Goal: Contribute content: Contribute content

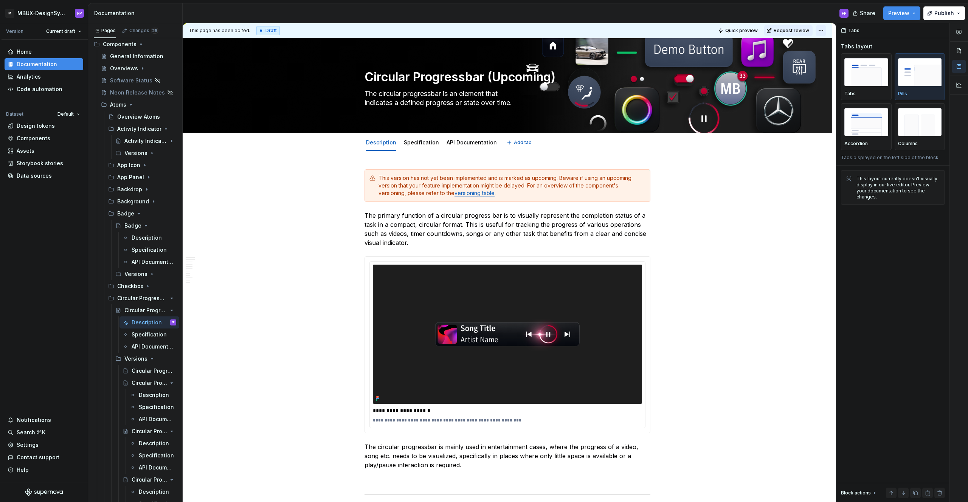
scroll to position [2, 0]
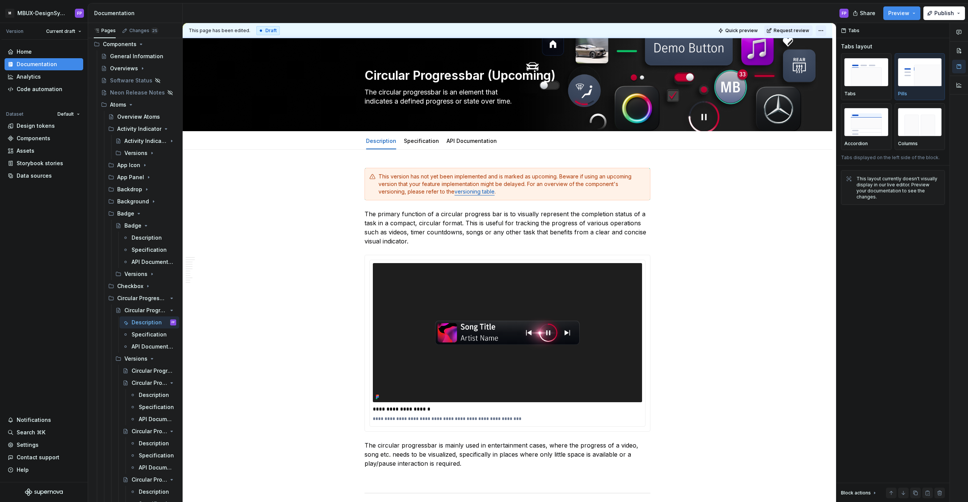
click at [829, 31] on html "M MBUX-DesignSystem FP Version Current draft Home Documentation Analytics Code …" at bounding box center [484, 251] width 968 height 502
click at [309, 225] on html "M MBUX-DesignSystem FP Version Current draft Home Documentation Analytics Code …" at bounding box center [484, 251] width 968 height 502
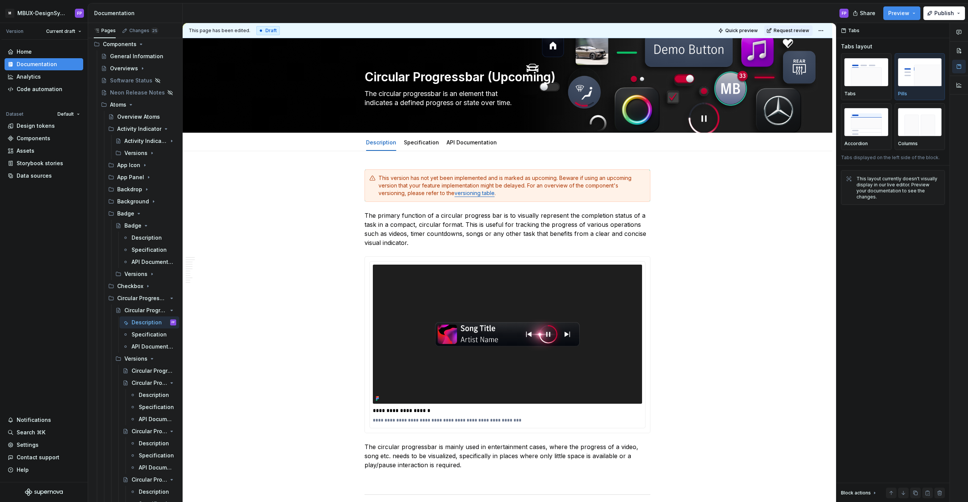
type textarea "*"
click at [825, 31] on html "M MBUX-DesignSystem FP Version Current draft Home Documentation Analytics Code …" at bounding box center [484, 251] width 968 height 502
click at [843, 72] on div "Discard changes" at bounding box center [857, 73] width 49 height 8
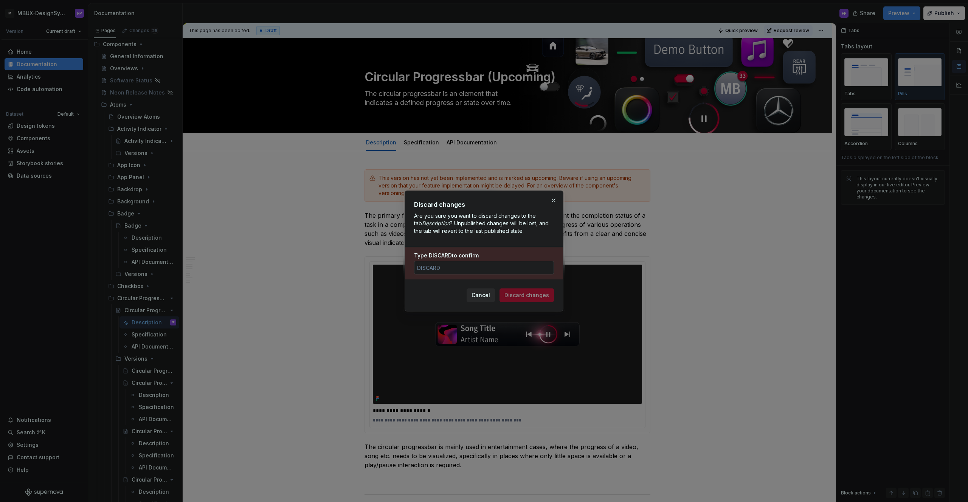
click at [475, 266] on input "Type DISCARD to confirm" at bounding box center [484, 268] width 140 height 14
type input "discard"
click at [523, 297] on span "Discard changes" at bounding box center [526, 295] width 45 height 8
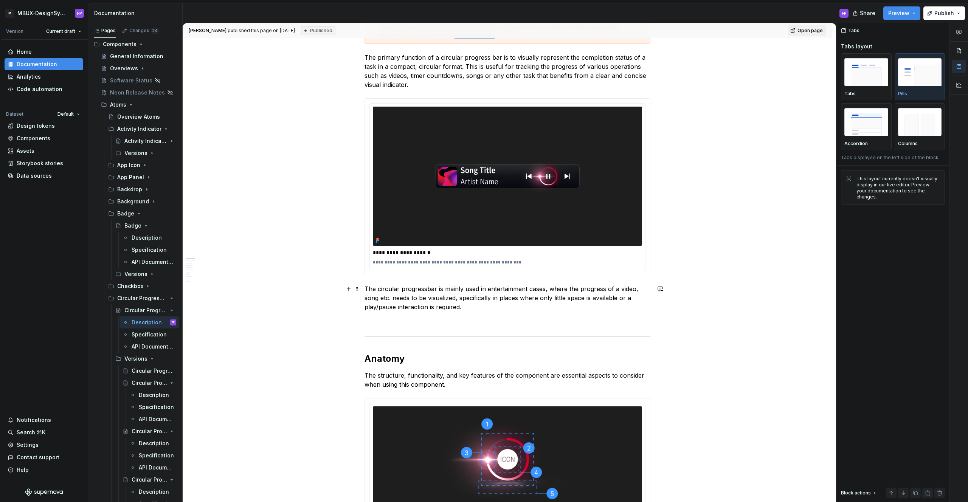
scroll to position [506, 0]
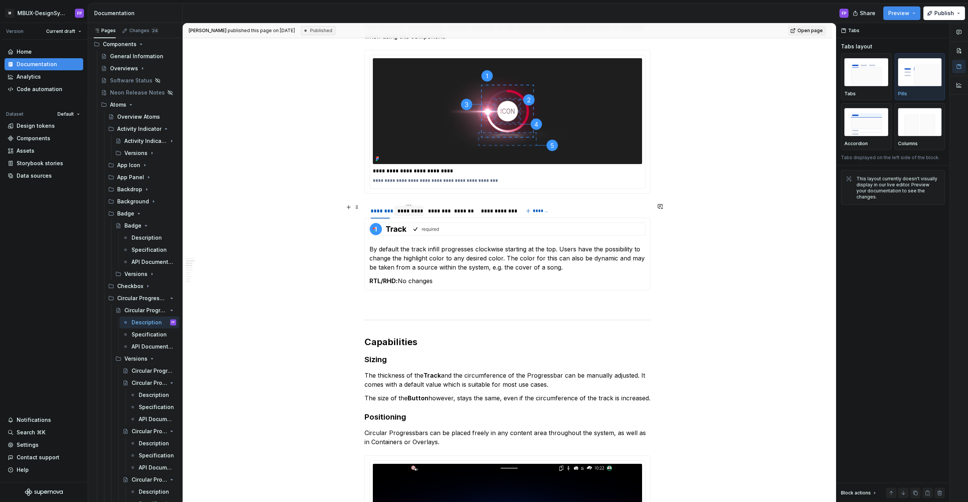
click at [414, 211] on div "*********" at bounding box center [408, 211] width 23 height 8
click at [440, 211] on div "********" at bounding box center [437, 211] width 19 height 8
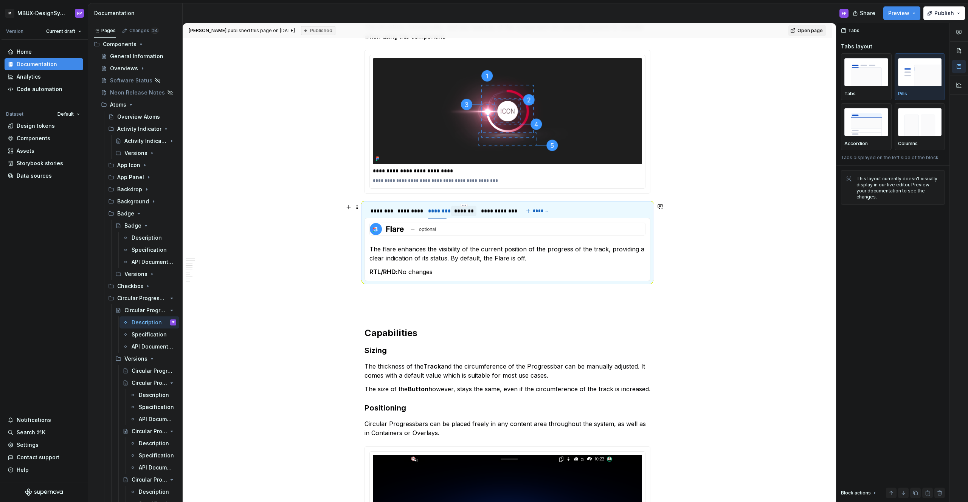
click at [458, 211] on div "*******" at bounding box center [463, 211] width 19 height 8
click at [437, 212] on div "********" at bounding box center [437, 211] width 19 height 8
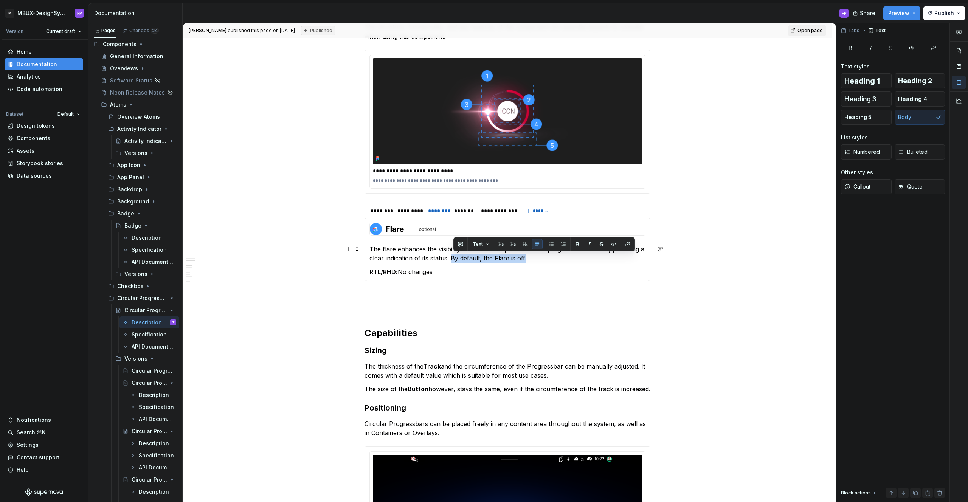
drag, startPoint x: 453, startPoint y: 260, endPoint x: 530, endPoint y: 260, distance: 77.1
click at [530, 260] on p "The flare enhances the visibility of the current position of the progress of th…" at bounding box center [507, 254] width 276 height 18
copy p "By default, the Flare is off."
click at [470, 212] on div "*******" at bounding box center [463, 211] width 19 height 8
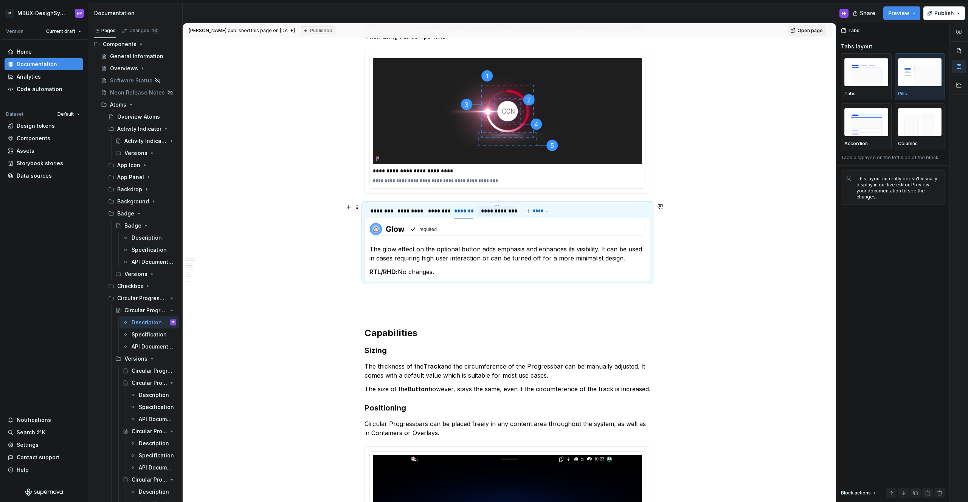
click at [497, 213] on div "**********" at bounding box center [497, 211] width 32 height 8
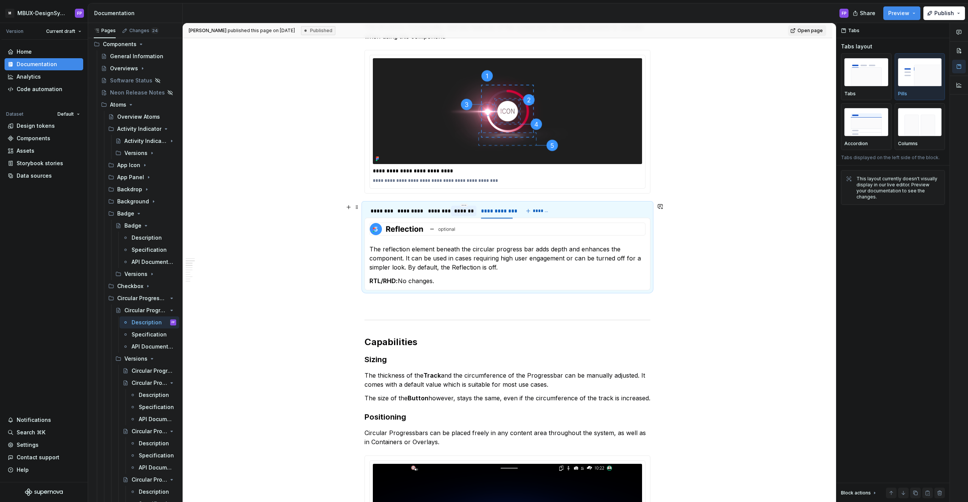
click at [467, 212] on div "*******" at bounding box center [463, 211] width 19 height 8
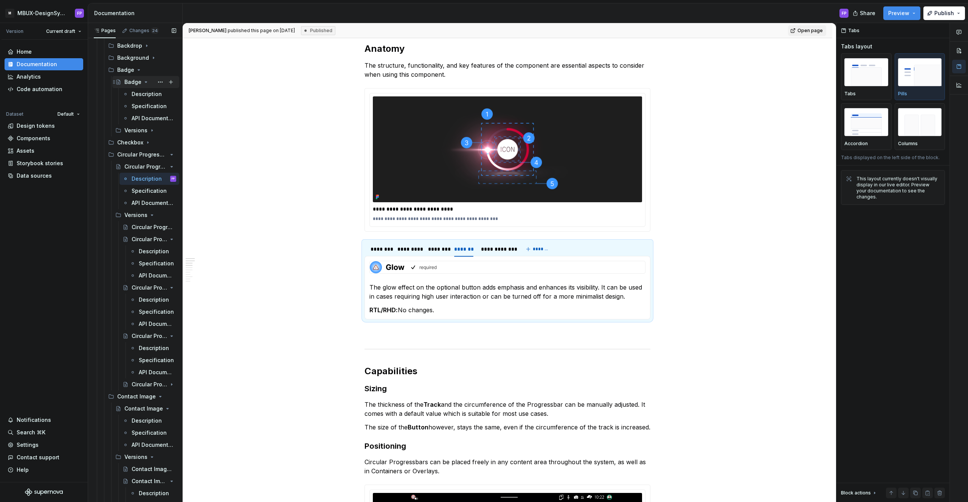
scroll to position [352, 0]
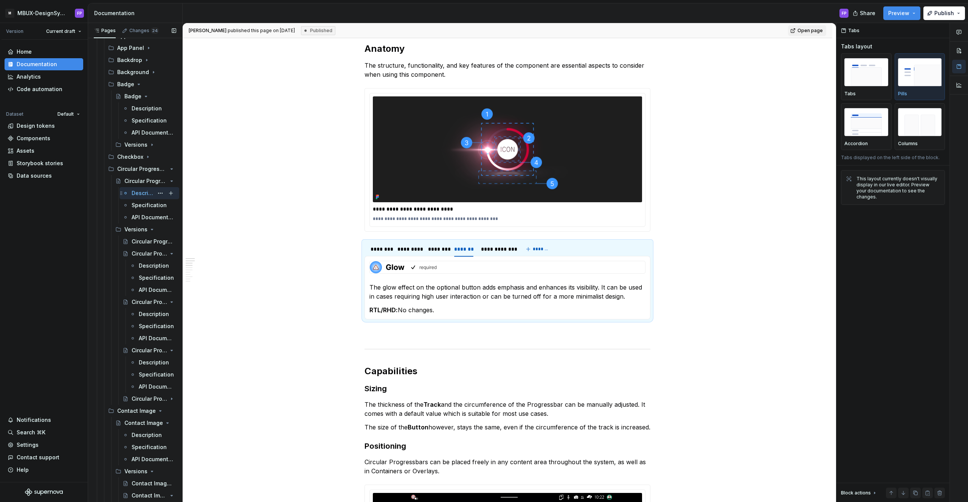
click at [134, 192] on div "Description" at bounding box center [143, 193] width 22 height 8
click at [132, 240] on div "Circular Progressbar - Versions" at bounding box center [143, 242] width 22 height 8
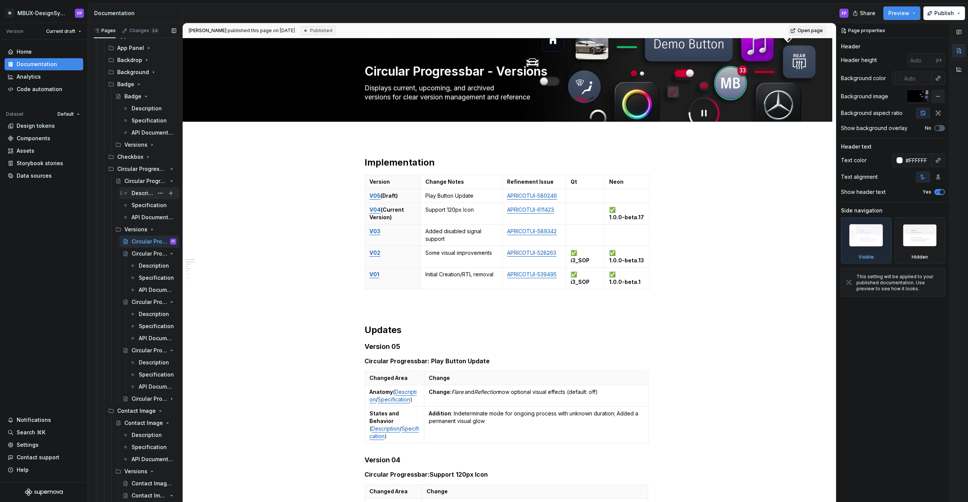
click at [136, 190] on div "Description" at bounding box center [143, 193] width 22 height 8
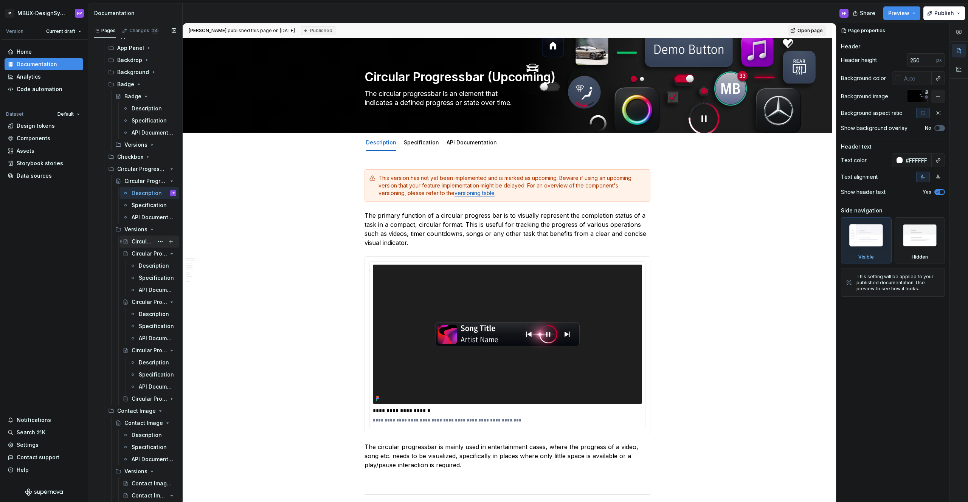
click at [133, 244] on div "Circular Progressbar - Versions" at bounding box center [143, 242] width 22 height 8
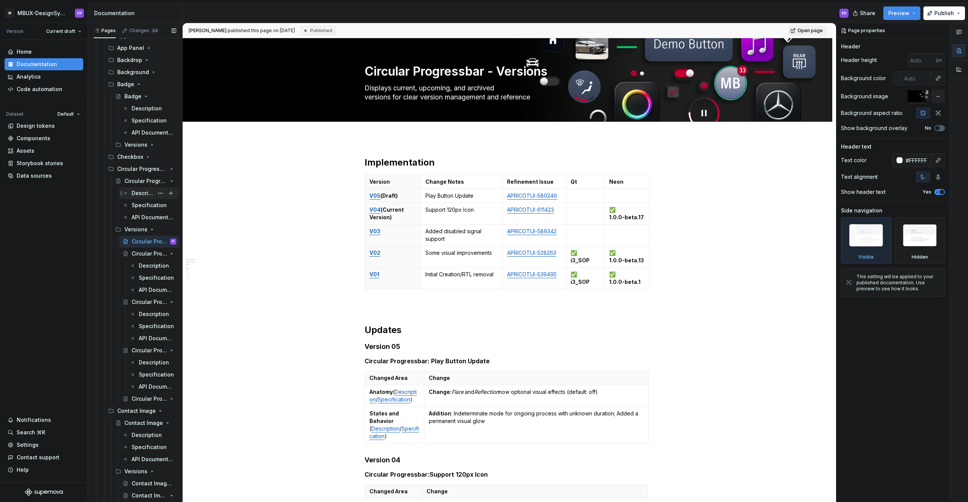
click at [140, 193] on div "Description" at bounding box center [143, 193] width 22 height 8
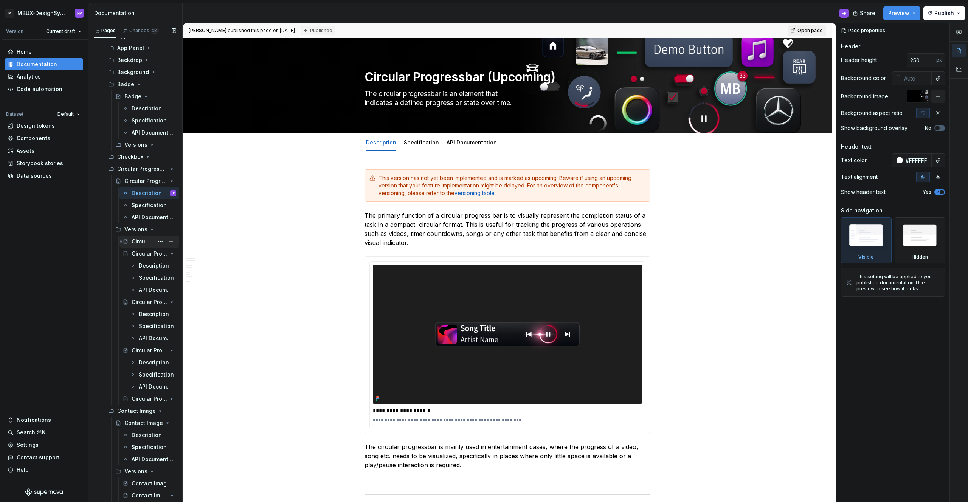
click at [138, 241] on div "Circular Progressbar - Versions" at bounding box center [143, 242] width 22 height 8
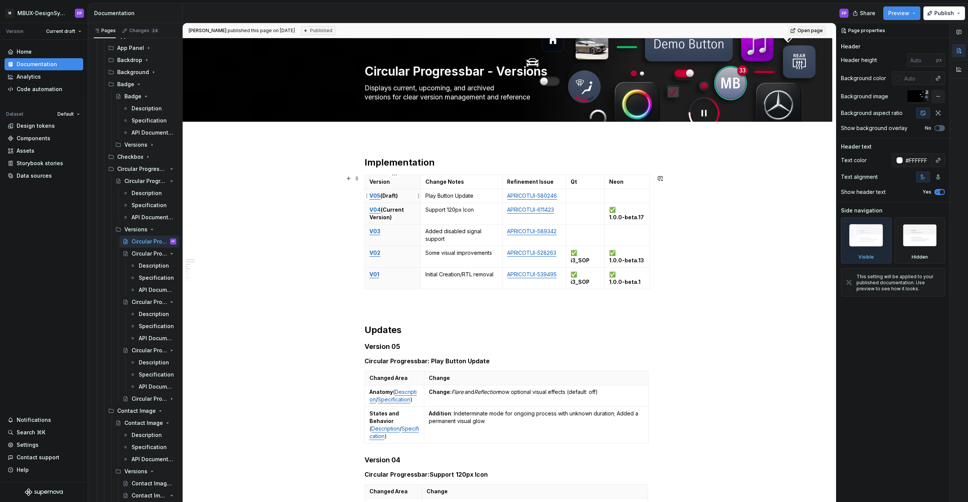
click at [388, 198] on p "V05 (Draft)" at bounding box center [392, 196] width 47 height 8
type textarea "*"
click at [388, 198] on p "V05 (Draft)" at bounding box center [392, 196] width 47 height 8
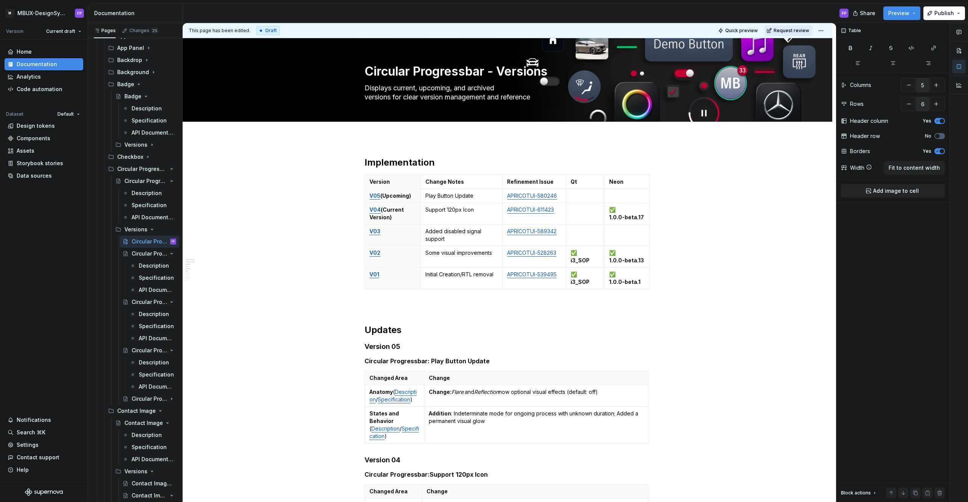
click at [788, 28] on span "Request review" at bounding box center [792, 31] width 36 height 6
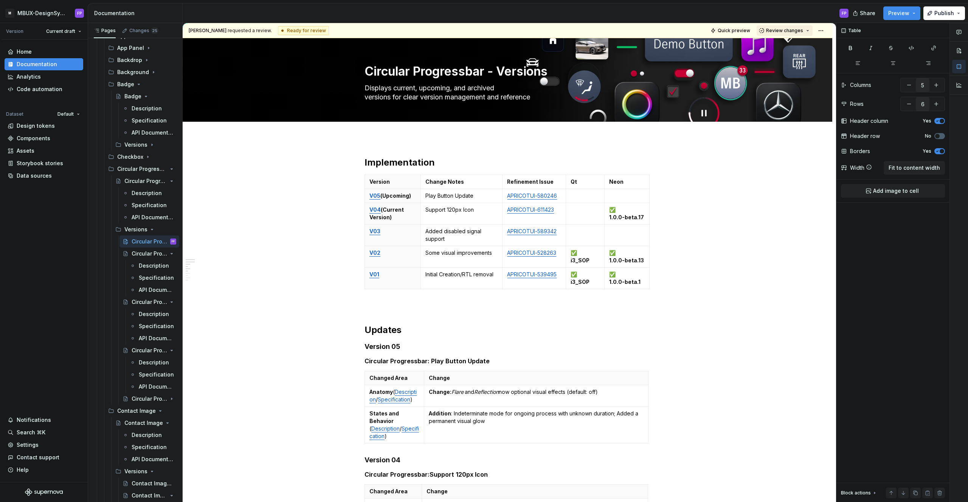
click at [787, 31] on span "Review changes" at bounding box center [784, 31] width 37 height 6
click at [782, 43] on div "Approve" at bounding box center [809, 46] width 66 height 8
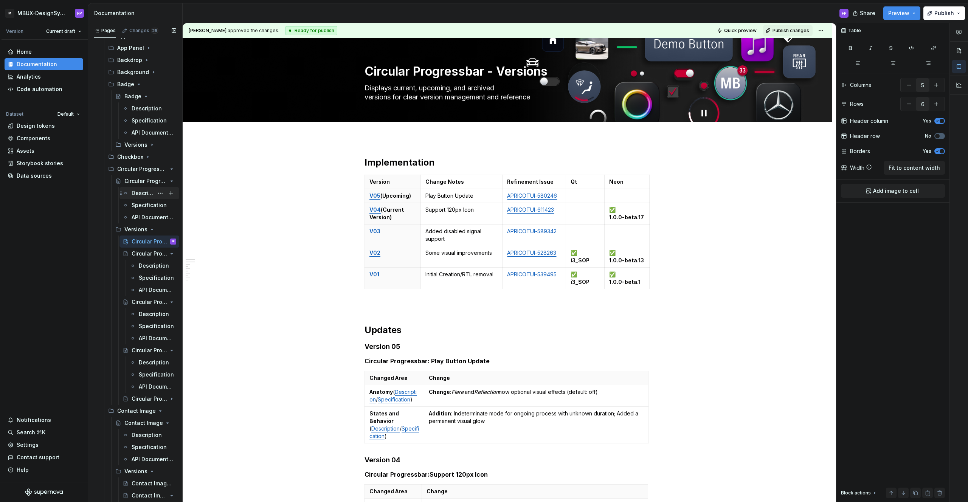
click at [138, 193] on div "Description" at bounding box center [143, 193] width 22 height 8
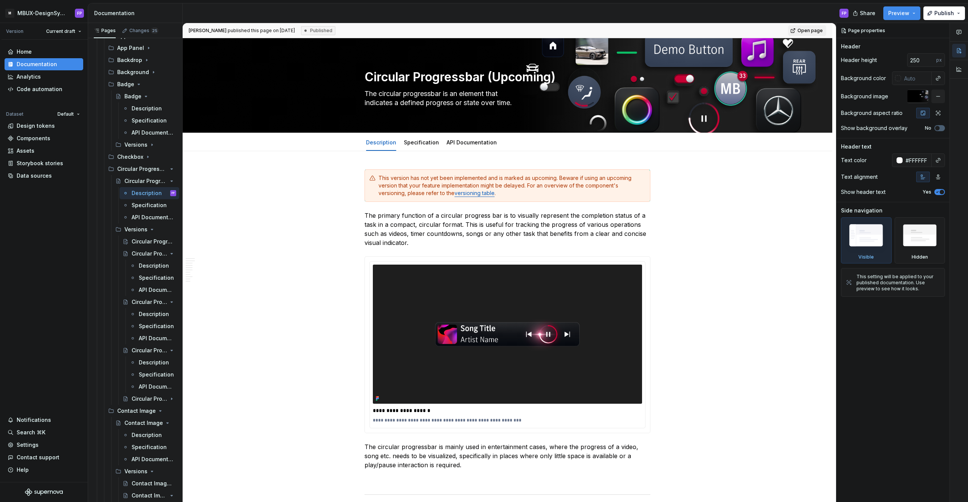
click at [501, 341] on img at bounding box center [507, 334] width 269 height 139
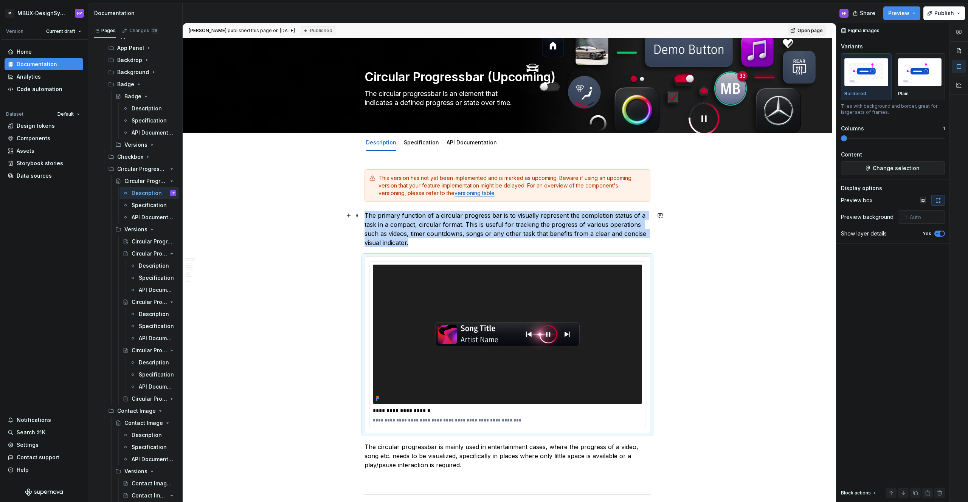
scroll to position [2, 0]
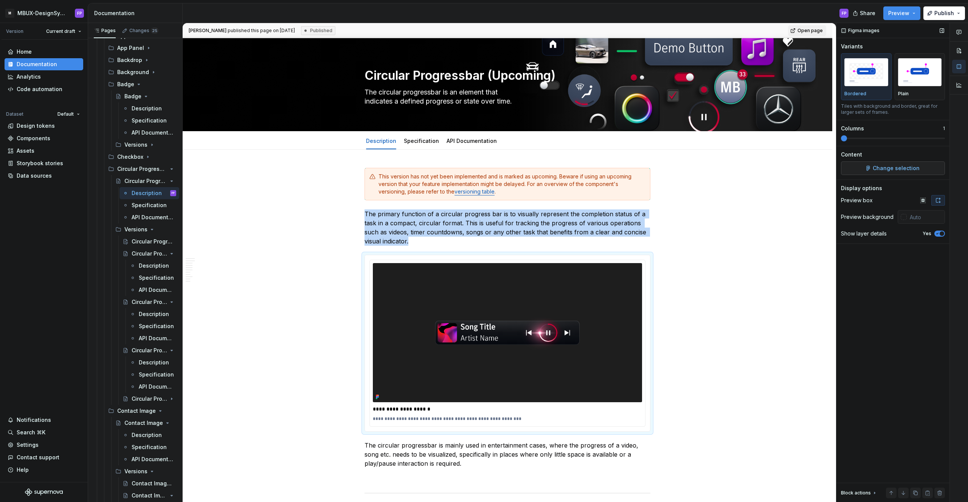
click at [903, 167] on span "Change selection" at bounding box center [896, 168] width 47 height 8
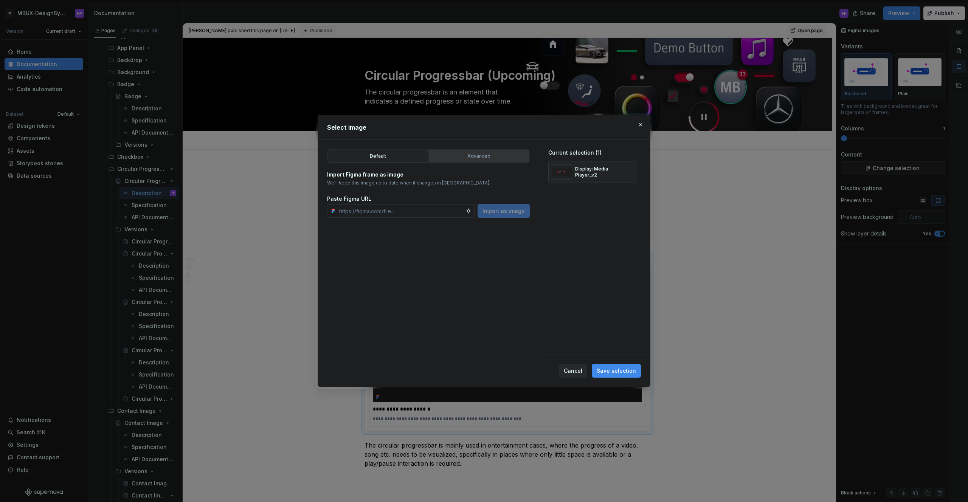
click at [483, 157] on div "Advanced" at bounding box center [478, 156] width 95 height 8
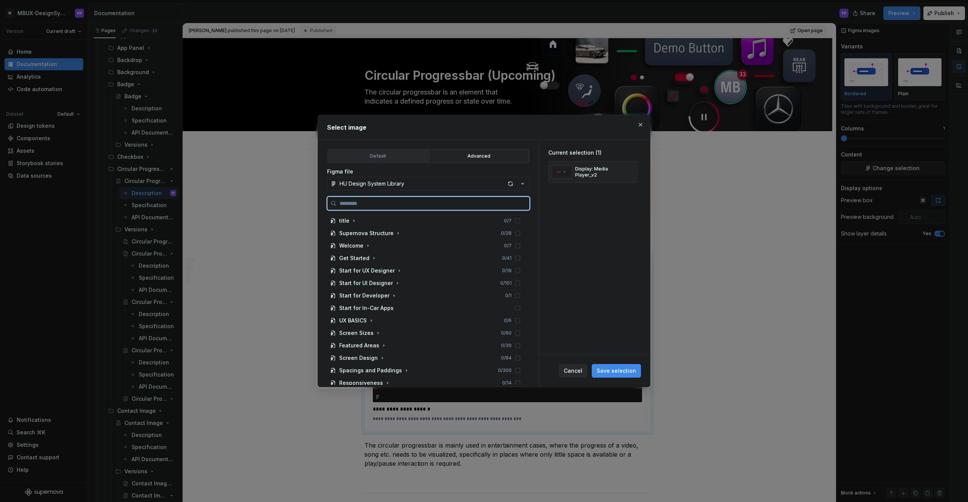
type textarea "*"
paste input "**********"
type input "**********"
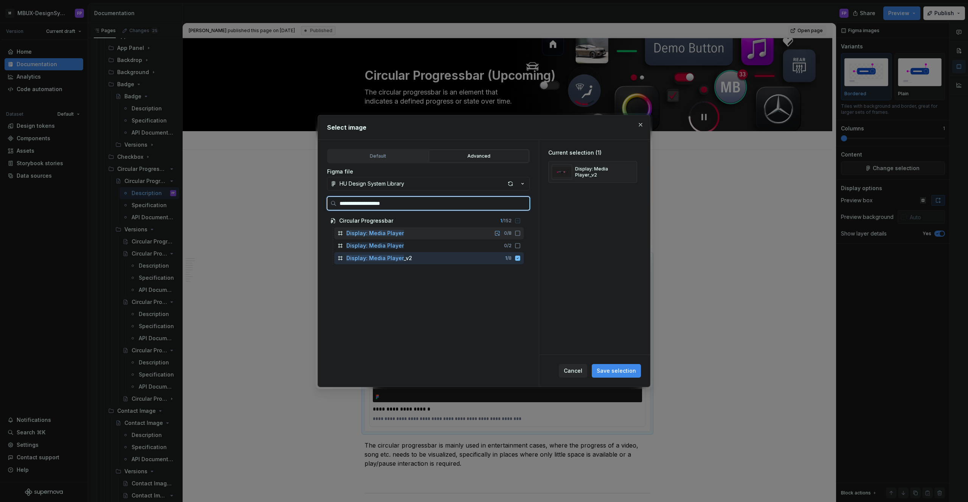
click at [451, 234] on div "Display: Media Player 0 / 8" at bounding box center [428, 233] width 189 height 12
click at [520, 258] on icon at bounding box center [517, 258] width 5 height 5
drag, startPoint x: 526, startPoint y: 234, endPoint x: 524, endPoint y: 243, distance: 9.9
click at [520, 235] on icon at bounding box center [517, 233] width 5 height 5
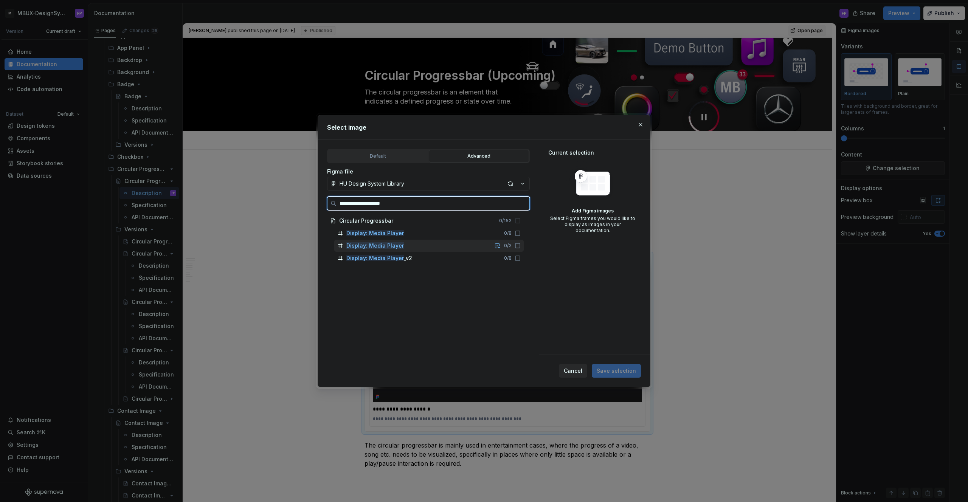
click at [521, 247] on icon at bounding box center [518, 246] width 6 height 6
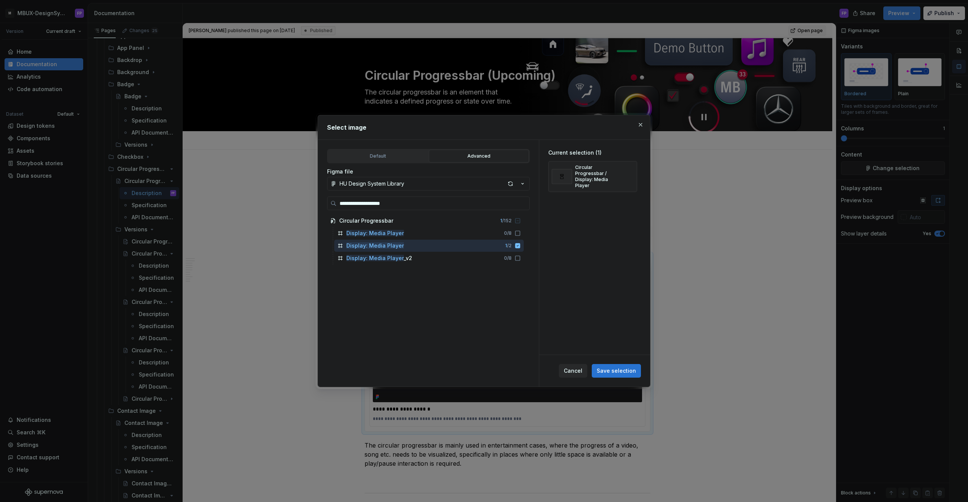
click at [611, 365] on button "Save selection" at bounding box center [616, 371] width 49 height 14
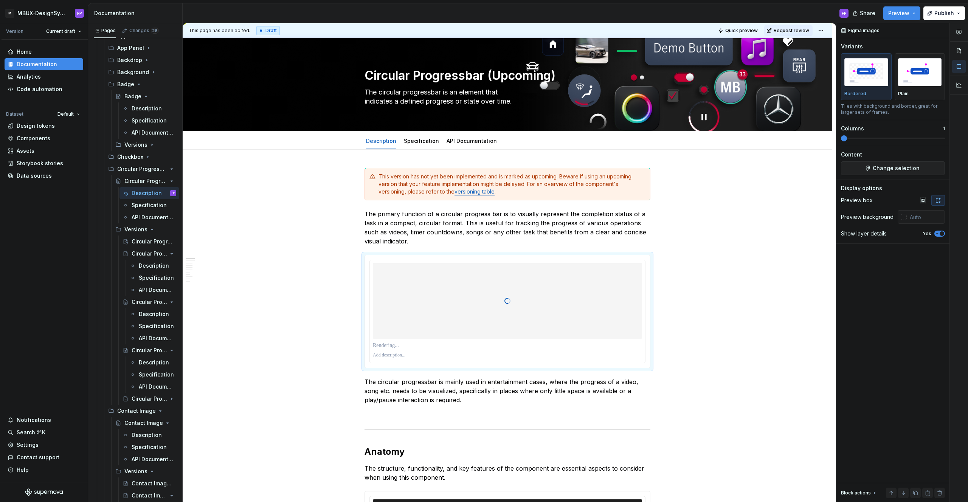
type textarea "*"
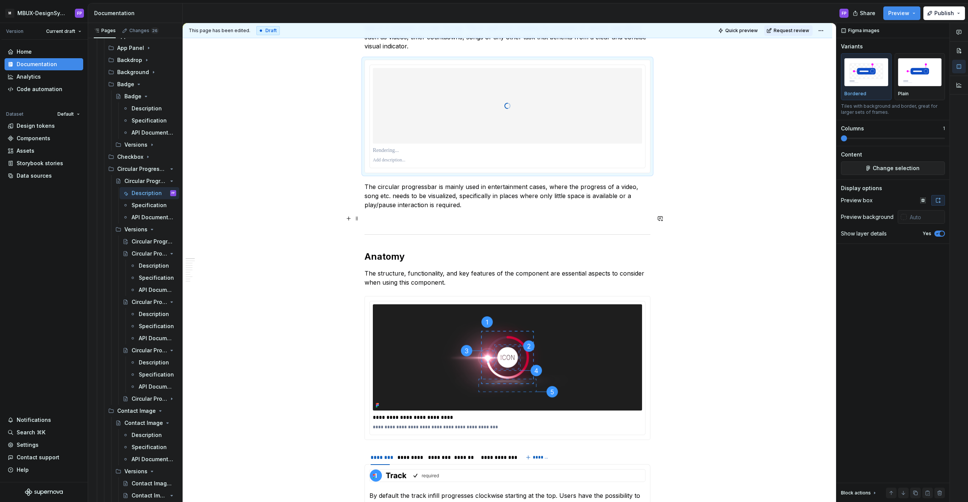
scroll to position [171, 0]
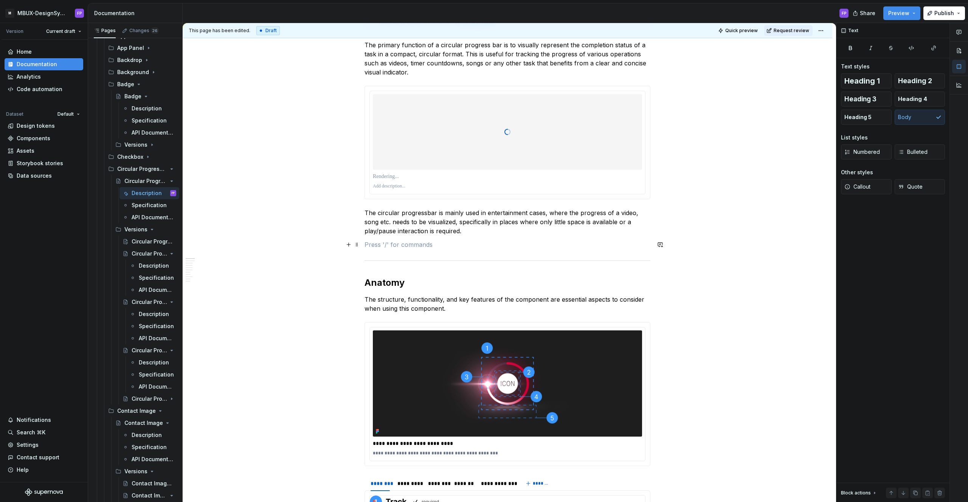
click at [412, 243] on p at bounding box center [507, 244] width 286 height 9
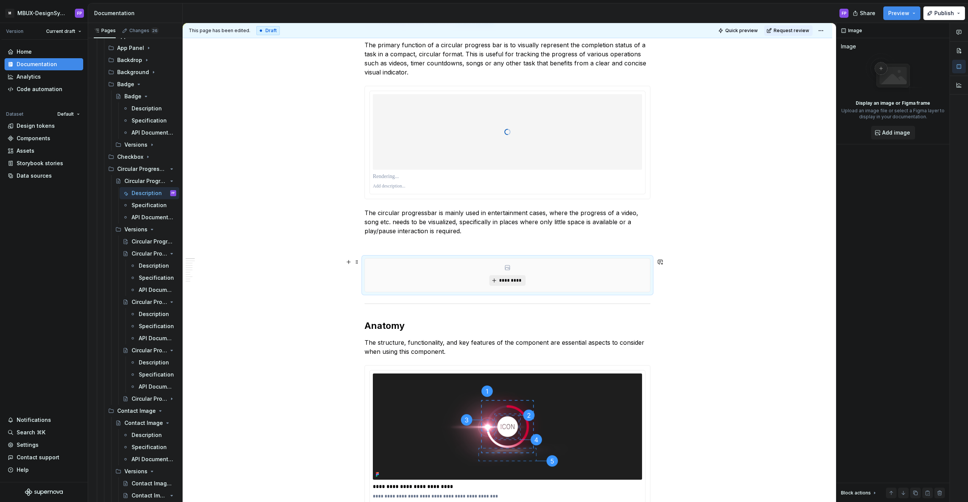
click at [515, 280] on span "*********" at bounding box center [510, 280] width 23 height 6
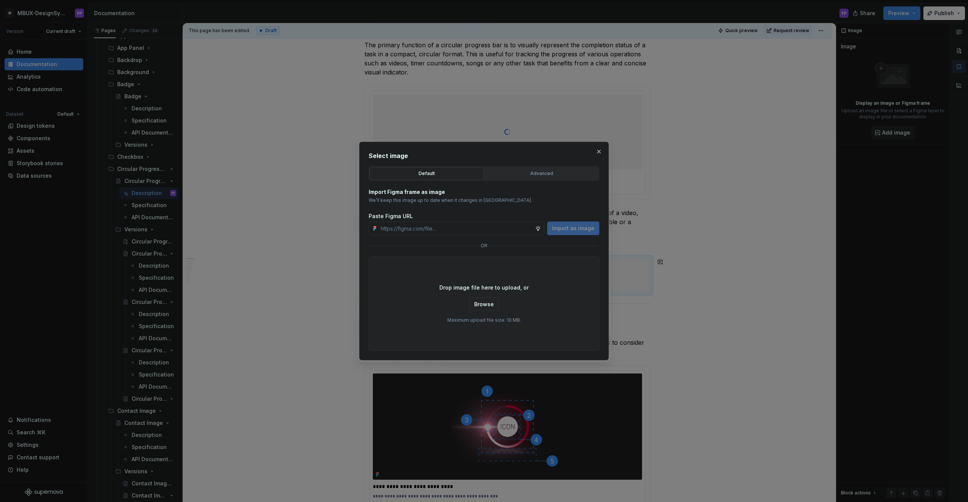
type textarea "*"
click at [520, 172] on div "Advanced" at bounding box center [541, 174] width 109 height 8
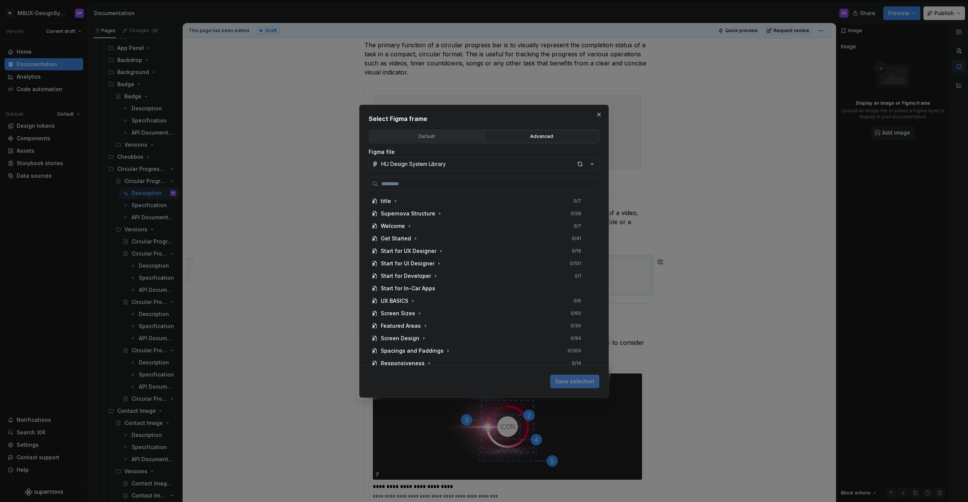
paste input "**********"
type input "**********"
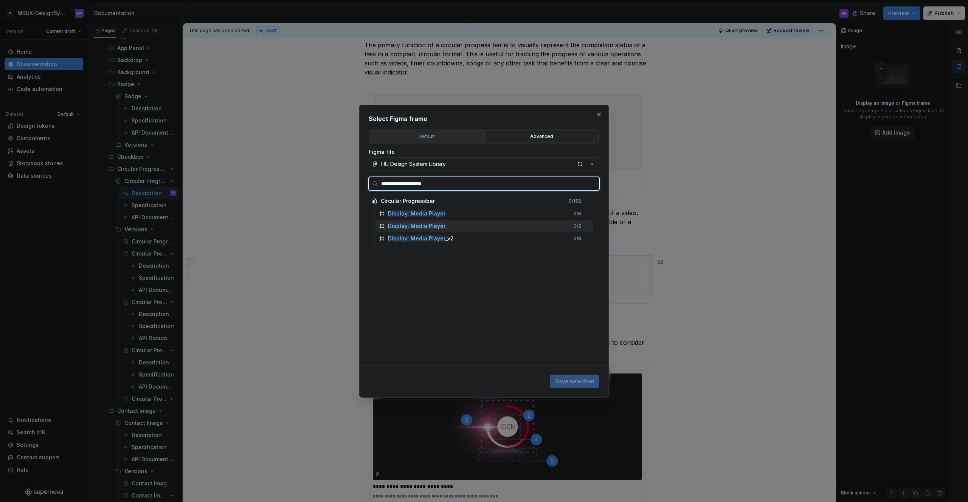
click at [434, 224] on mark "Display: Media Player" at bounding box center [416, 226] width 57 height 6
click at [436, 224] on mark "Display: Media Player" at bounding box center [416, 226] width 57 height 6
click at [441, 213] on mark "Display: Media Player" at bounding box center [416, 213] width 57 height 6
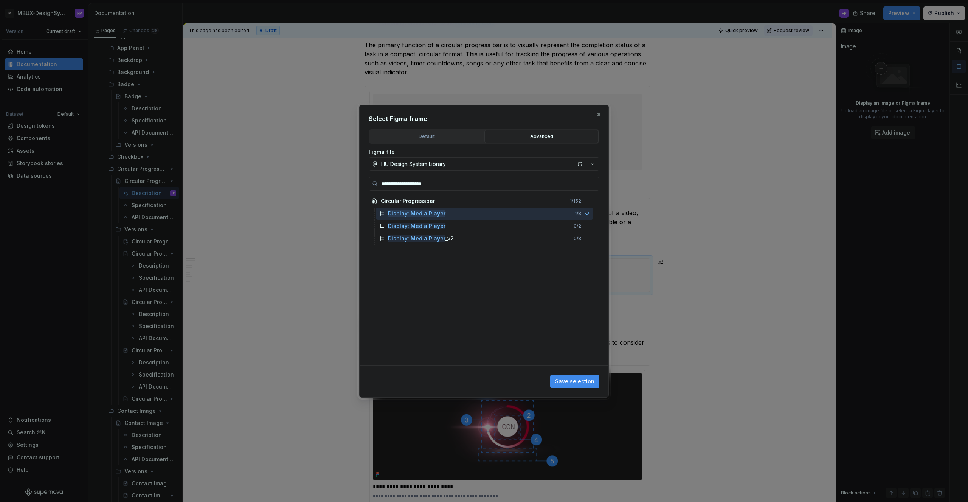
click at [579, 384] on span "Save selection" at bounding box center [574, 382] width 39 height 8
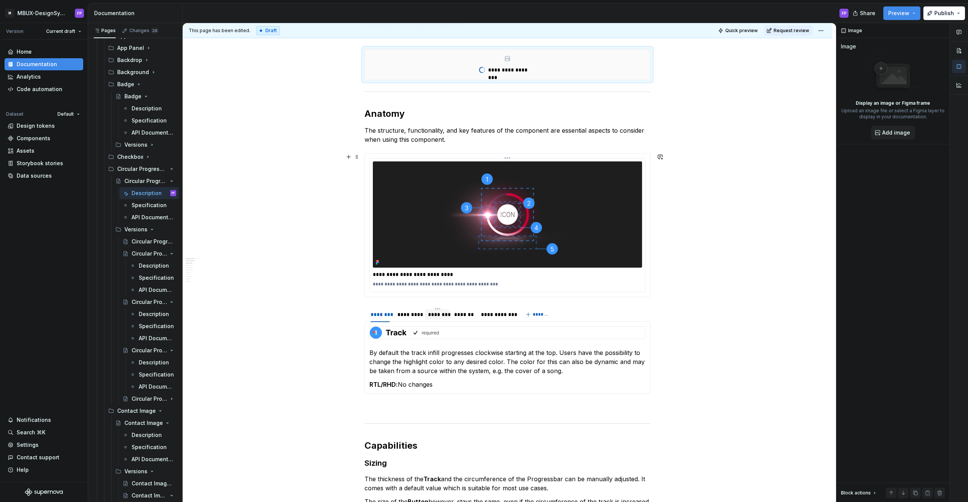
scroll to position [390, 0]
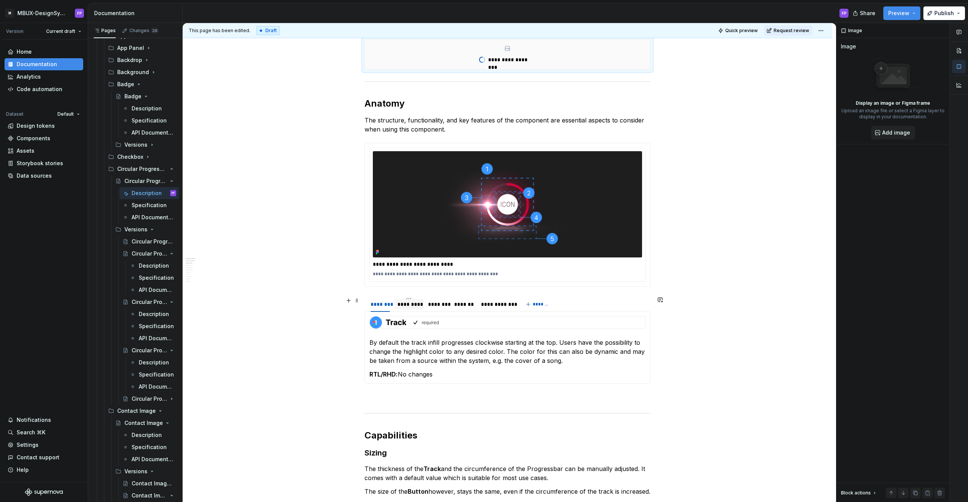
click at [416, 304] on div "*********" at bounding box center [408, 305] width 23 height 8
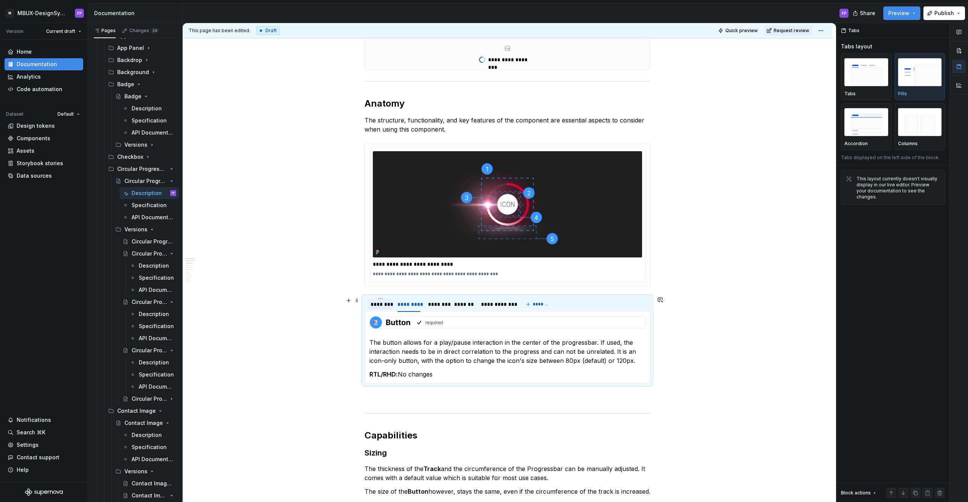
click at [380, 305] on div "********" at bounding box center [380, 305] width 19 height 8
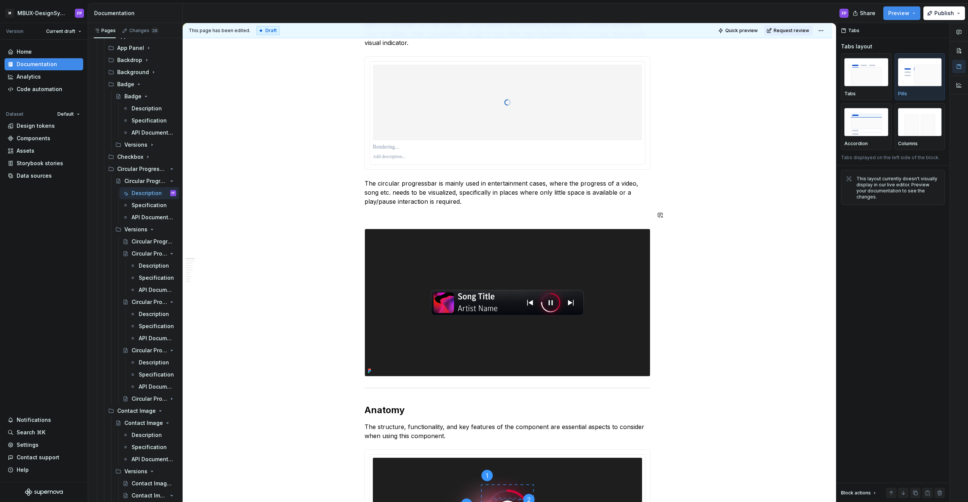
scroll to position [199, 0]
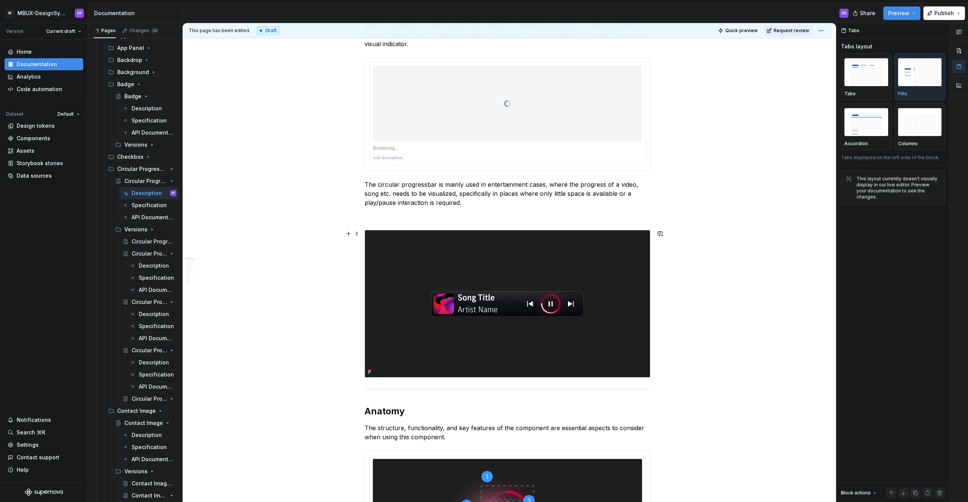
click at [451, 265] on img at bounding box center [507, 303] width 285 height 147
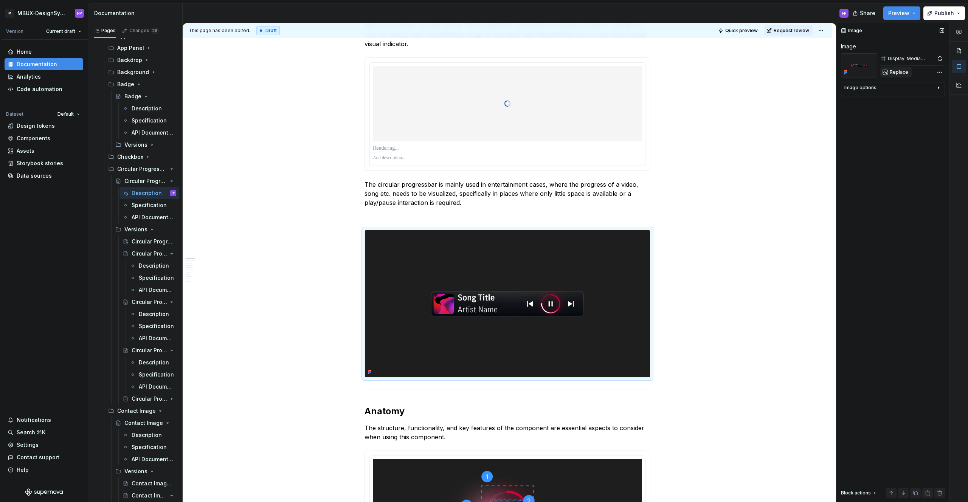
click at [894, 72] on span "Replace" at bounding box center [899, 72] width 19 height 6
type textarea "*"
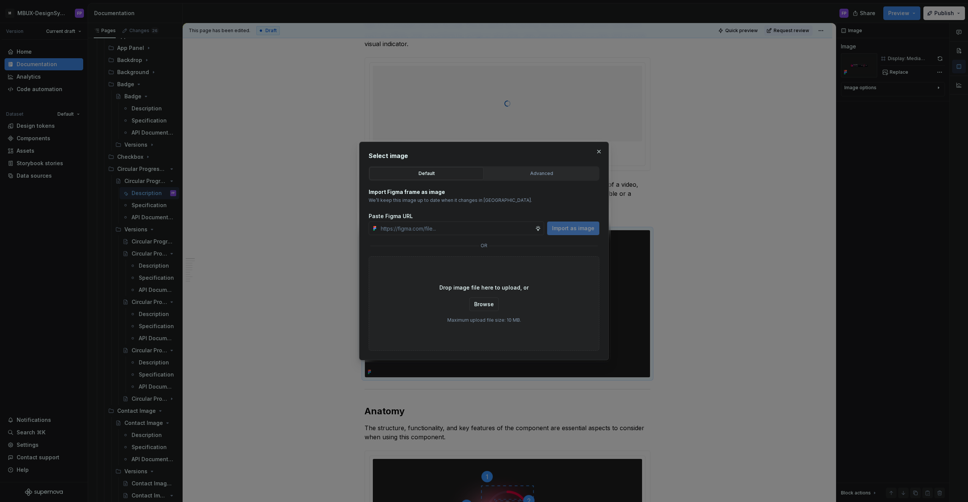
click at [504, 171] on div "Advanced" at bounding box center [541, 174] width 109 height 8
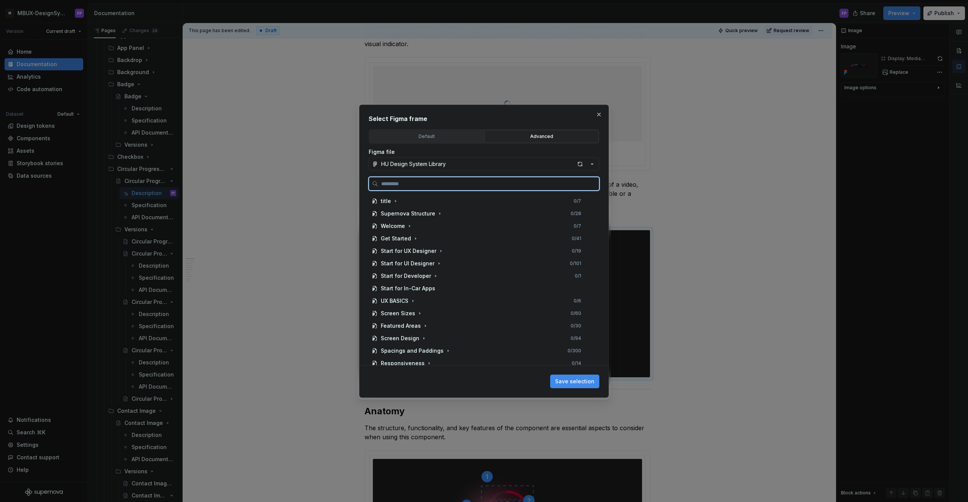
click at [458, 185] on input "search" at bounding box center [488, 184] width 221 height 8
paste input "**********"
type input "**********"
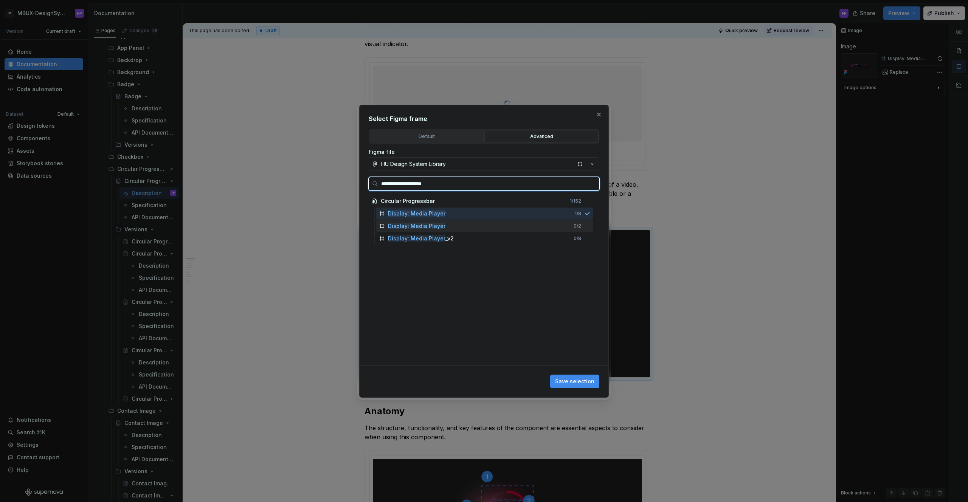
click at [432, 226] on mark "Display: Media Player" at bounding box center [416, 226] width 57 height 6
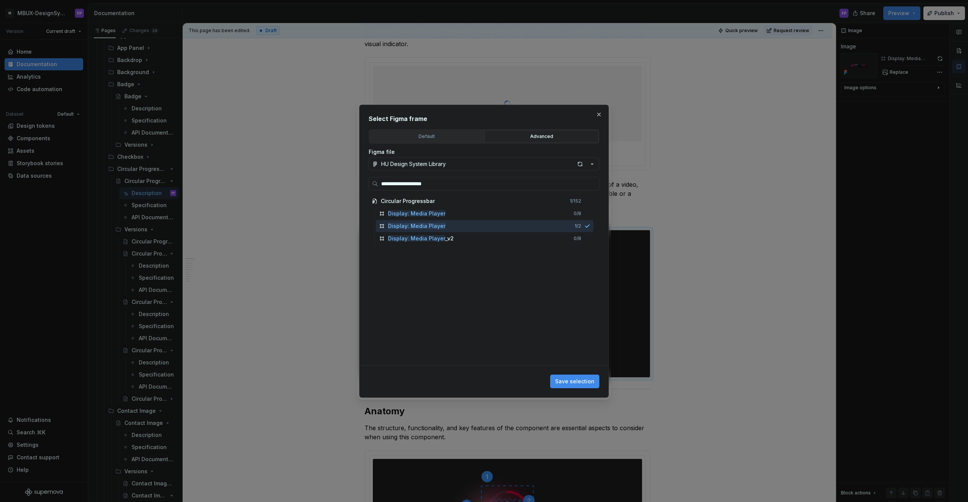
drag, startPoint x: 572, startPoint y: 381, endPoint x: 611, endPoint y: 357, distance: 44.8
click at [572, 381] on span "Save selection" at bounding box center [574, 382] width 39 height 8
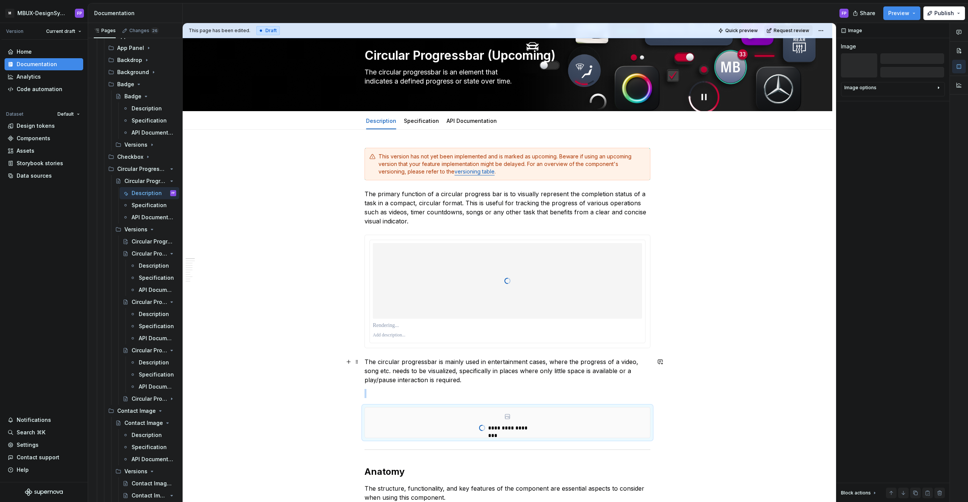
scroll to position [229, 0]
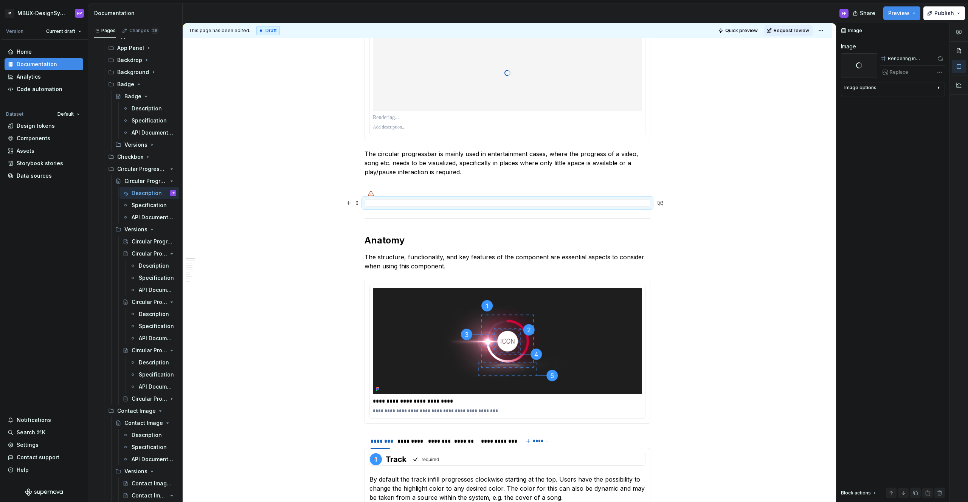
click at [474, 200] on div at bounding box center [507, 203] width 286 height 8
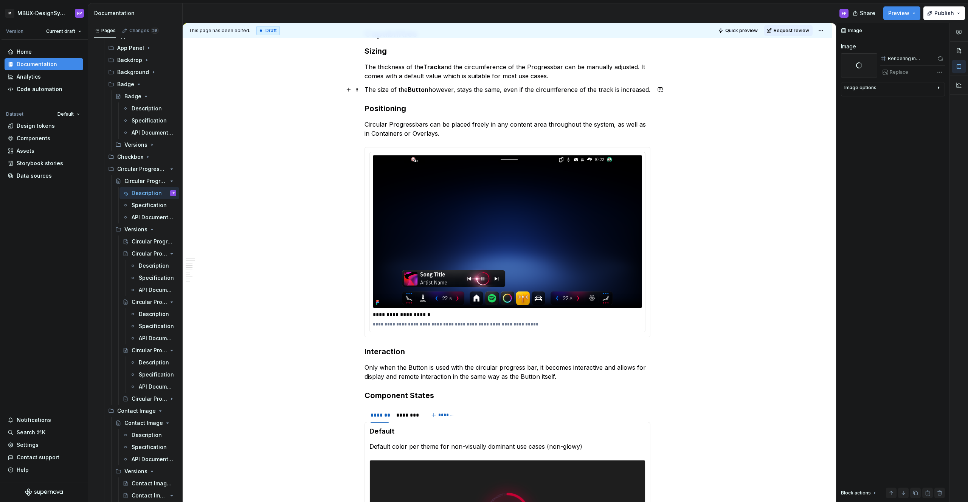
scroll to position [808, 0]
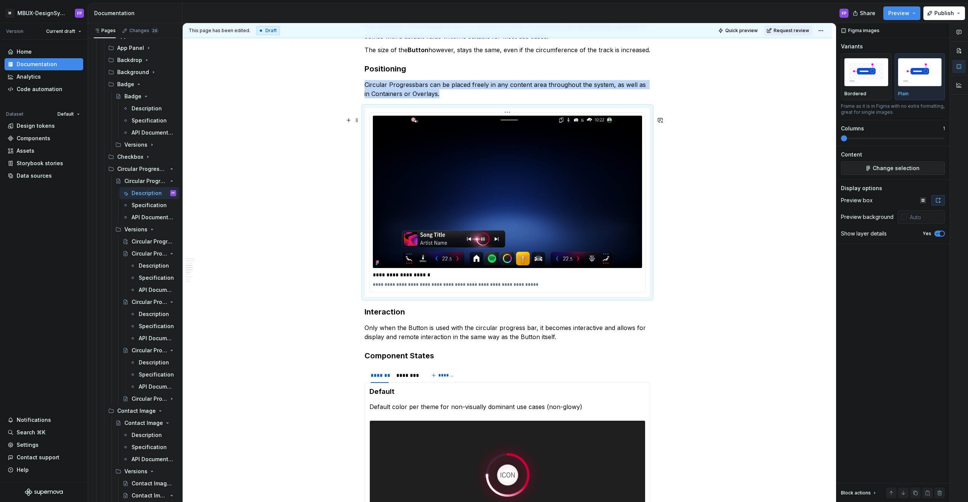
click at [474, 200] on img at bounding box center [507, 192] width 269 height 152
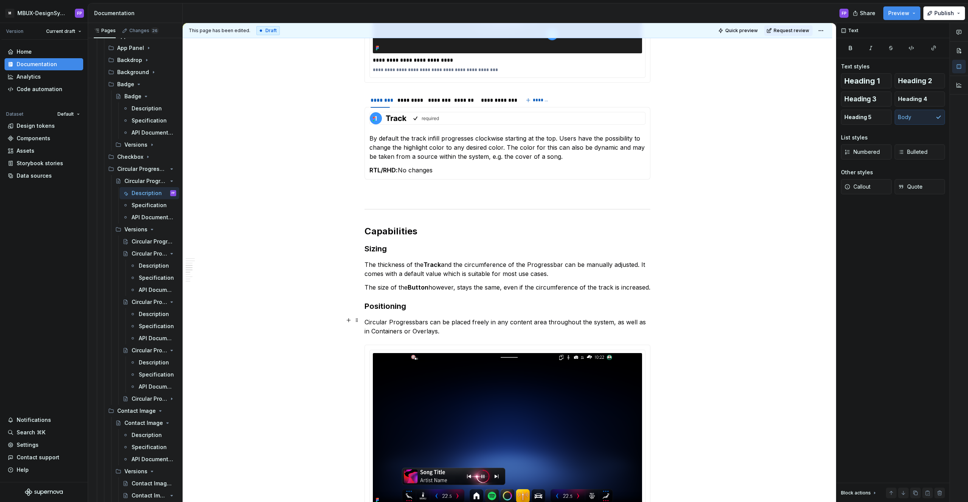
scroll to position [1045, 0]
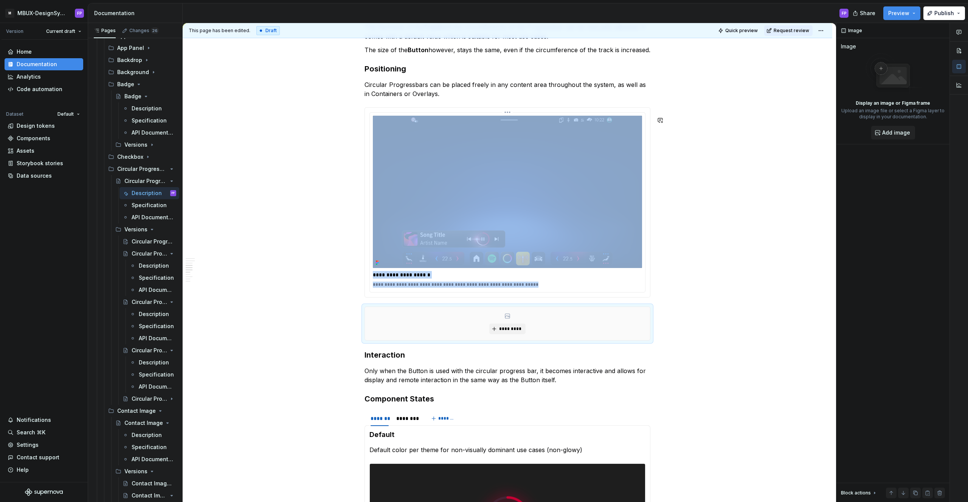
type textarea "*"
click at [502, 332] on span "*********" at bounding box center [510, 329] width 23 height 6
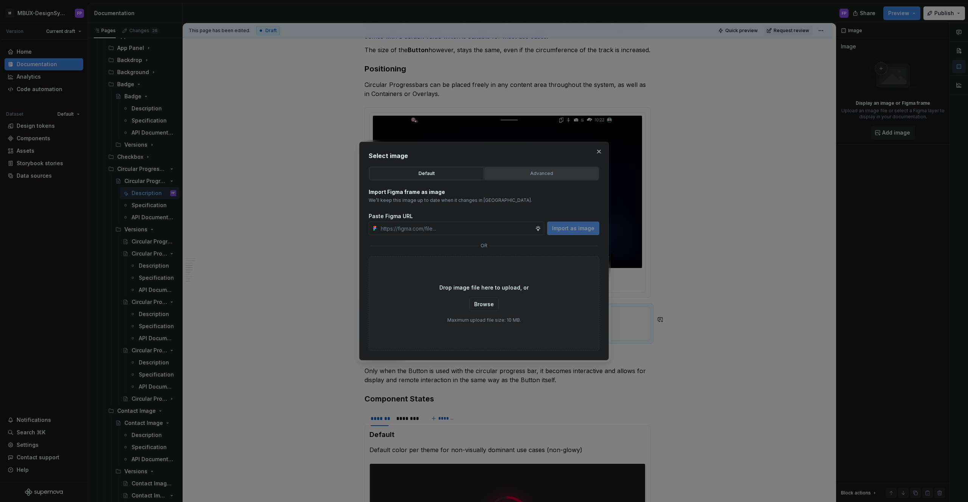
click at [507, 177] on button "Advanced" at bounding box center [541, 173] width 114 height 13
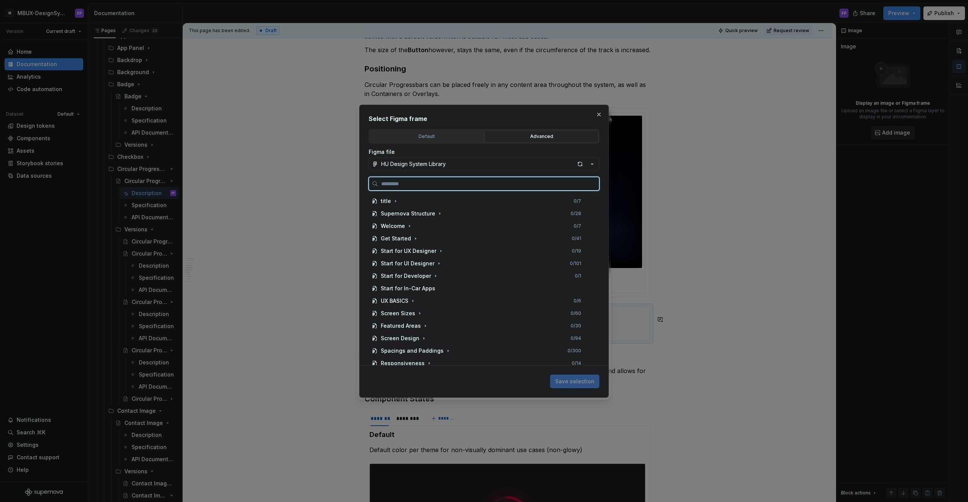
click at [474, 187] on input "search" at bounding box center [488, 184] width 221 height 8
paste input "**********"
type input "**********"
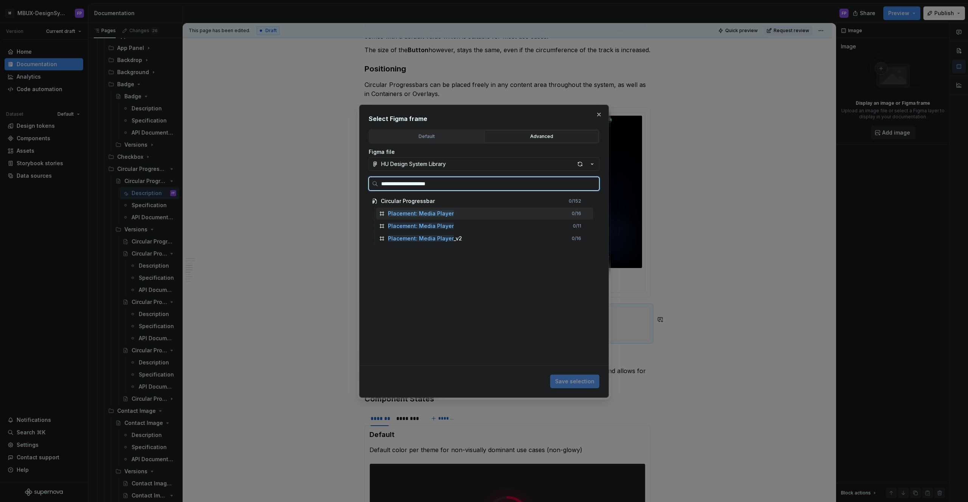
click at [444, 215] on mark "Placement: Media Player" at bounding box center [421, 213] width 66 height 6
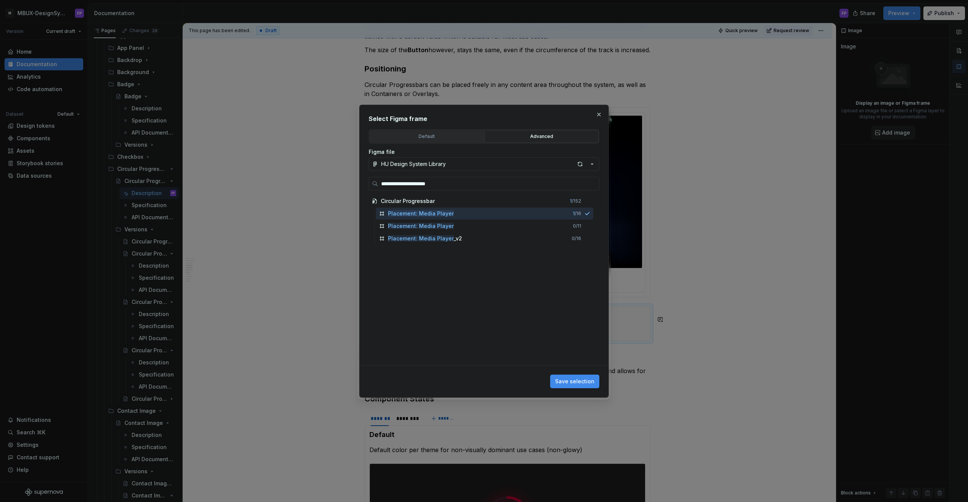
drag, startPoint x: 574, startPoint y: 380, endPoint x: 604, endPoint y: 360, distance: 36.3
click at [574, 380] on span "Save selection" at bounding box center [574, 382] width 39 height 8
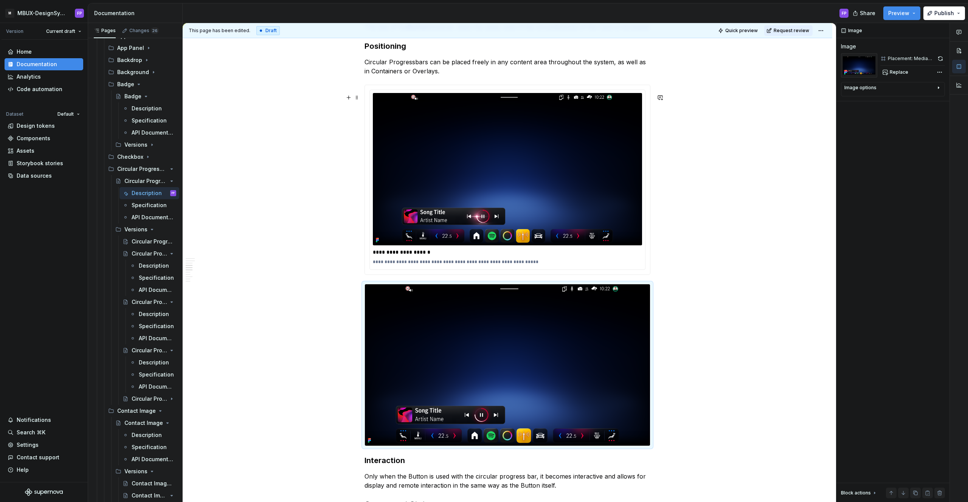
scroll to position [1129, 0]
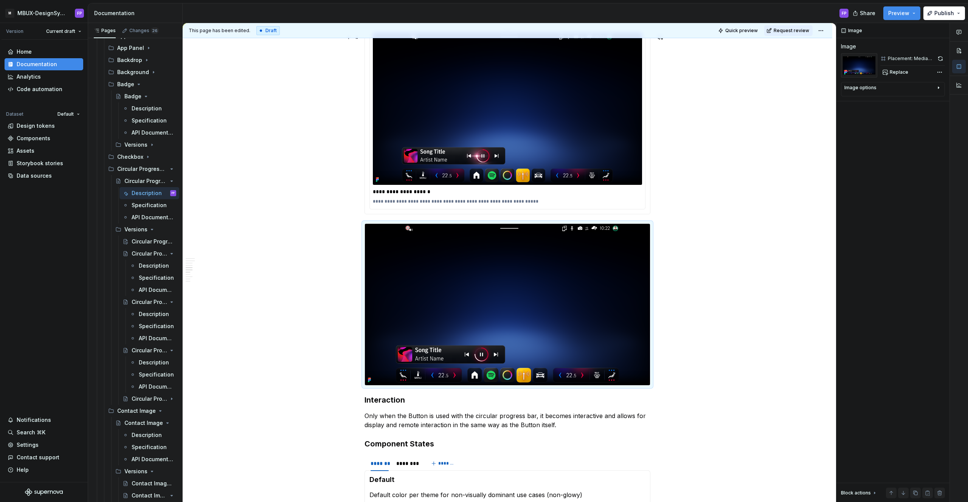
click at [534, 104] on img at bounding box center [507, 109] width 269 height 152
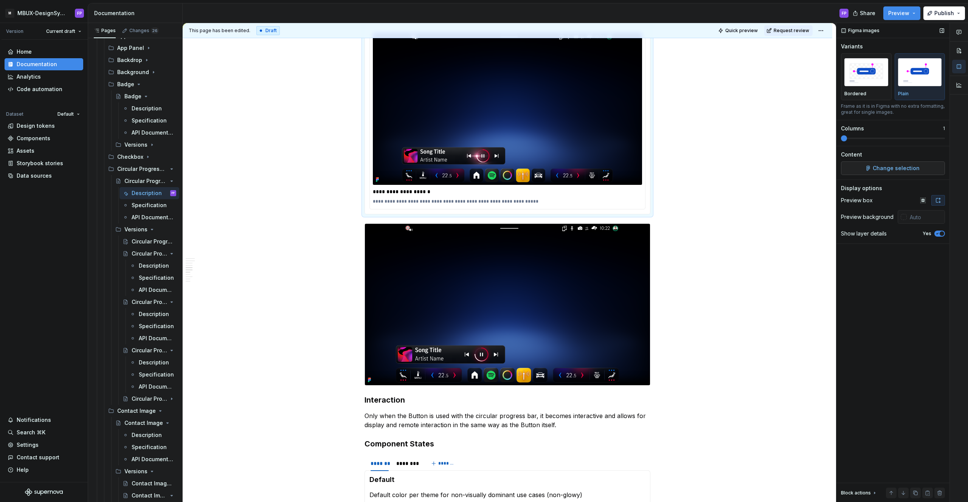
click at [890, 168] on span "Change selection" at bounding box center [896, 168] width 47 height 8
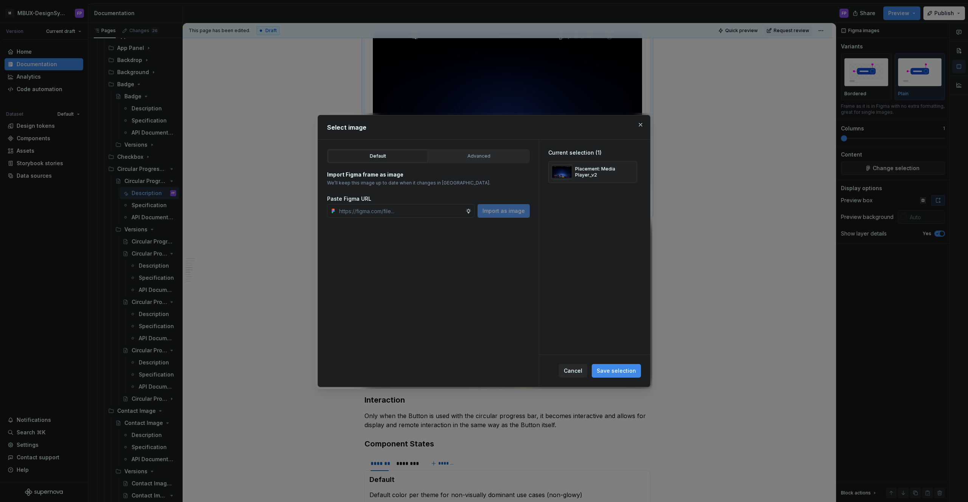
type textarea "*"
click at [491, 150] on button "Advanced" at bounding box center [479, 156] width 100 height 13
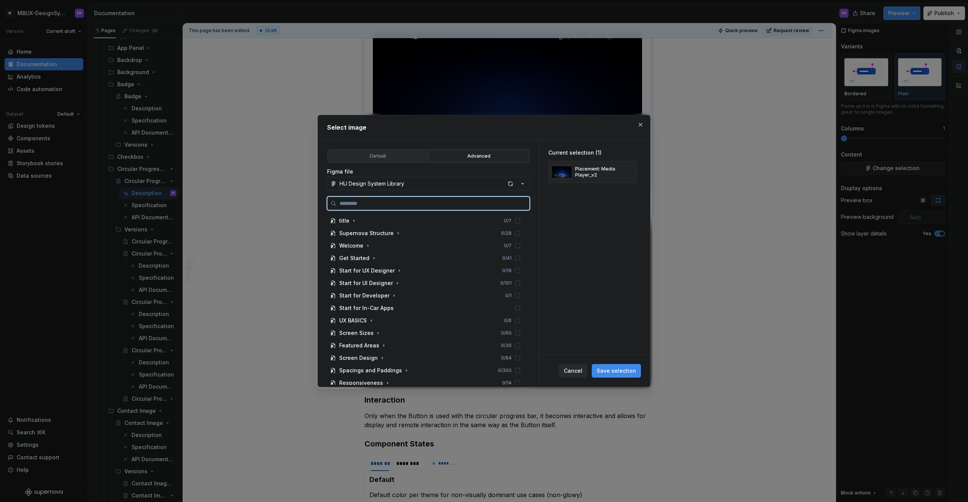
click at [413, 202] on input "search" at bounding box center [432, 204] width 193 height 8
paste input "**********"
type input "**********"
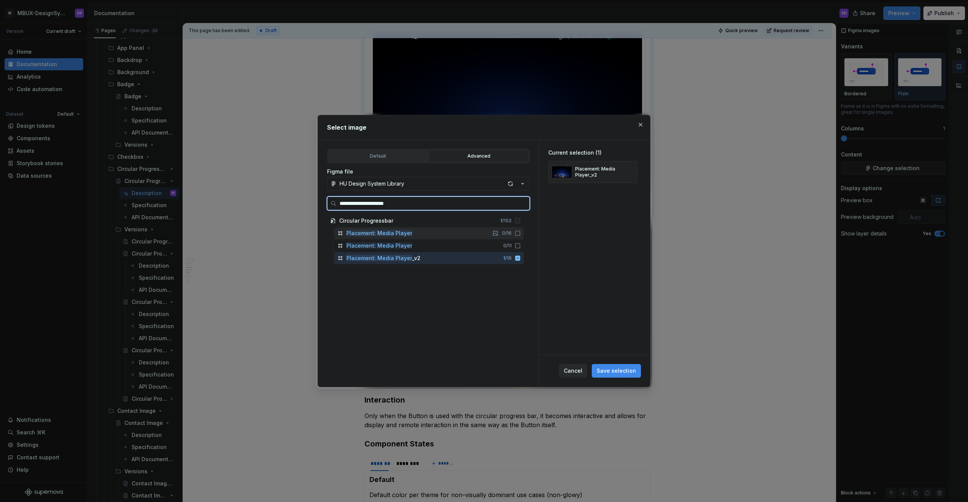
click at [443, 234] on div "Placement: Media Player 0 / 16" at bounding box center [428, 233] width 189 height 12
click at [521, 261] on icon at bounding box center [518, 258] width 6 height 6
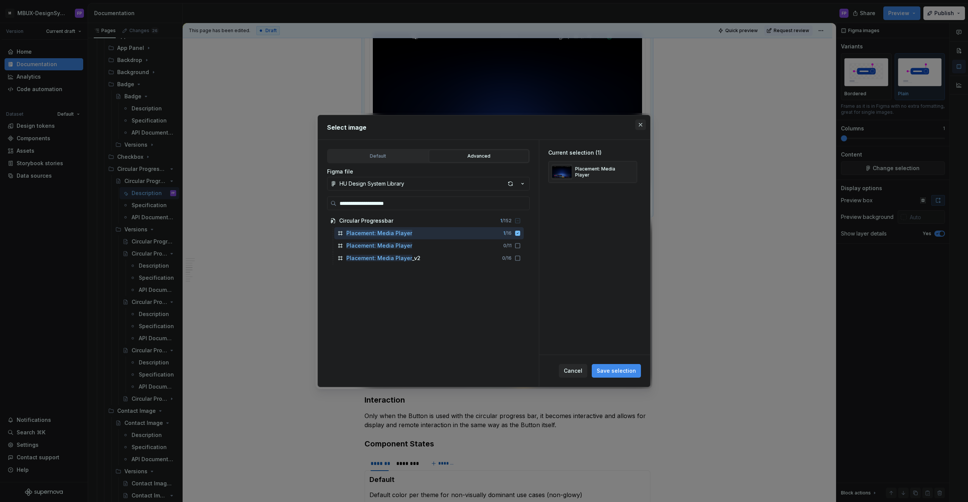
click at [642, 120] on button "button" at bounding box center [640, 124] width 11 height 11
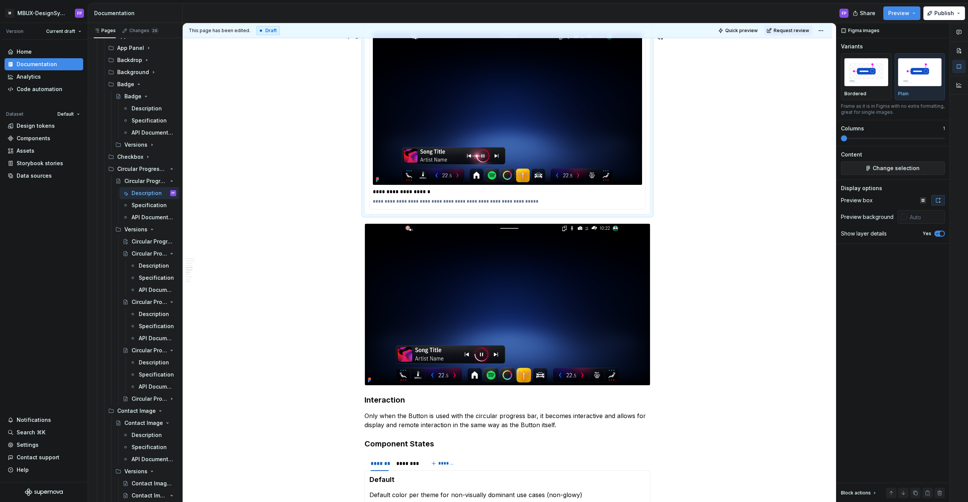
click at [568, 124] on img at bounding box center [507, 109] width 269 height 152
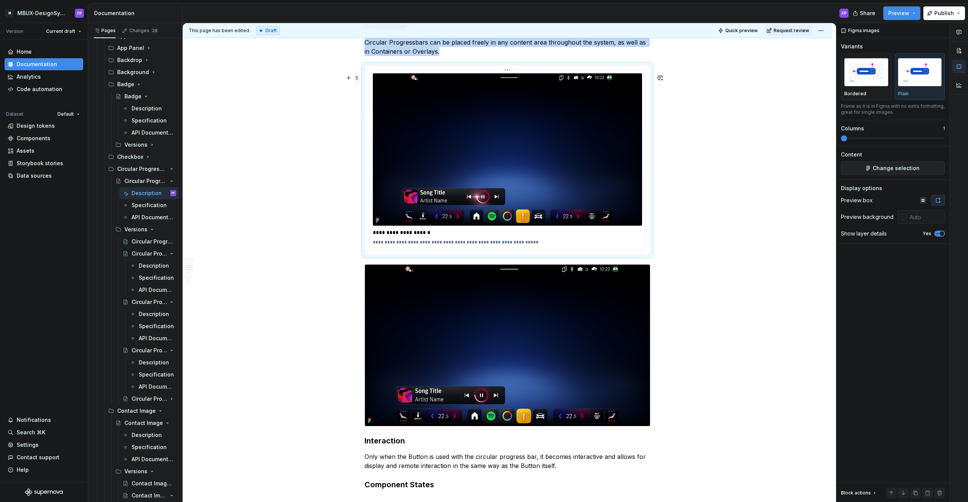
scroll to position [1057, 0]
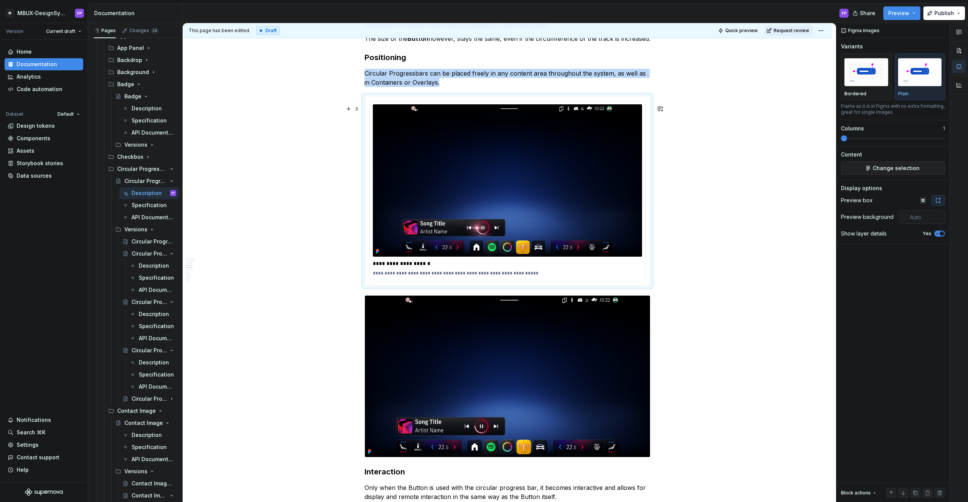
click at [331, 123] on div "**********" at bounding box center [508, 46] width 650 height 1902
click at [366, 107] on div "**********" at bounding box center [507, 190] width 285 height 189
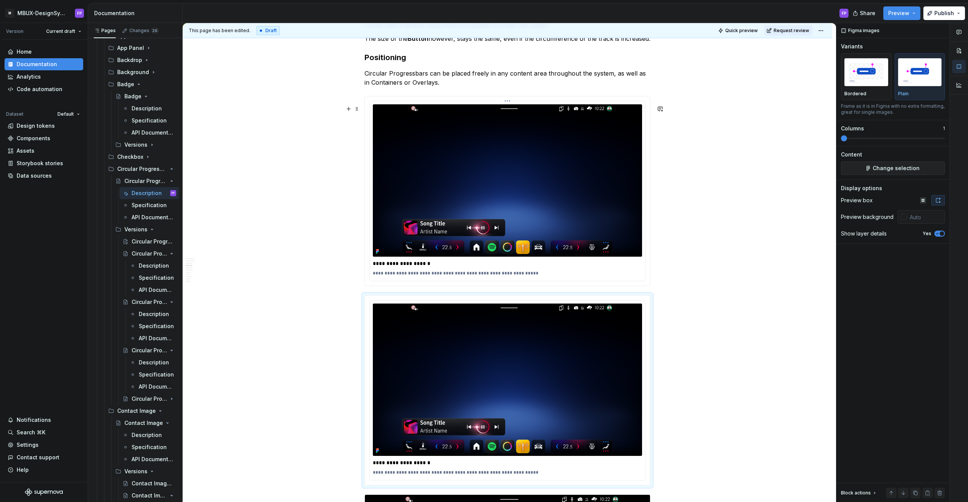
scroll to position [1067, 0]
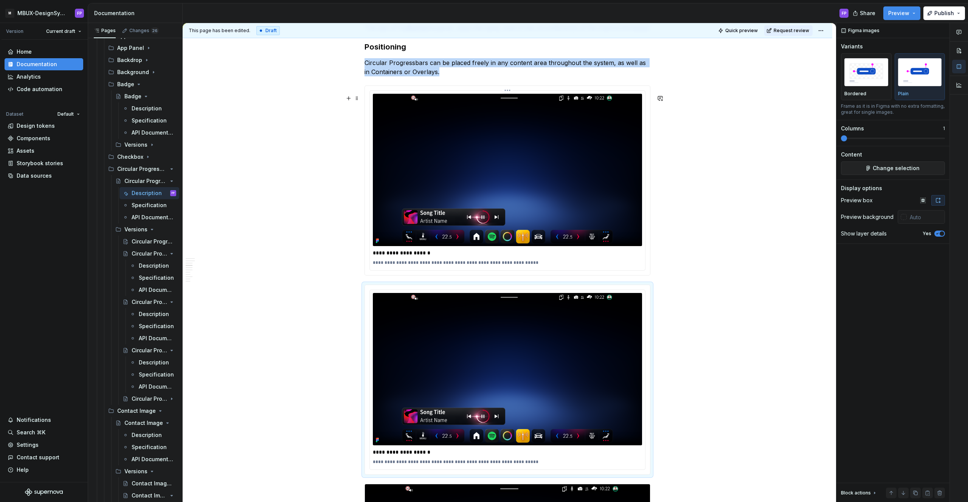
click at [437, 187] on img at bounding box center [507, 170] width 269 height 152
click at [887, 172] on span "Change selection" at bounding box center [896, 168] width 47 height 8
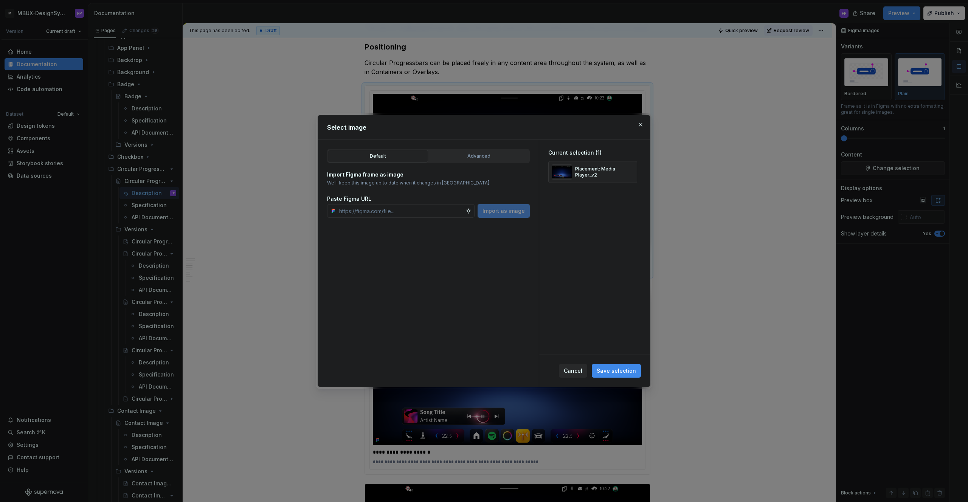
type textarea "*"
click at [498, 158] on div "Advanced" at bounding box center [478, 156] width 95 height 8
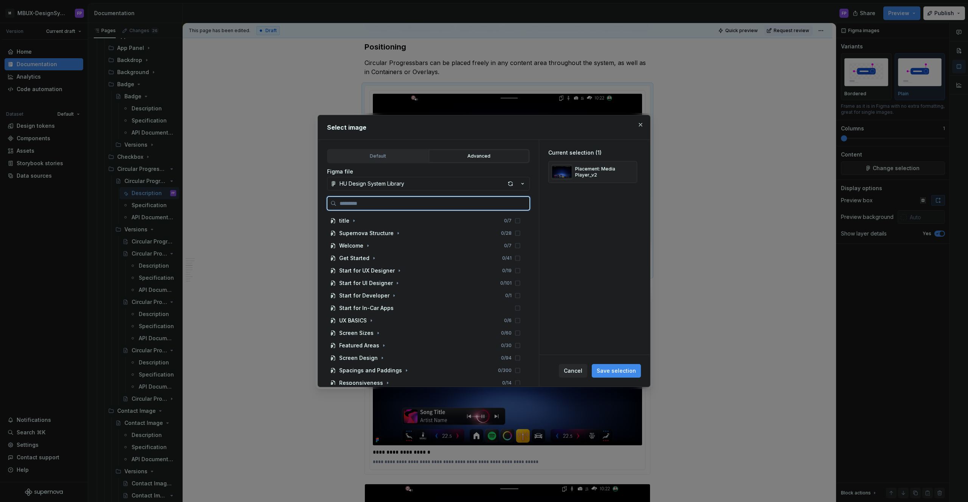
click at [385, 203] on input "search" at bounding box center [432, 204] width 193 height 8
paste input "**********"
type input "**********"
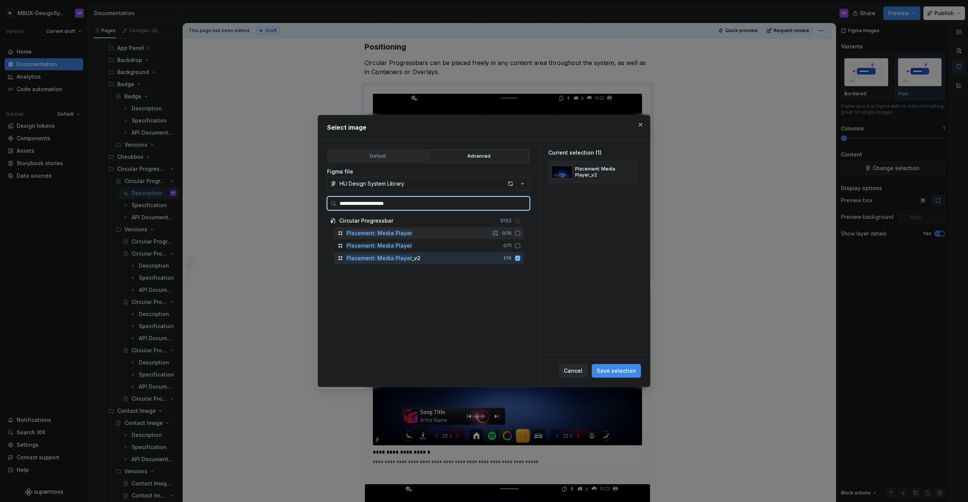
click at [406, 233] on mark "Placement: Media Player" at bounding box center [379, 233] width 66 height 6
click at [520, 259] on icon at bounding box center [517, 258] width 5 height 5
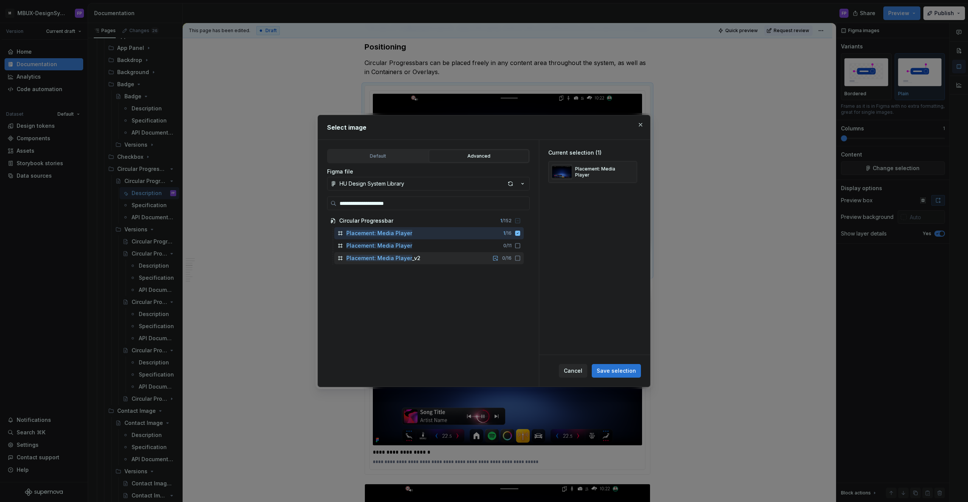
click at [614, 371] on span "Save selection" at bounding box center [616, 371] width 39 height 8
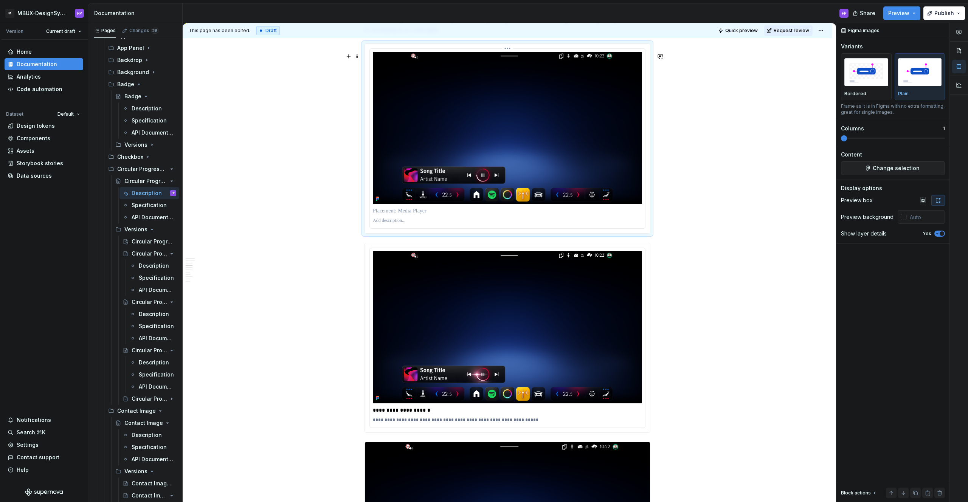
scroll to position [1116, 0]
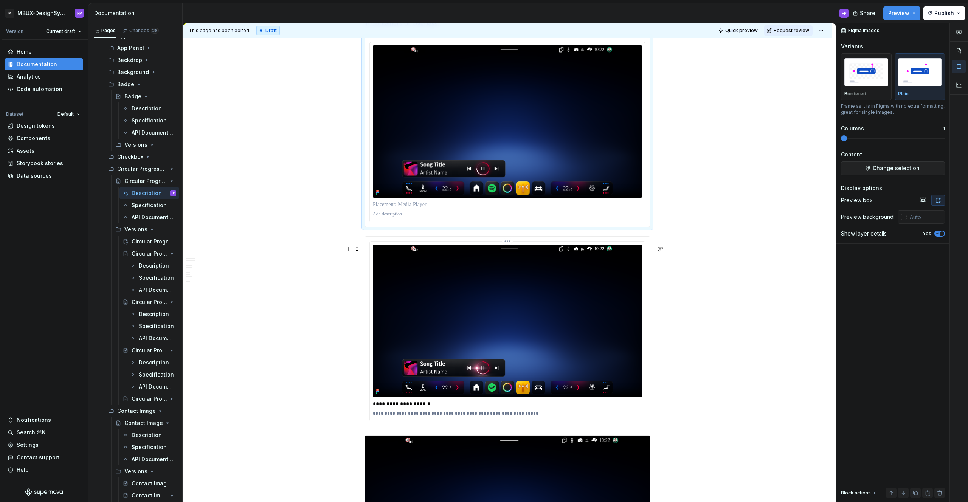
click at [406, 408] on p "**********" at bounding box center [507, 404] width 269 height 8
click at [407, 208] on p at bounding box center [507, 205] width 269 height 8
drag, startPoint x: 483, startPoint y: 423, endPoint x: 478, endPoint y: 399, distance: 24.7
click at [483, 417] on p "**********" at bounding box center [507, 414] width 269 height 6
click at [406, 217] on p at bounding box center [507, 214] width 269 height 6
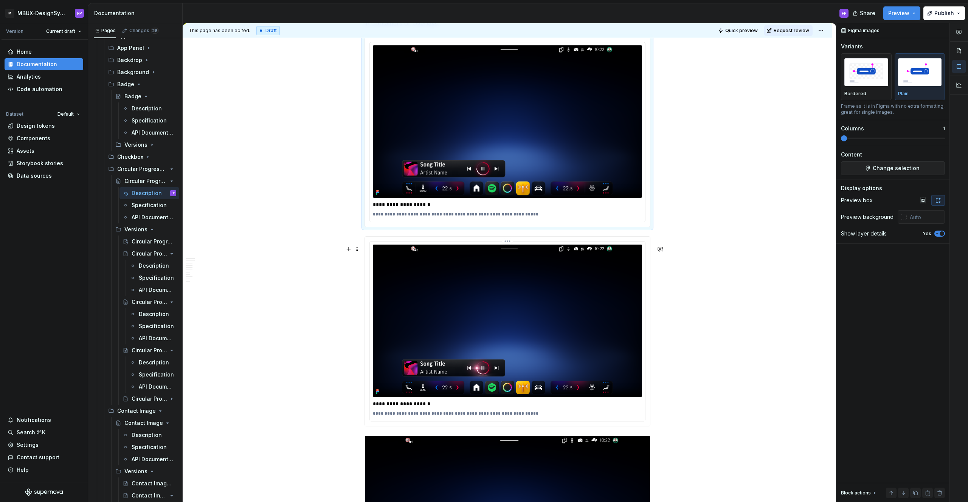
click at [423, 294] on img at bounding box center [507, 321] width 269 height 152
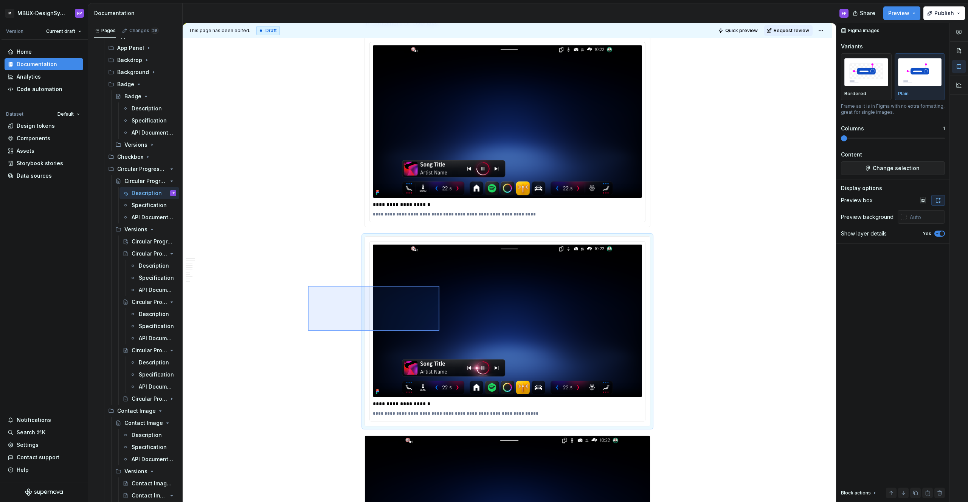
drag, startPoint x: 308, startPoint y: 286, endPoint x: 439, endPoint y: 331, distance: 139.0
click at [439, 331] on div "**********" at bounding box center [509, 262] width 653 height 479
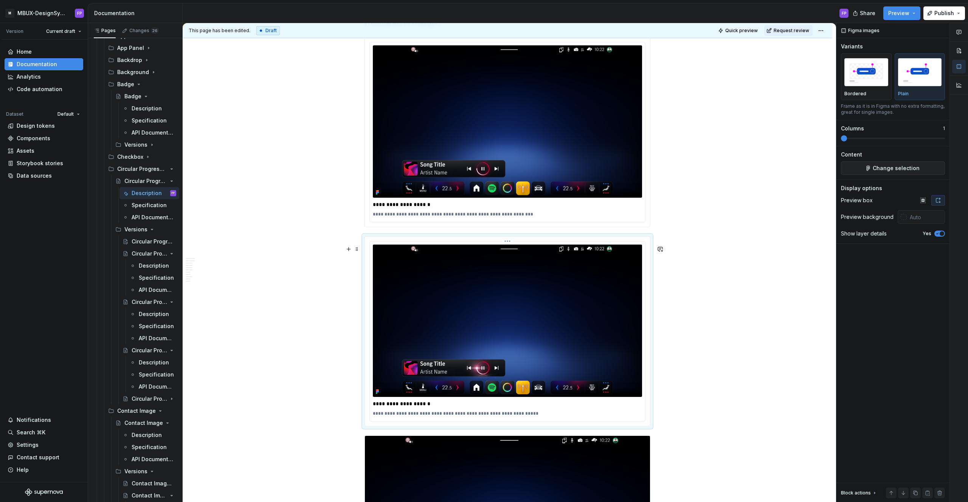
click at [521, 417] on p "**********" at bounding box center [507, 414] width 269 height 6
click at [498, 217] on p "**********" at bounding box center [507, 214] width 269 height 6
click at [712, 291] on div "**********" at bounding box center [508, 87] width 650 height 2102
drag, startPoint x: 610, startPoint y: 310, endPoint x: 546, endPoint y: 312, distance: 64.3
click at [546, 312] on div "**********" at bounding box center [509, 262] width 653 height 479
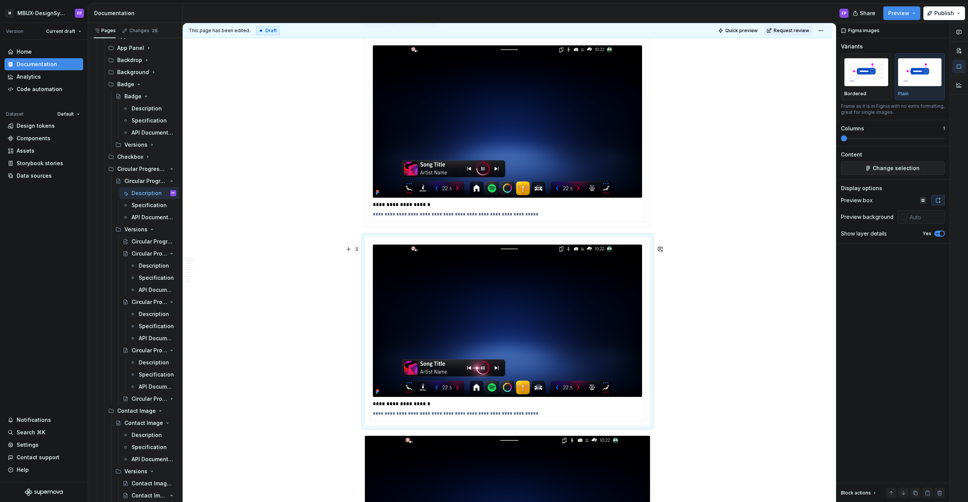
click at [360, 248] on span at bounding box center [357, 249] width 6 height 11
click at [372, 312] on div "Delete" at bounding box center [394, 316] width 49 height 8
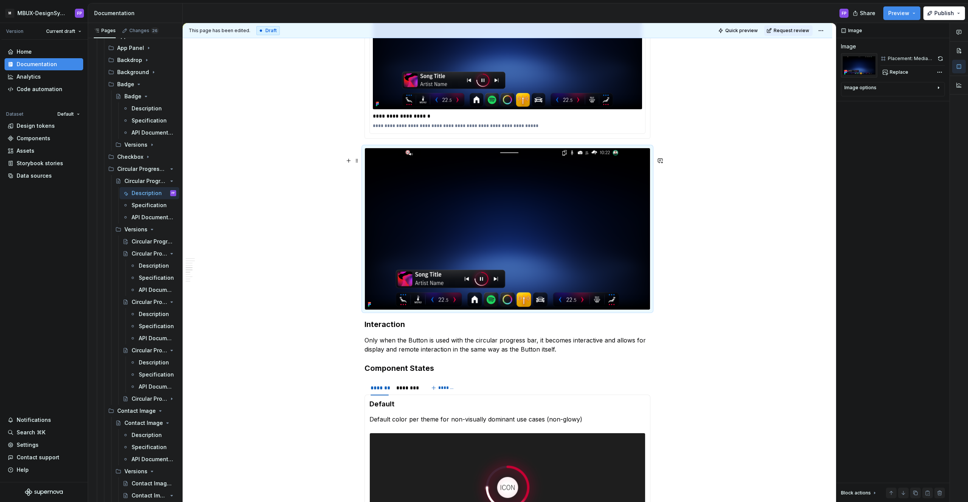
scroll to position [1211, 0]
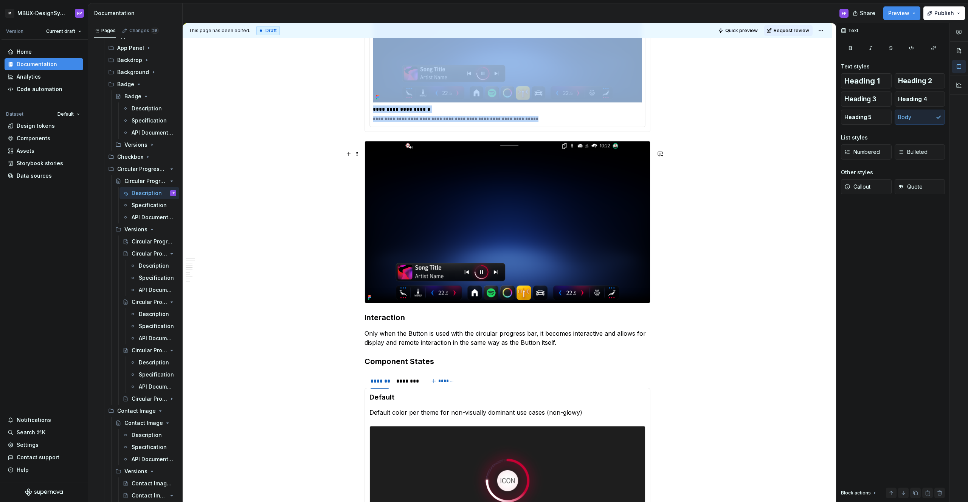
click at [462, 281] on img at bounding box center [507, 221] width 285 height 161
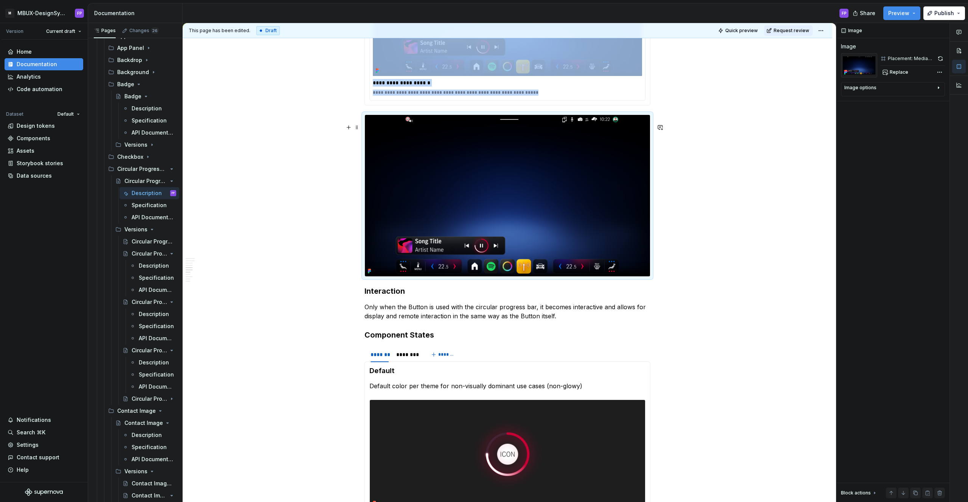
scroll to position [1243, 0]
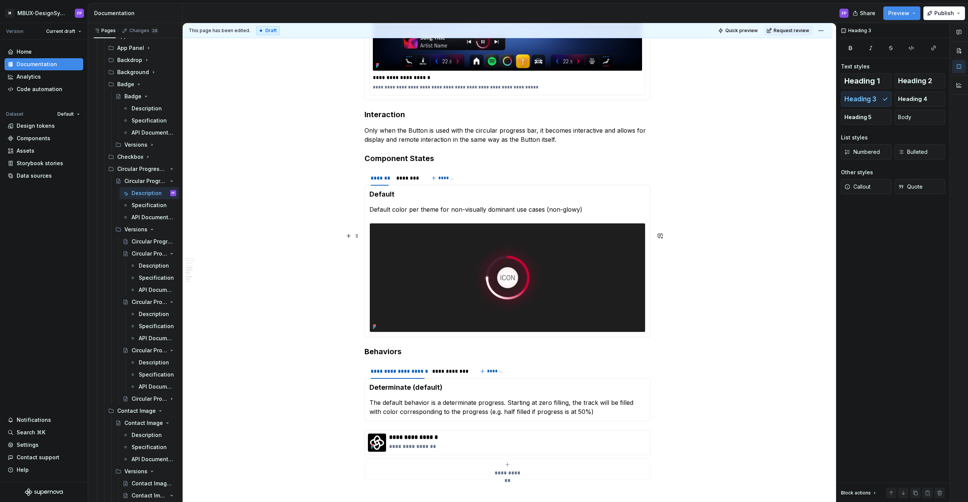
click at [452, 264] on img at bounding box center [507, 277] width 275 height 109
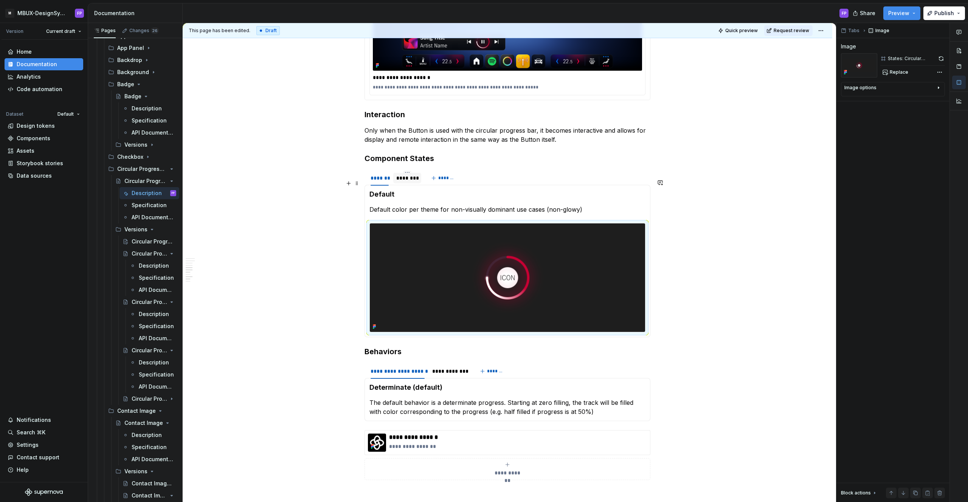
click at [409, 183] on div "********" at bounding box center [407, 178] width 28 height 11
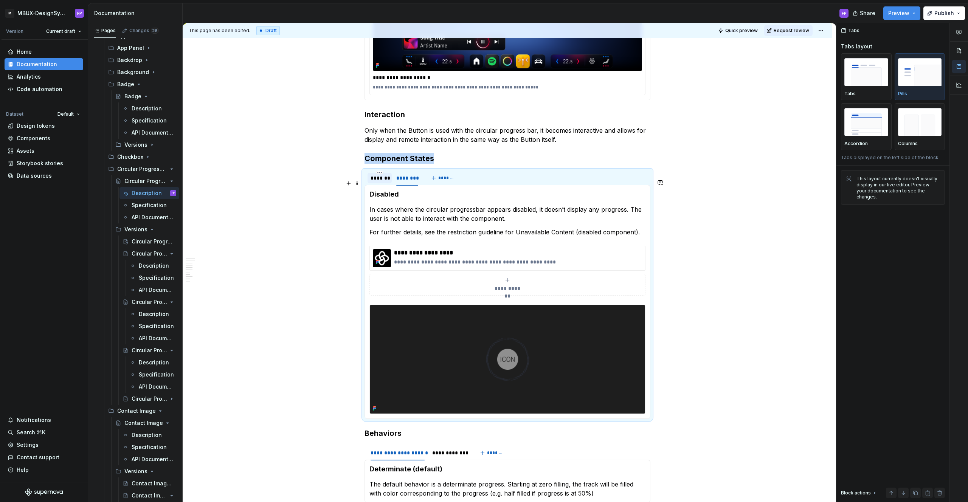
click at [381, 182] on div "*******" at bounding box center [380, 178] width 18 height 8
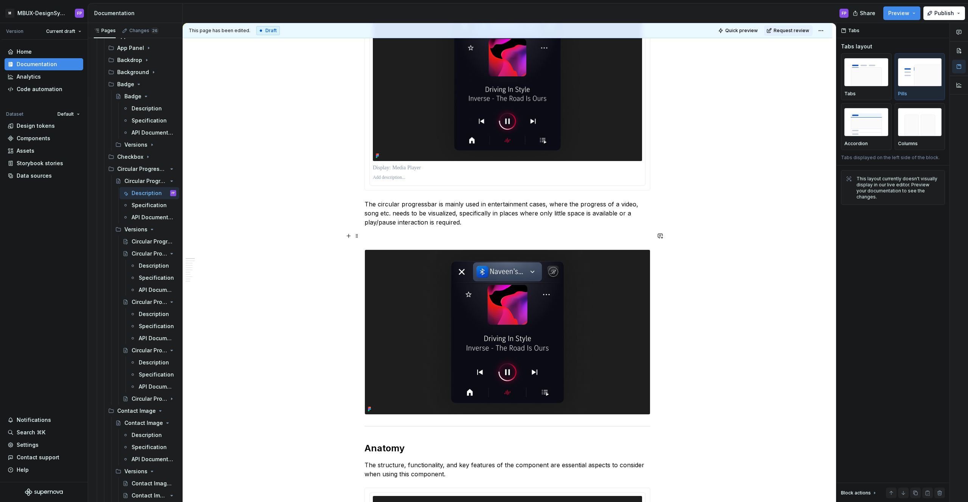
scroll to position [290, 0]
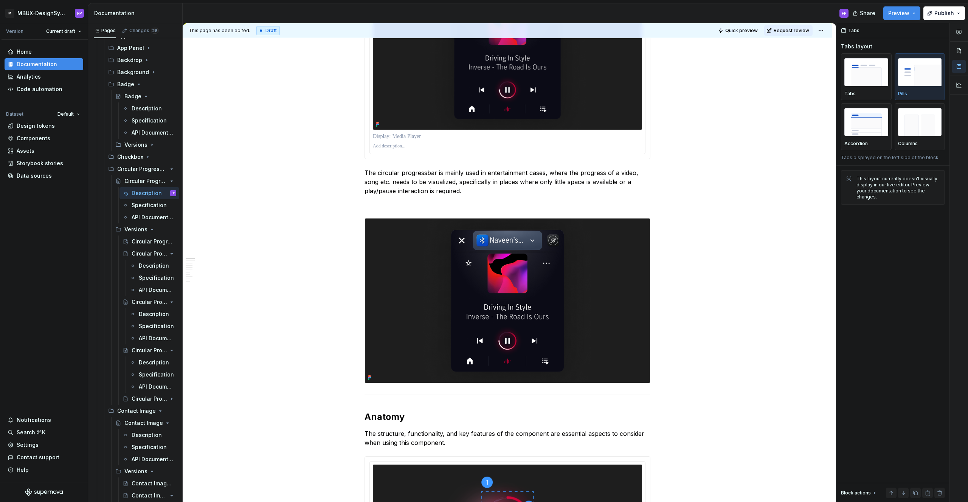
click at [401, 138] on p at bounding box center [507, 137] width 269 height 8
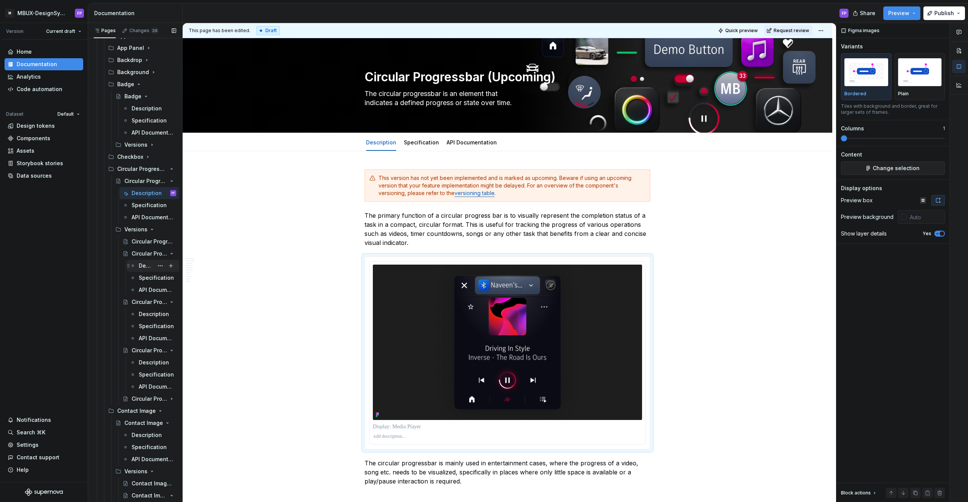
scroll to position [353, 0]
click at [139, 263] on div "Description" at bounding box center [146, 265] width 15 height 8
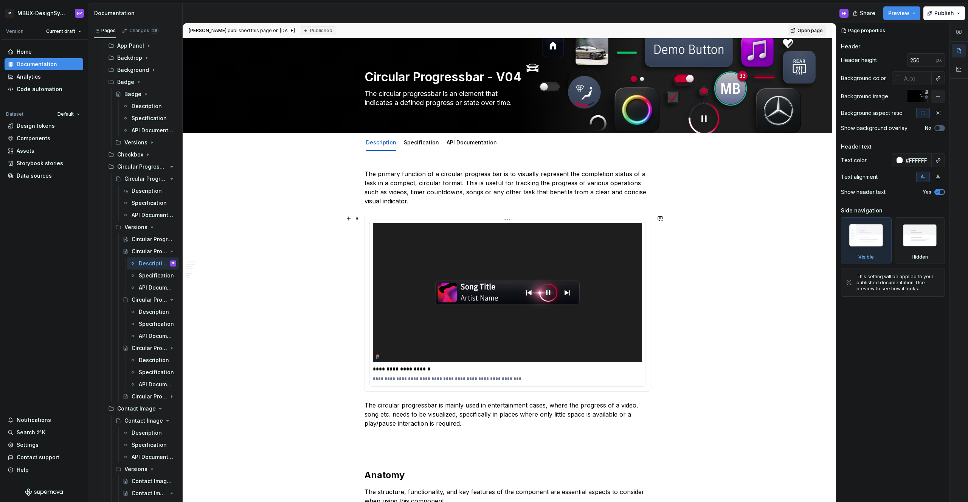
click at [398, 376] on p "**********" at bounding box center [507, 379] width 269 height 6
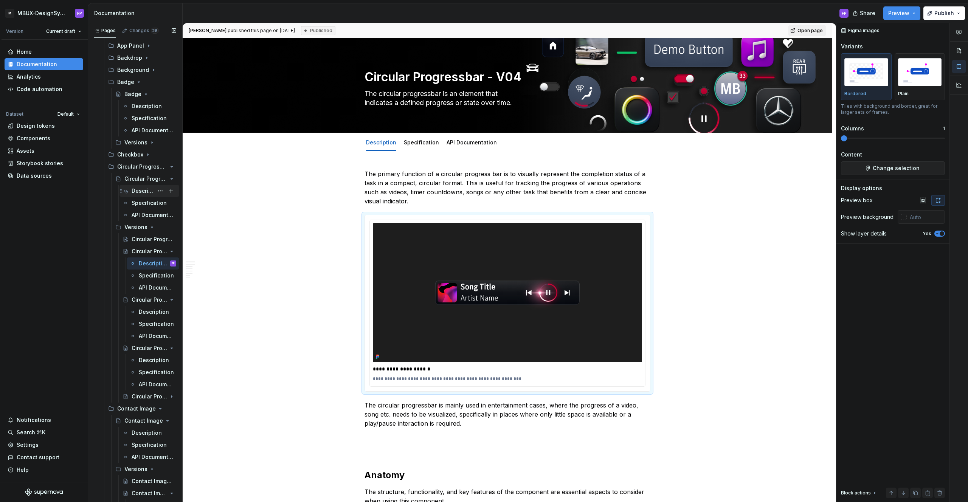
click at [140, 188] on div "Description" at bounding box center [143, 191] width 22 height 8
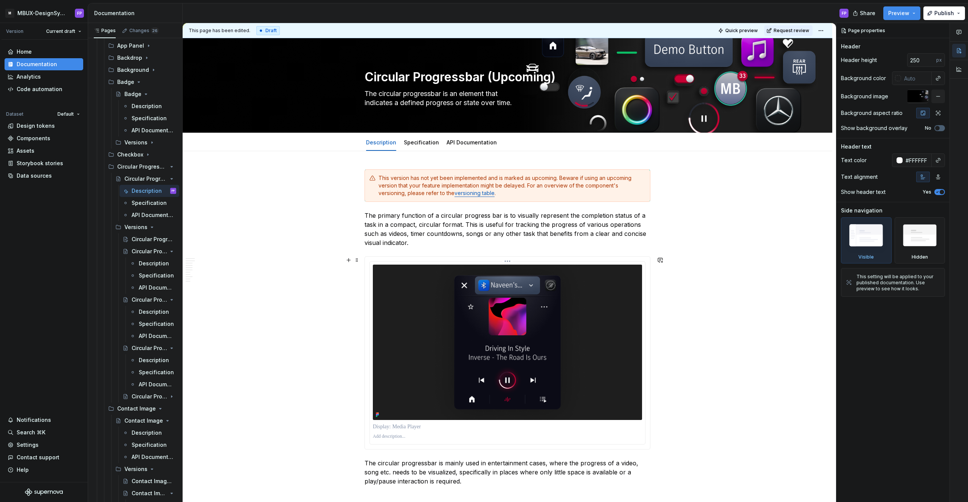
click at [390, 438] on p at bounding box center [507, 437] width 269 height 6
type textarea "*"
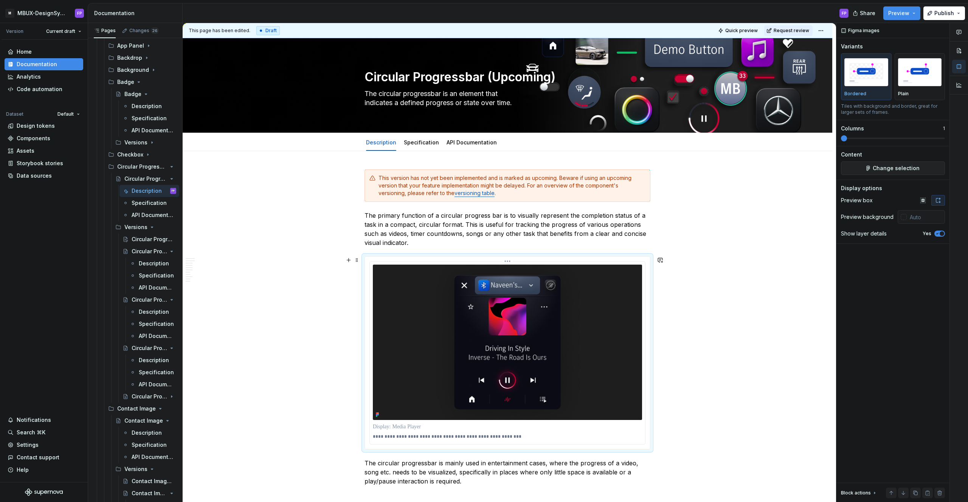
click at [390, 426] on p at bounding box center [507, 427] width 269 height 8
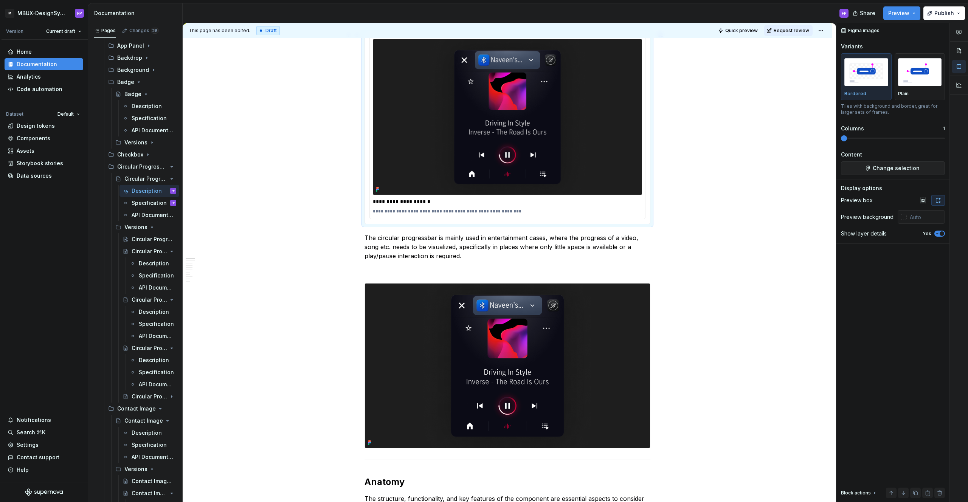
scroll to position [219, 0]
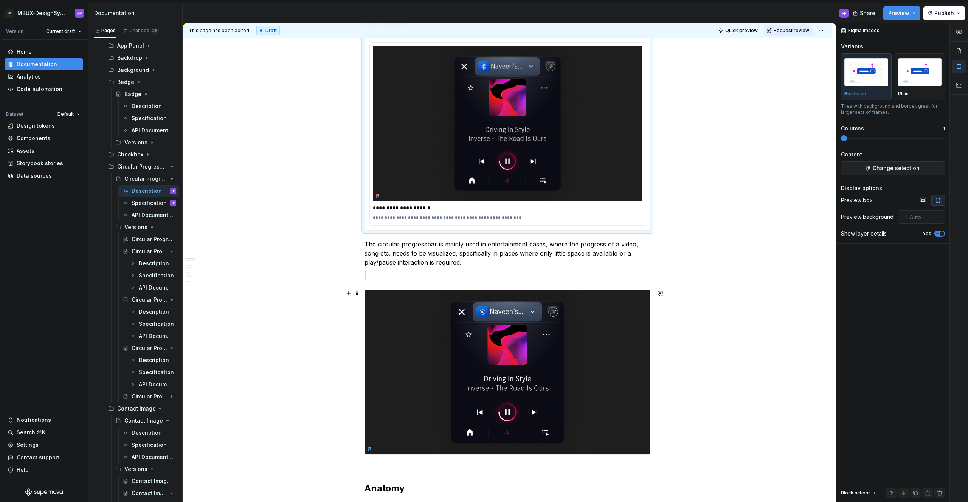
click at [486, 343] on img at bounding box center [507, 372] width 285 height 164
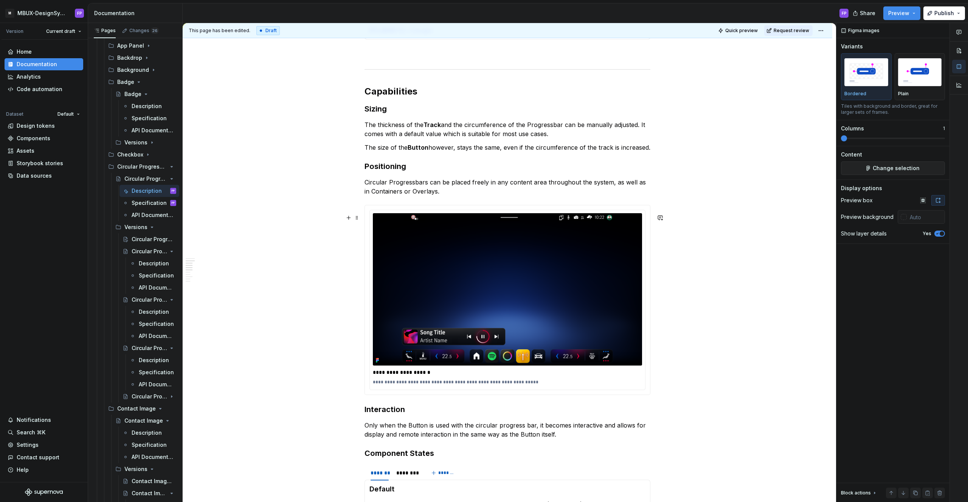
scroll to position [801, 0]
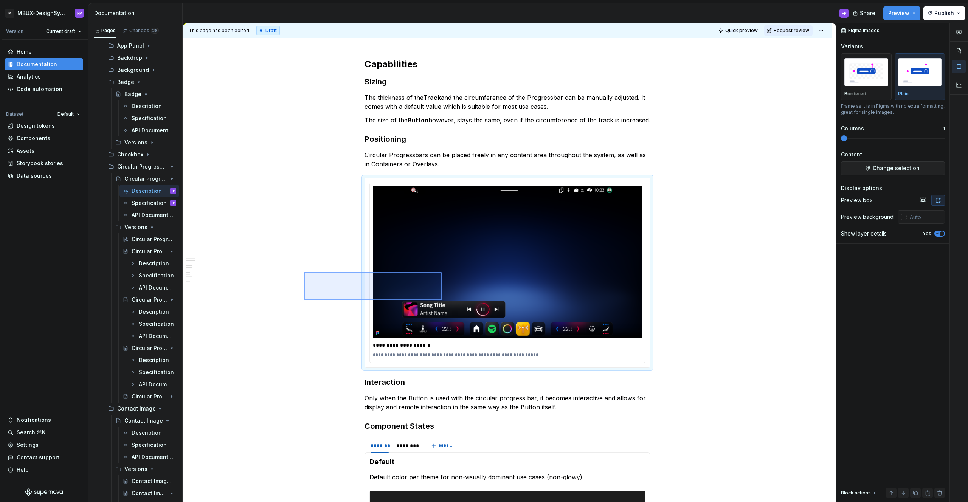
drag, startPoint x: 304, startPoint y: 272, endPoint x: 472, endPoint y: 307, distance: 171.8
click at [472, 307] on div "**********" at bounding box center [509, 262] width 653 height 479
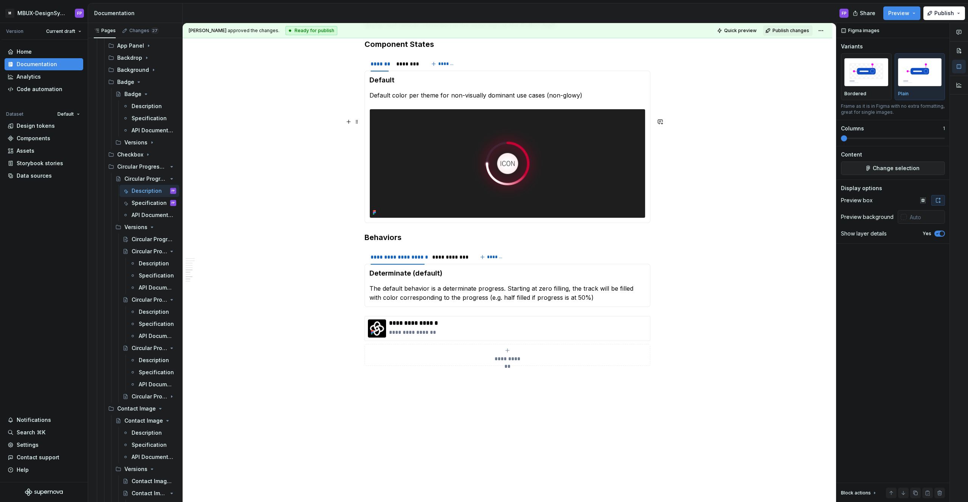
scroll to position [1181, 0]
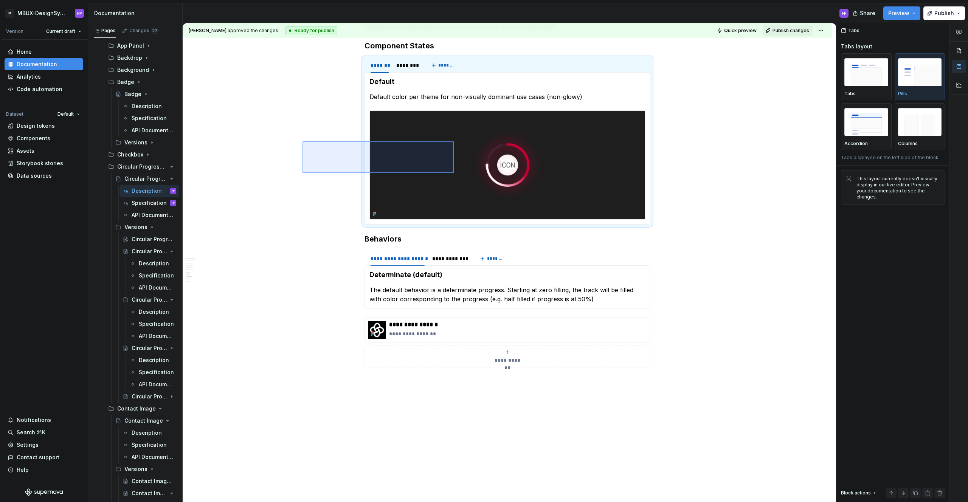
drag, startPoint x: 419, startPoint y: 166, endPoint x: 454, endPoint y: 173, distance: 35.9
click at [454, 173] on div "**********" at bounding box center [509, 262] width 653 height 479
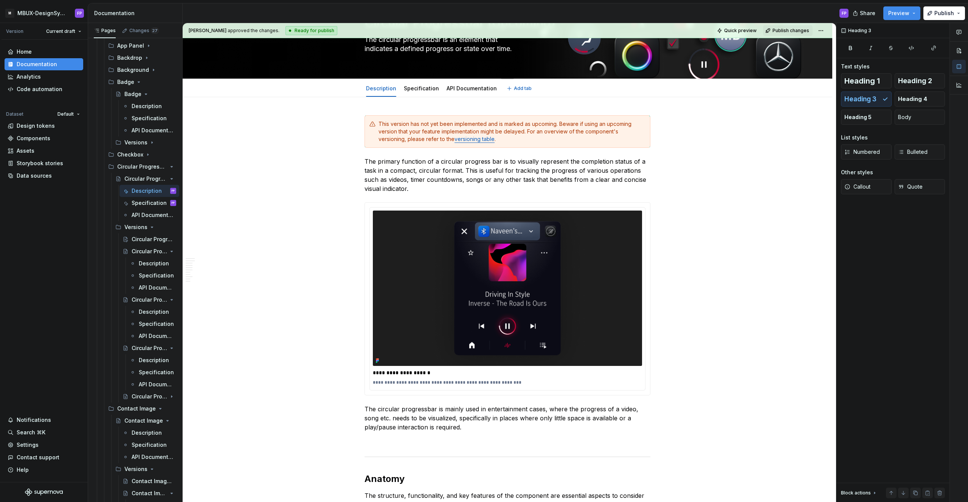
scroll to position [0, 0]
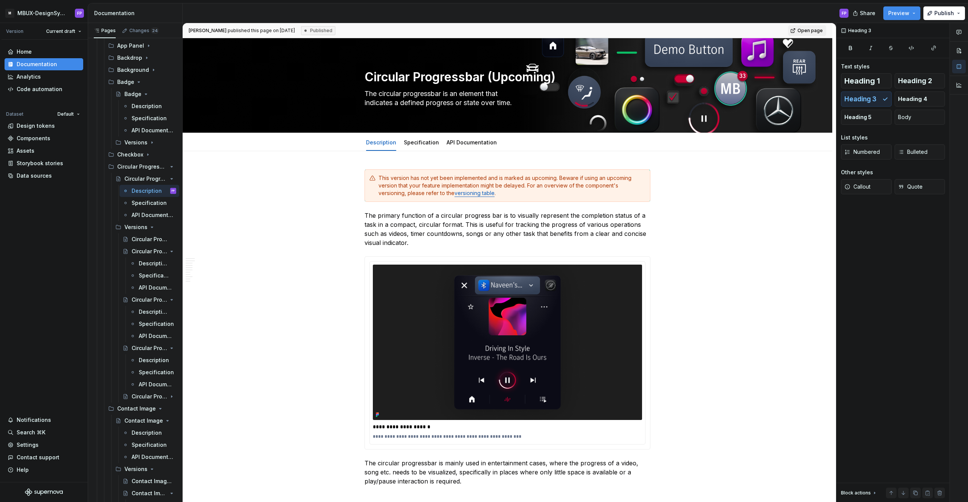
type textarea "*"
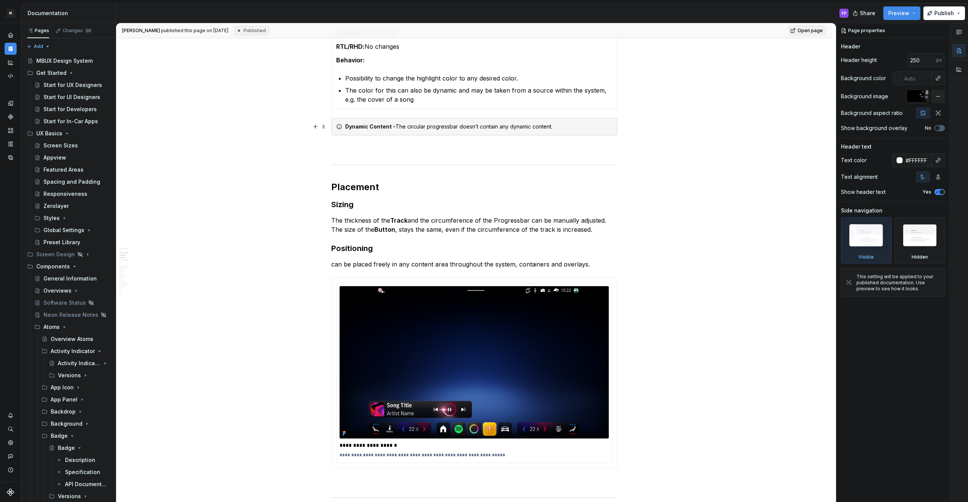
scroll to position [498, 0]
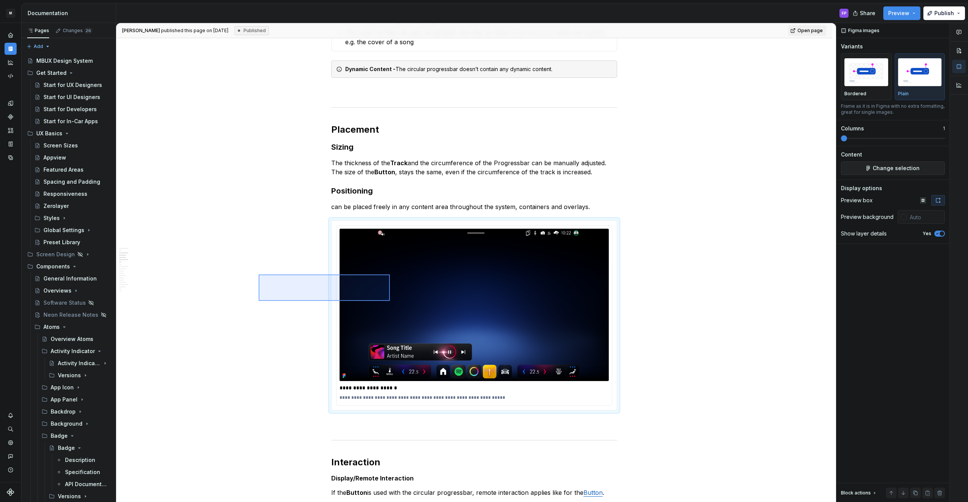
drag, startPoint x: 266, startPoint y: 275, endPoint x: 390, endPoint y: 301, distance: 126.6
click at [390, 301] on div "**********" at bounding box center [476, 262] width 720 height 479
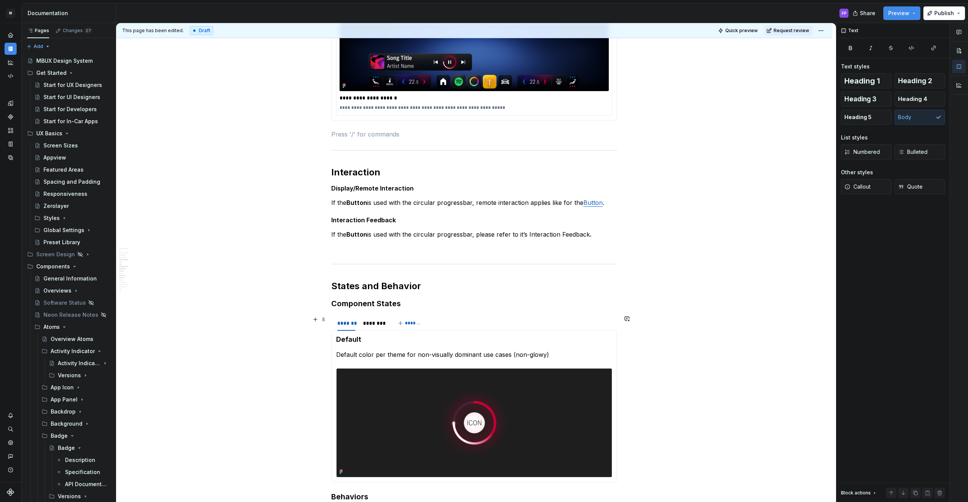
scroll to position [835, 0]
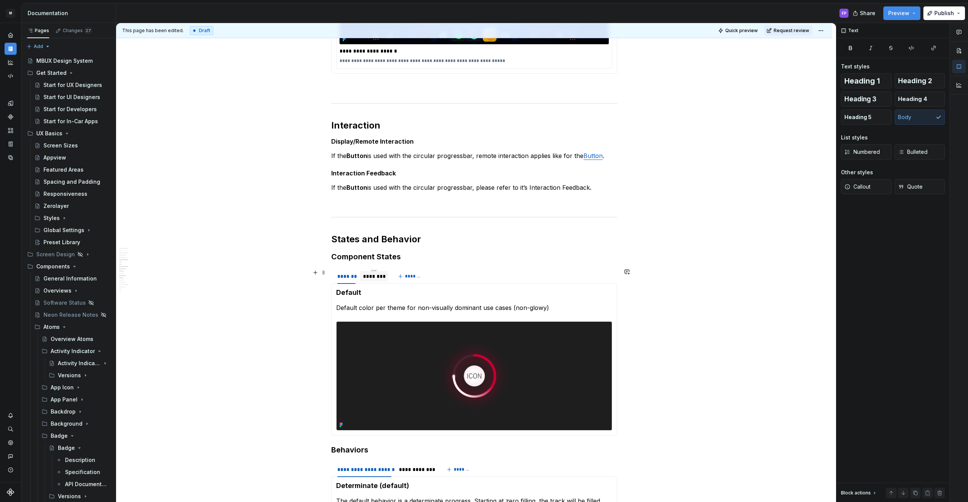
click at [368, 277] on div "********" at bounding box center [374, 277] width 22 height 8
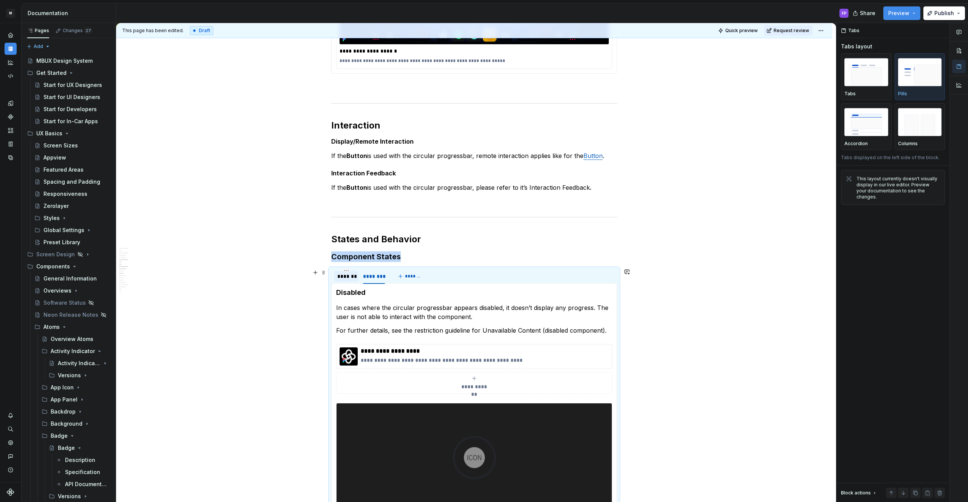
click at [352, 276] on div "*******" at bounding box center [346, 277] width 18 height 8
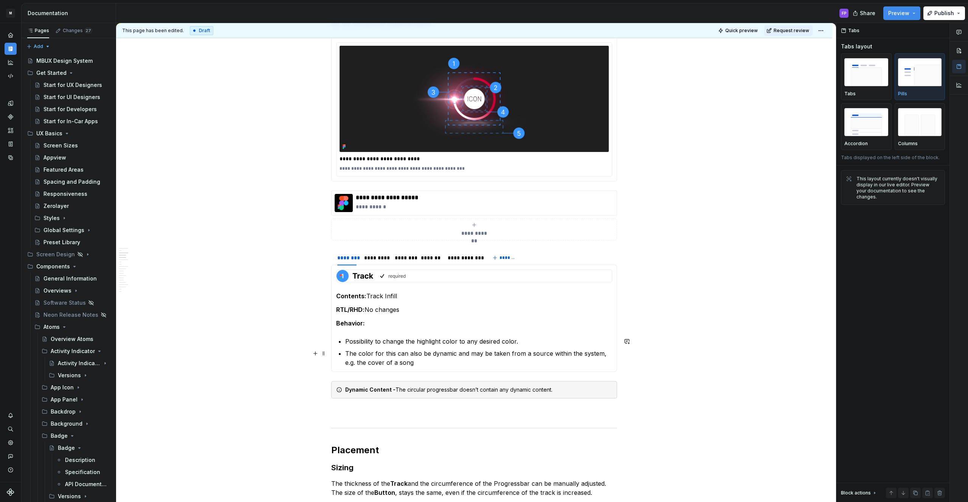
scroll to position [0, 0]
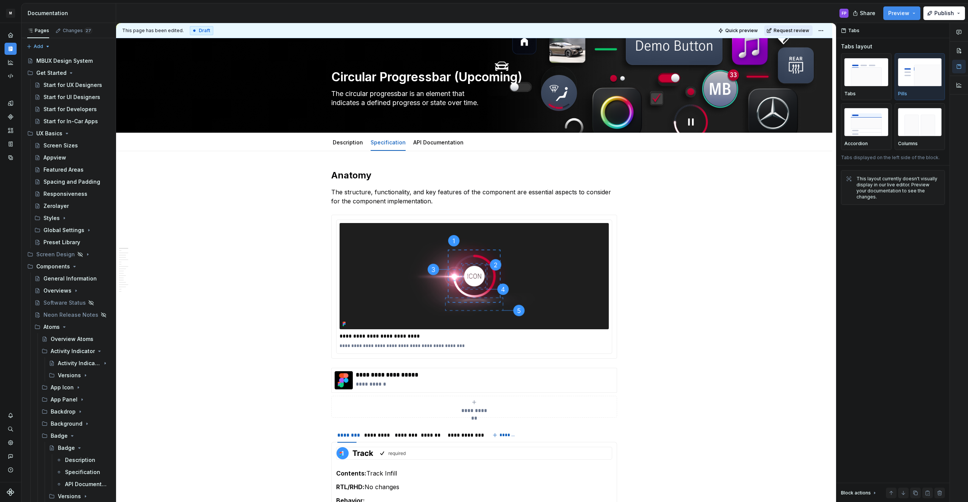
click at [790, 28] on span "Request review" at bounding box center [792, 31] width 36 height 6
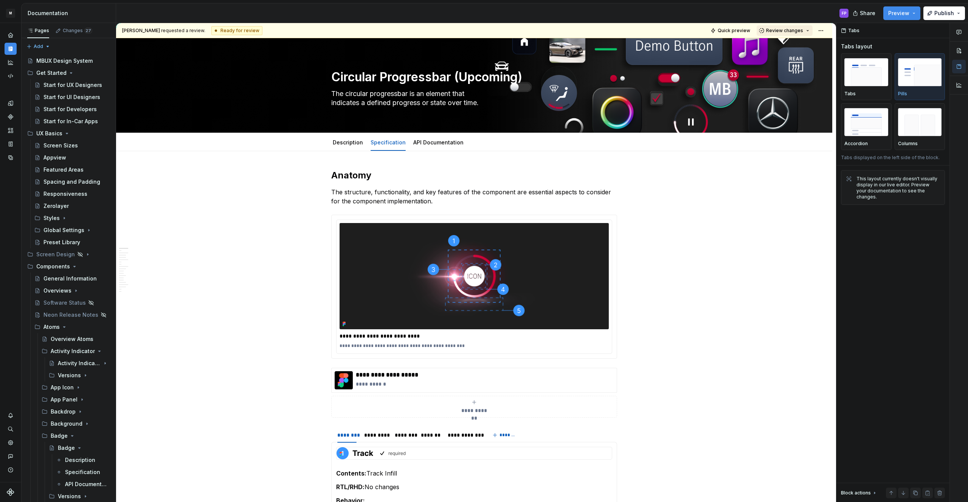
click at [790, 31] on span "Review changes" at bounding box center [784, 31] width 37 height 6
drag, startPoint x: 785, startPoint y: 43, endPoint x: 654, endPoint y: 175, distance: 185.5
click at [785, 43] on div "Approve" at bounding box center [809, 46] width 66 height 8
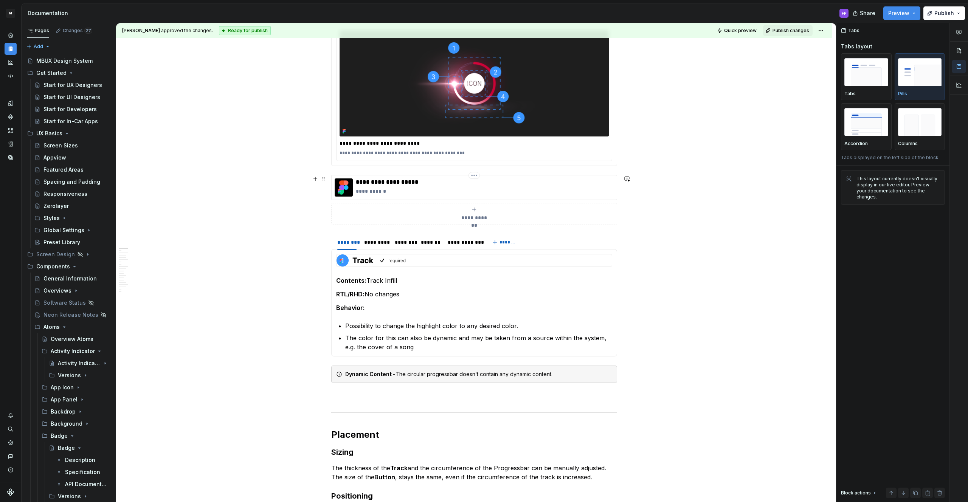
scroll to position [207, 0]
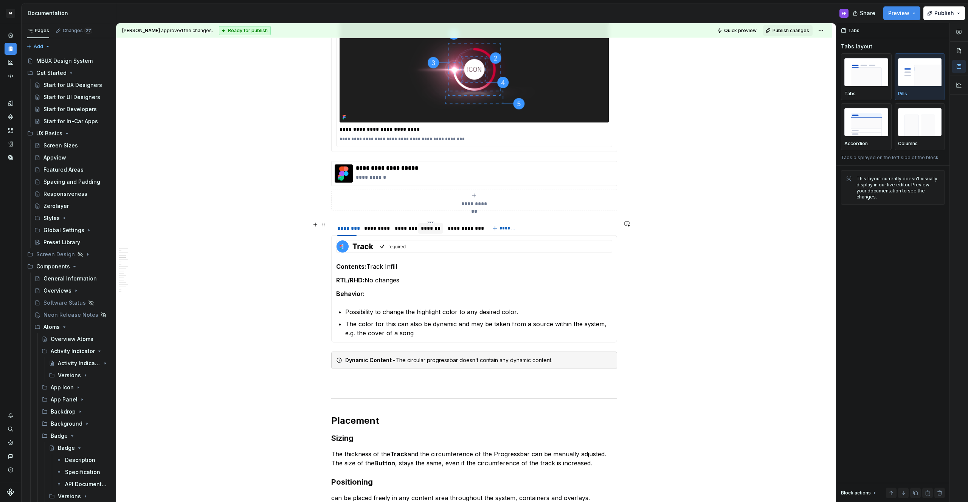
drag, startPoint x: 431, startPoint y: 229, endPoint x: 425, endPoint y: 230, distance: 6.1
click at [431, 229] on div "*******" at bounding box center [430, 229] width 19 height 8
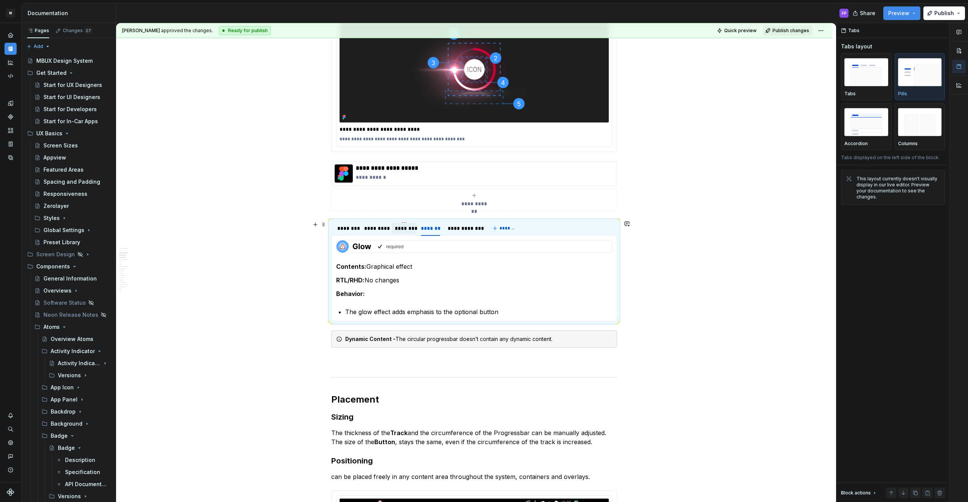
click at [411, 231] on div "********" at bounding box center [404, 229] width 19 height 8
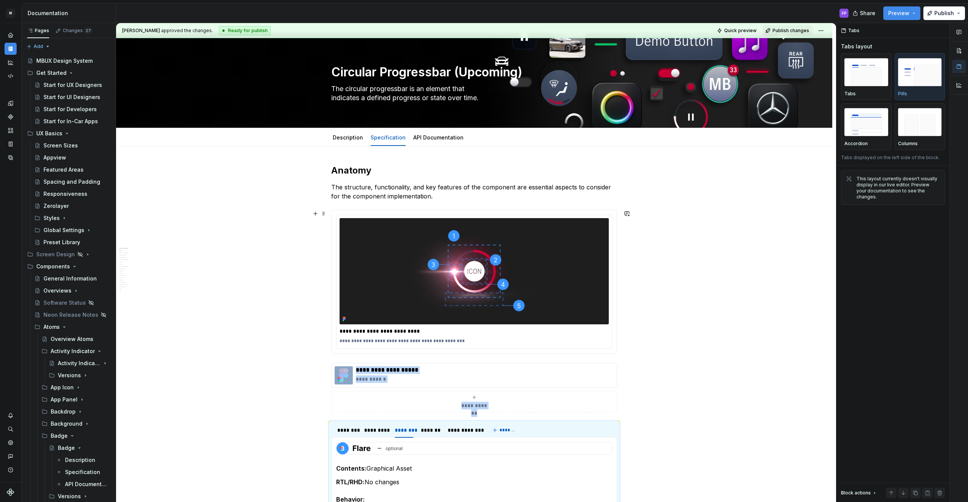
scroll to position [0, 0]
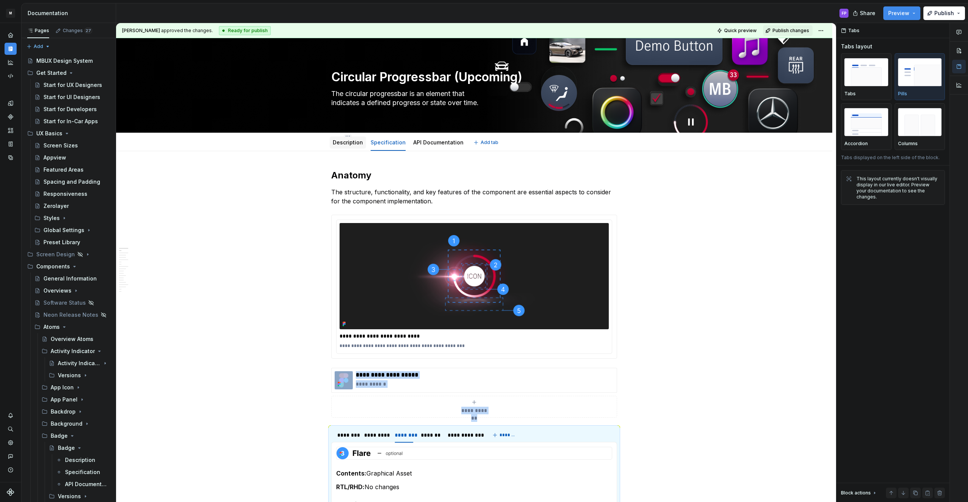
click at [355, 141] on link "Description" at bounding box center [348, 142] width 30 height 6
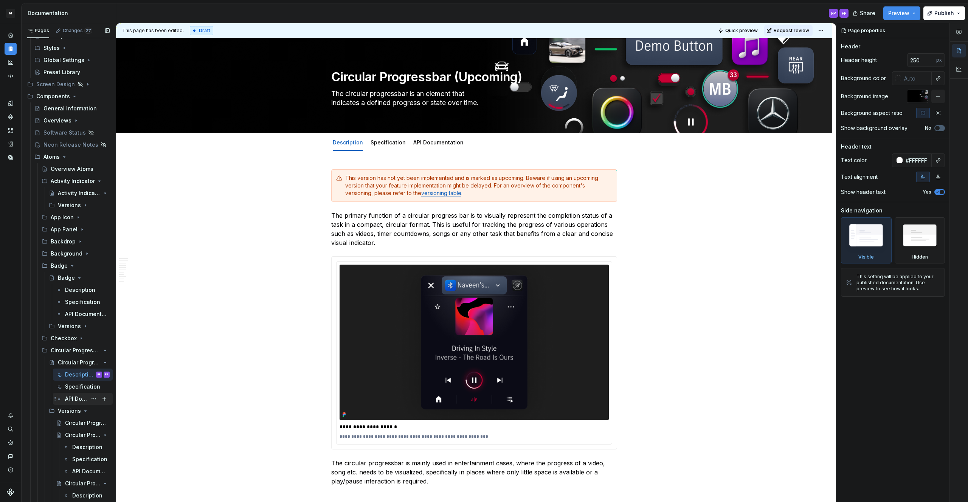
scroll to position [177, 0]
click at [790, 26] on button "Request review" at bounding box center [788, 30] width 48 height 11
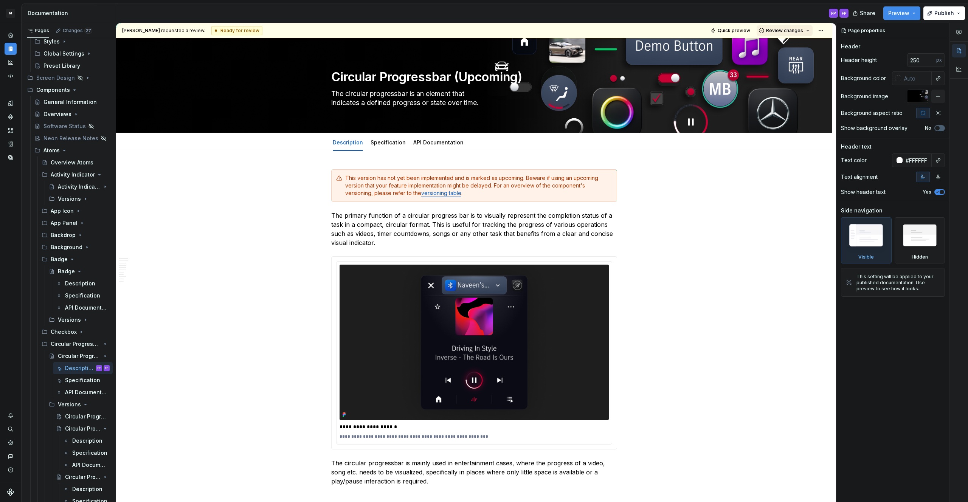
click at [788, 31] on span "Review changes" at bounding box center [784, 31] width 37 height 6
click at [780, 47] on div "Approve" at bounding box center [809, 46] width 66 height 8
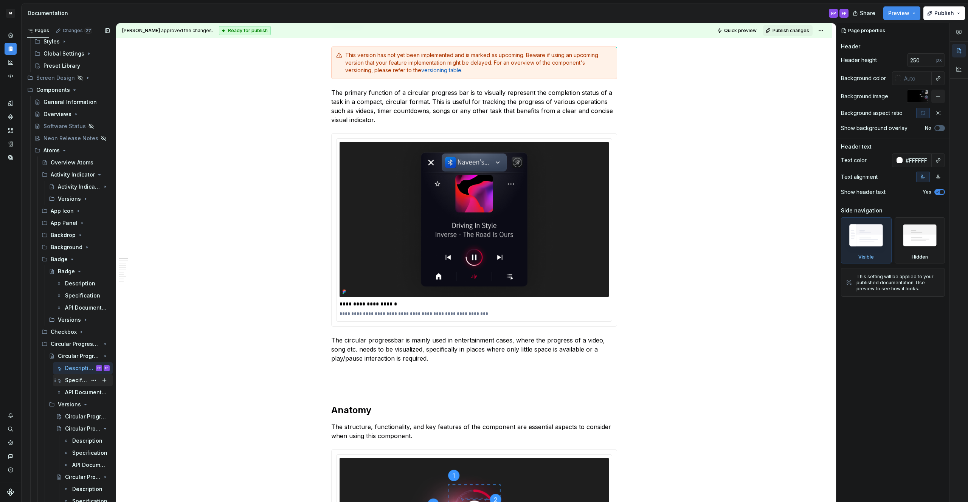
scroll to position [107, 0]
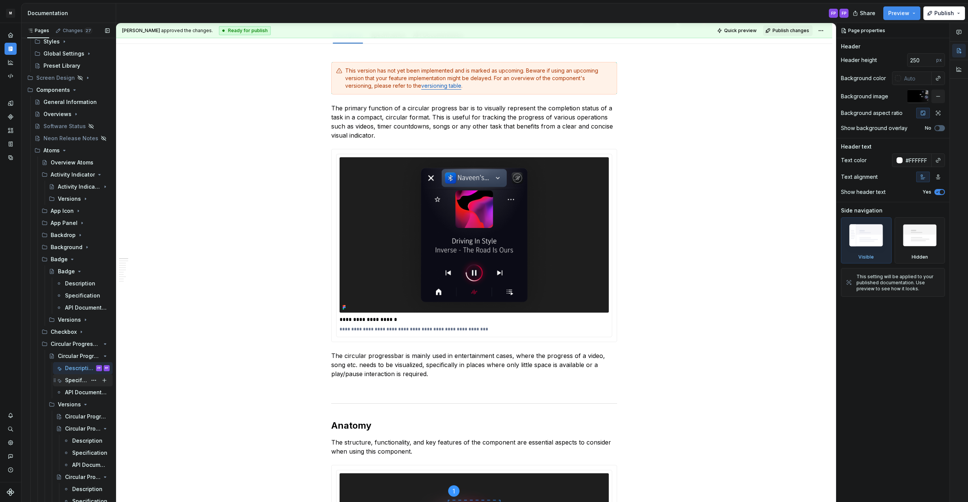
click at [75, 380] on div "Specification" at bounding box center [76, 381] width 22 height 8
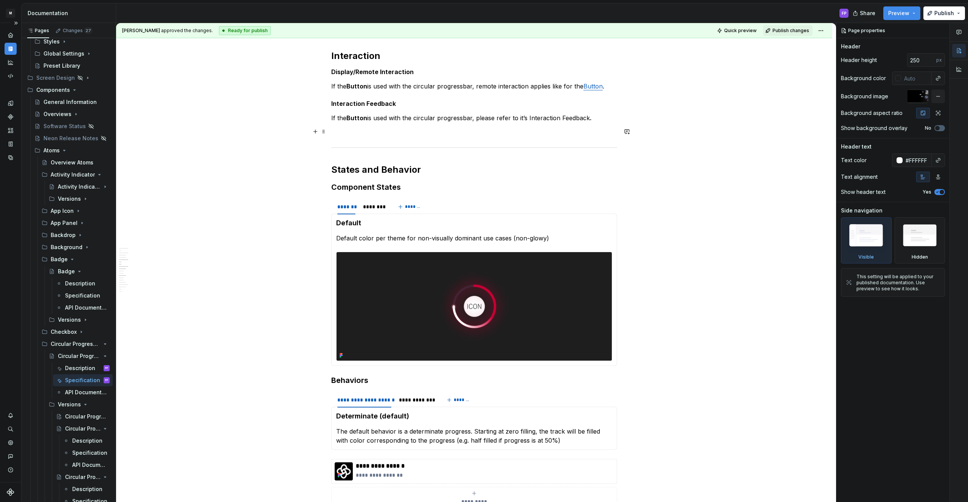
scroll to position [798, 0]
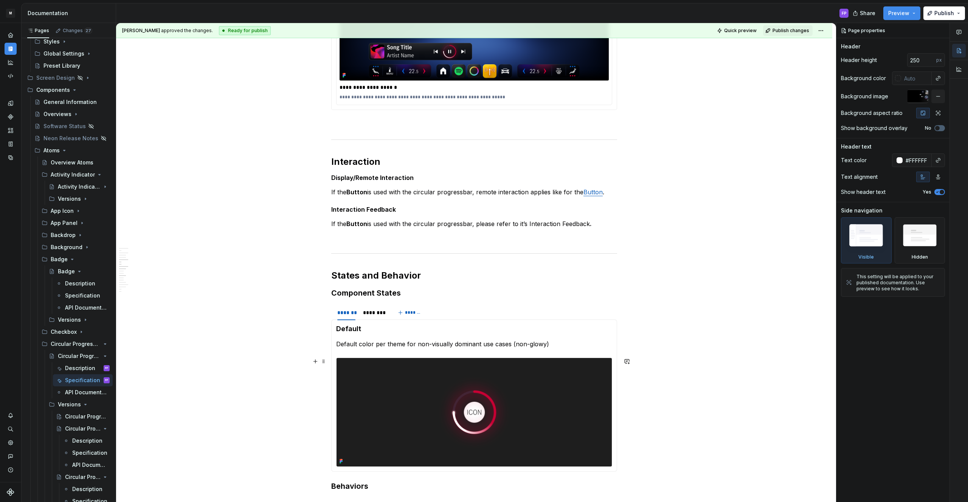
click at [423, 408] on img at bounding box center [473, 412] width 275 height 109
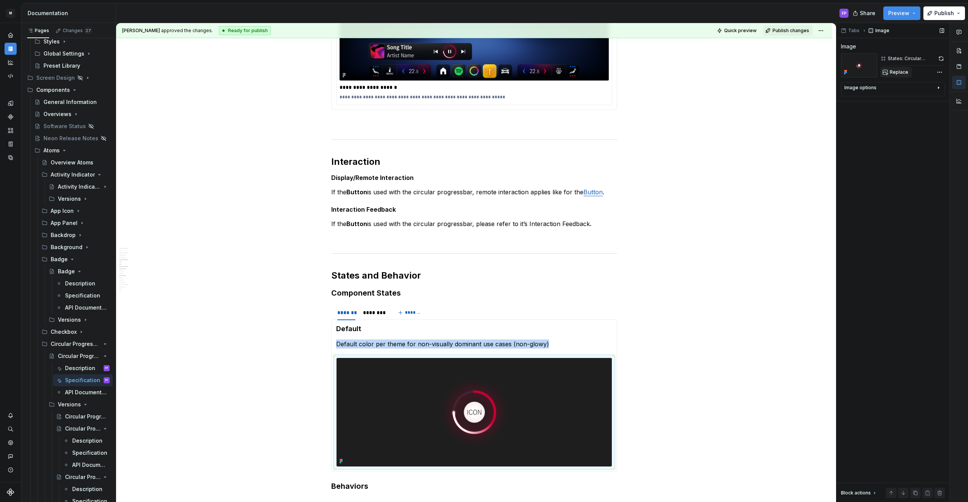
click at [901, 71] on span "Replace" at bounding box center [899, 72] width 19 height 6
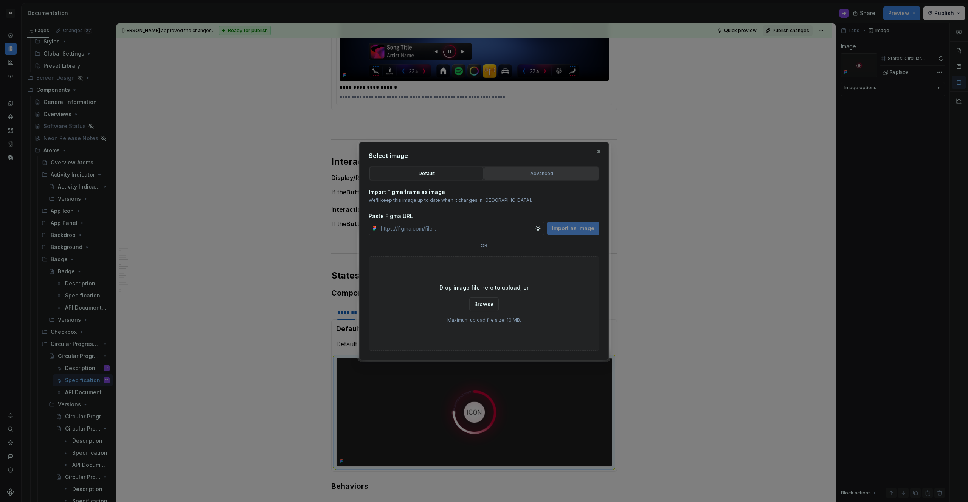
click at [521, 175] on div "Advanced" at bounding box center [541, 174] width 109 height 8
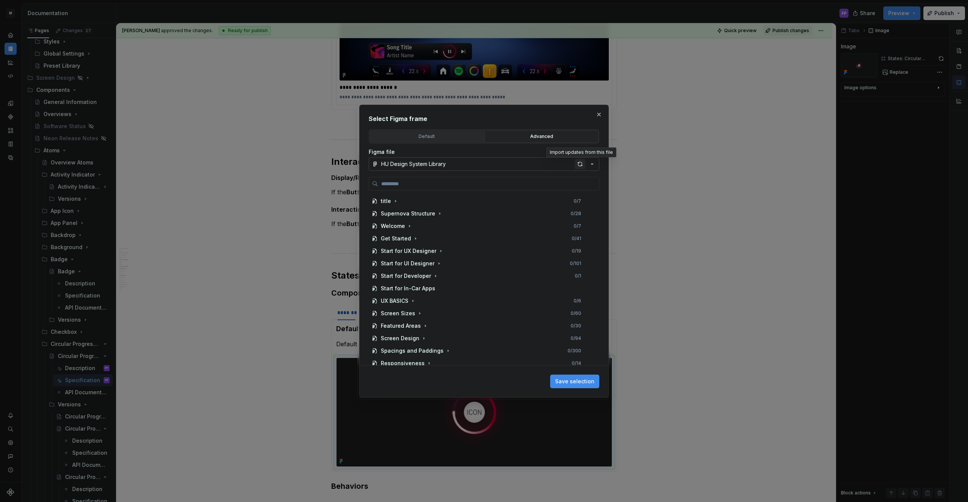
click at [579, 163] on div "button" at bounding box center [580, 164] width 11 height 11
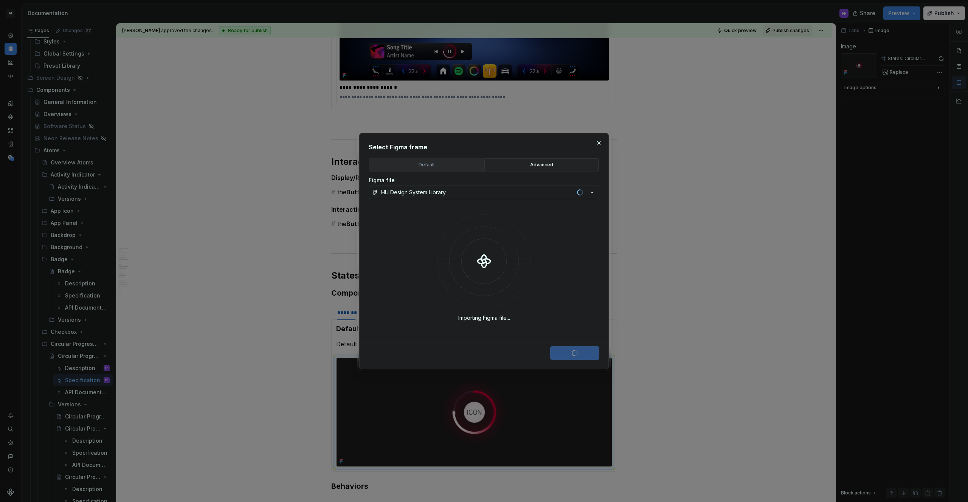
type textarea "*"
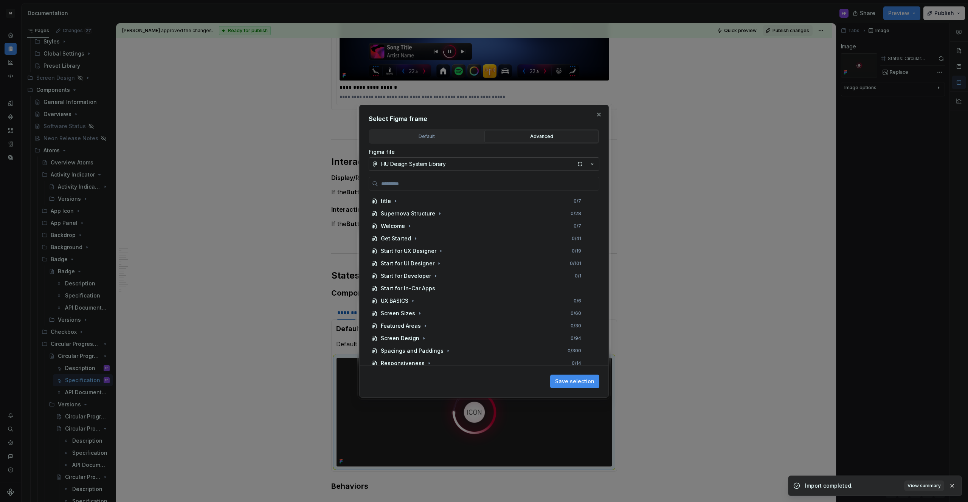
type input "**********"
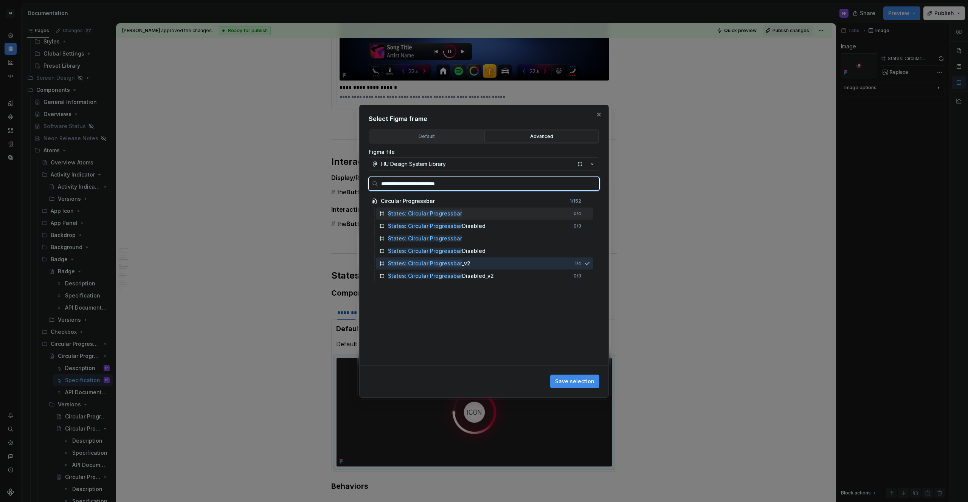
click at [477, 210] on div "States: Circular Progressbar 0 / 4" at bounding box center [484, 214] width 217 height 12
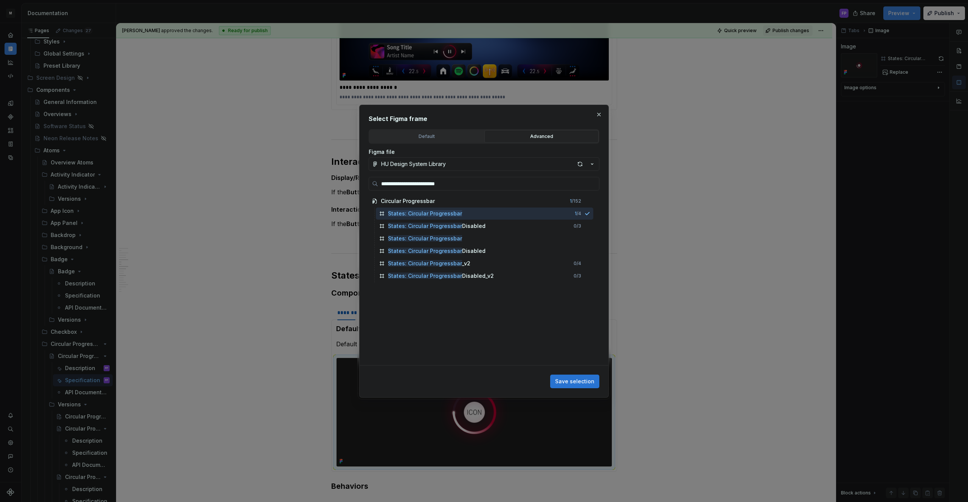
click at [580, 384] on span "Save selection" at bounding box center [574, 382] width 39 height 8
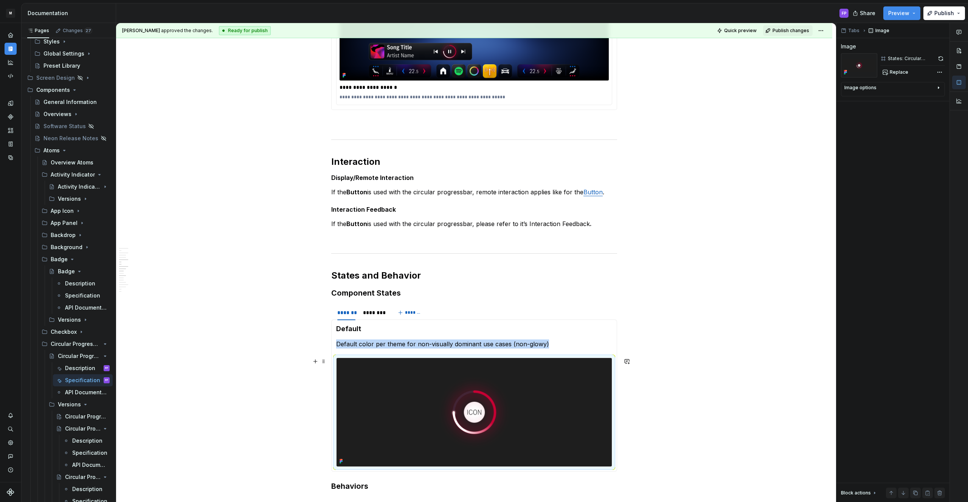
click at [508, 409] on img at bounding box center [473, 412] width 275 height 109
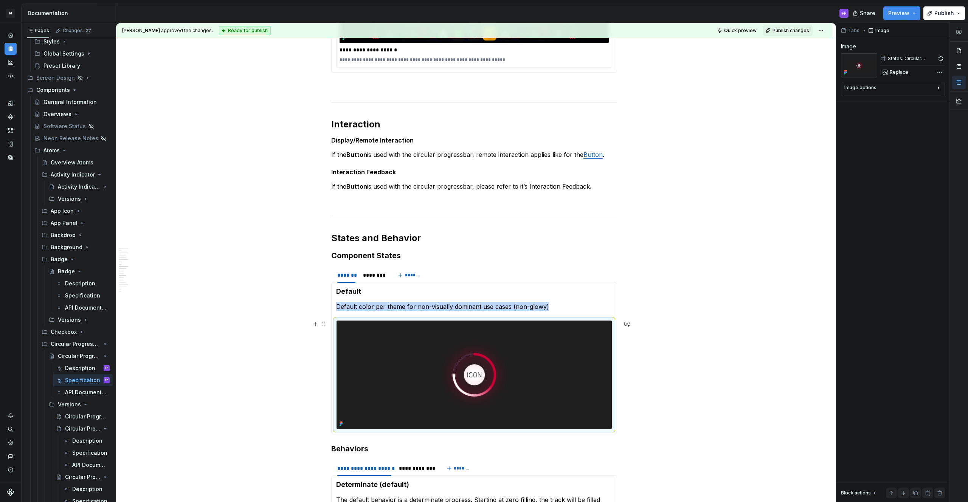
scroll to position [837, 0]
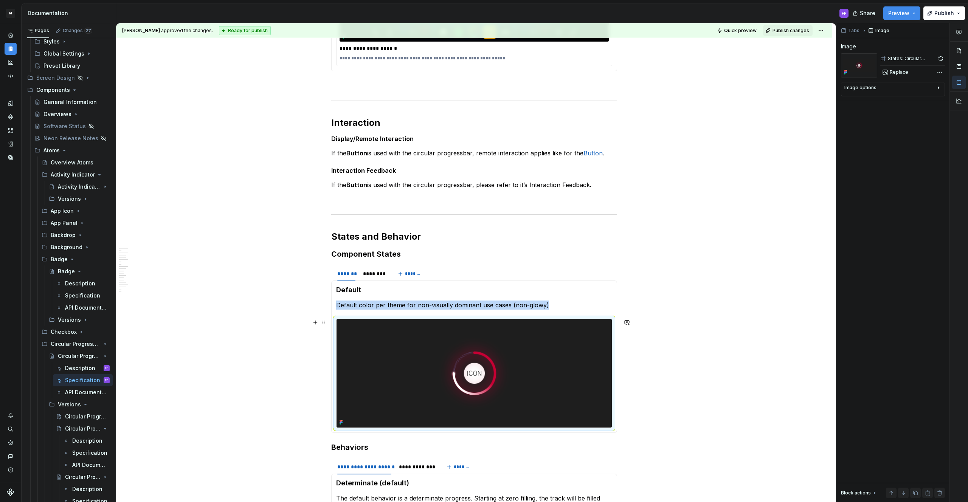
click at [552, 372] on img at bounding box center [473, 373] width 275 height 109
click at [941, 57] on button "button" at bounding box center [940, 58] width 8 height 11
click at [514, 352] on img at bounding box center [473, 373] width 275 height 109
click at [901, 73] on span "Replace" at bounding box center [899, 72] width 19 height 6
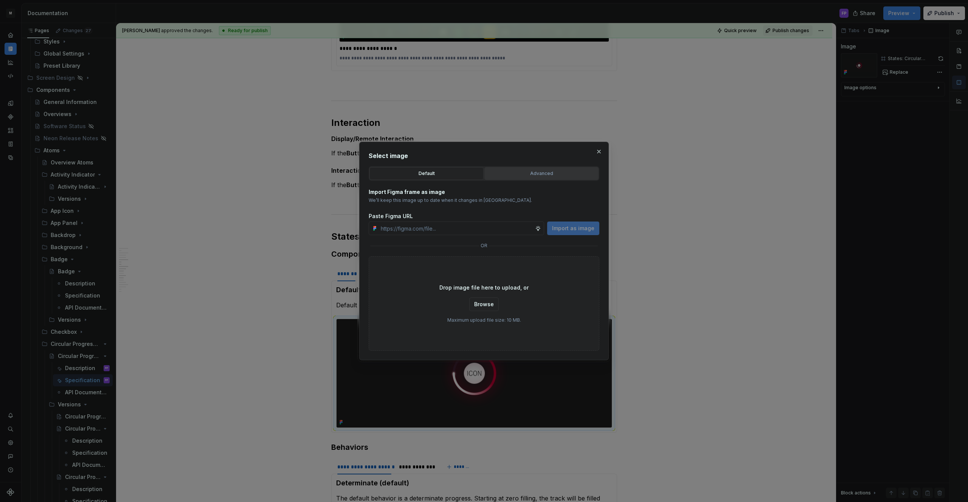
click at [508, 165] on div "Select image Default Advanced Import Figma frame as image We’ll keep this image…" at bounding box center [484, 251] width 231 height 200
type textarea "*"
click at [511, 171] on div "Advanced" at bounding box center [541, 174] width 109 height 8
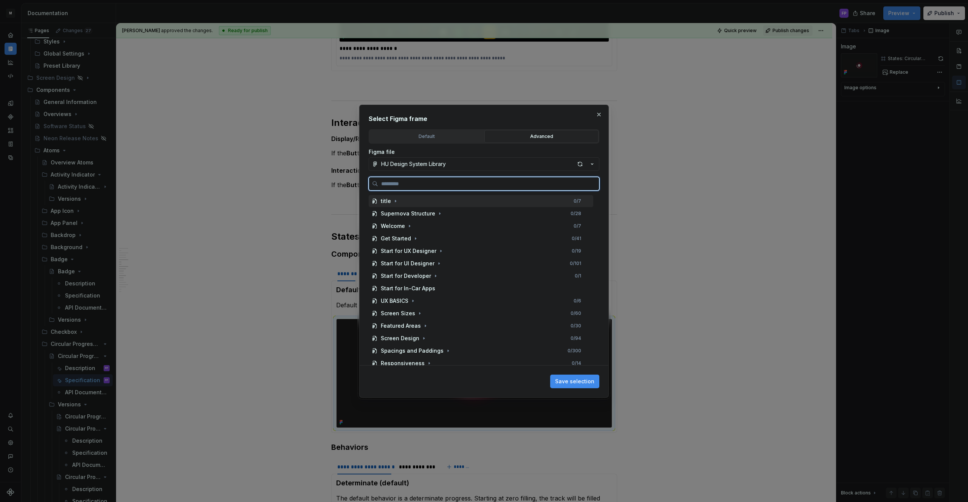
paste input "**********"
type input "**********"
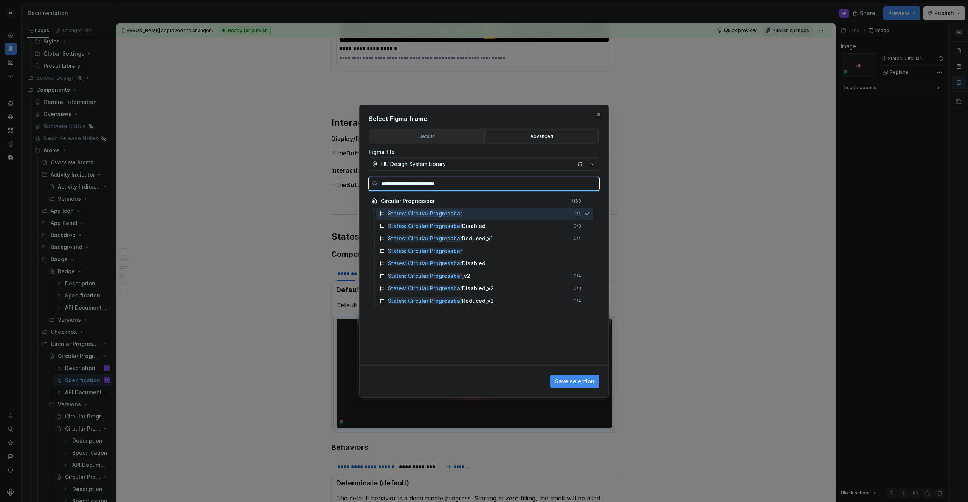
scroll to position [0, 0]
click at [440, 248] on mark "States: Circular Progressbar" at bounding box center [425, 251] width 74 height 6
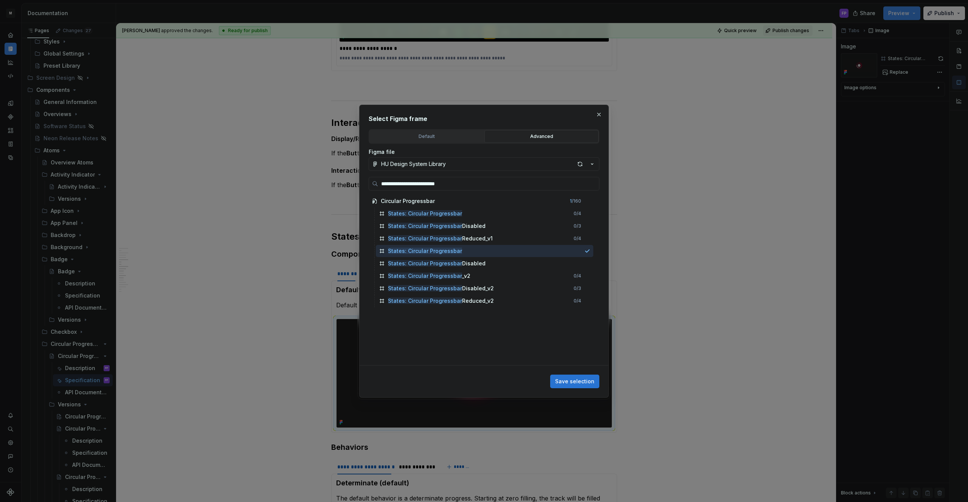
click at [584, 380] on span "Save selection" at bounding box center [574, 382] width 39 height 8
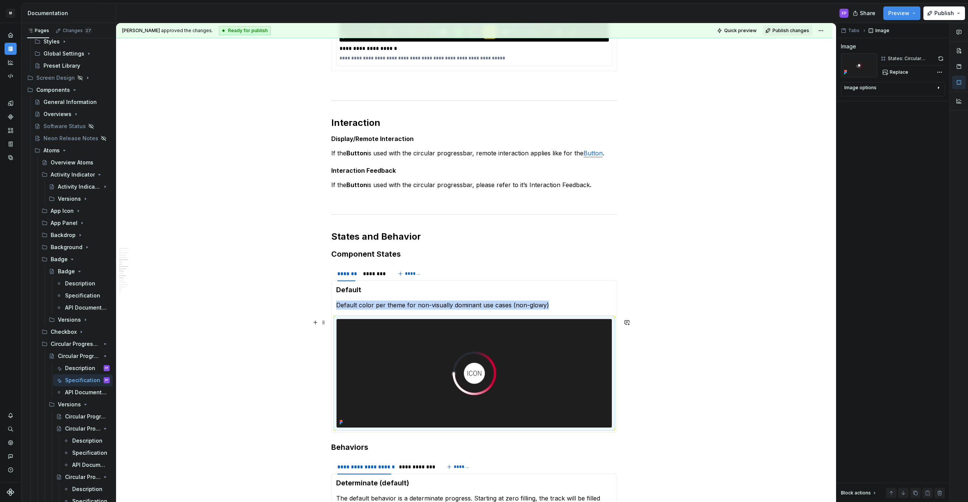
click at [471, 396] on img at bounding box center [473, 373] width 275 height 109
copy p "Default color per theme for non-visually dominant use cases (non-glowy)"
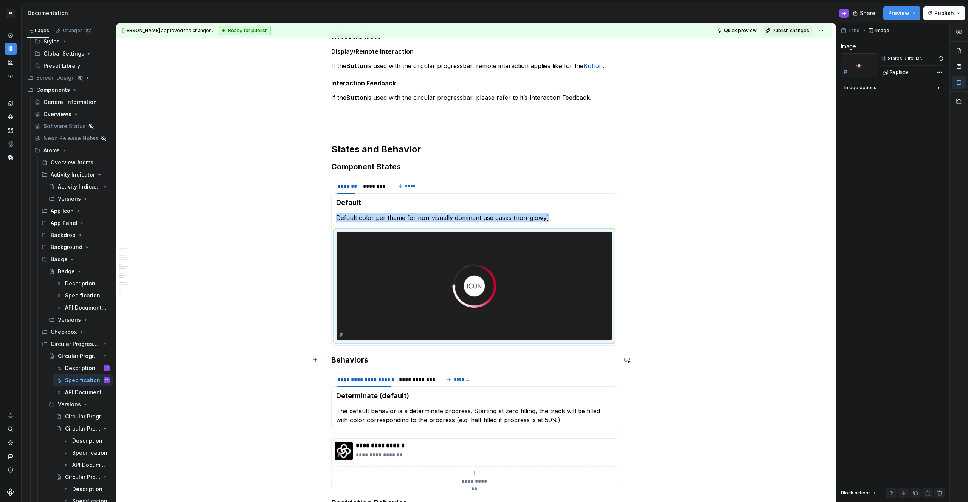
scroll to position [983, 0]
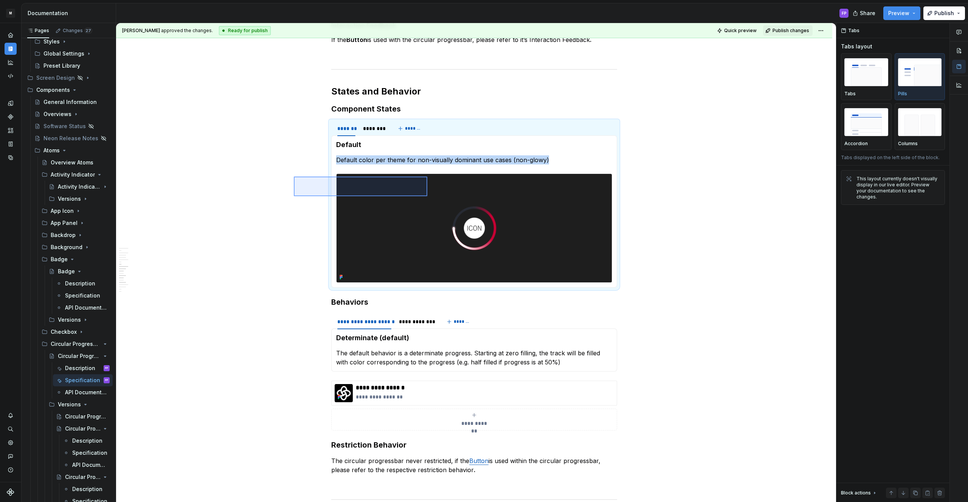
drag, startPoint x: 320, startPoint y: 179, endPoint x: 428, endPoint y: 197, distance: 108.8
click at [428, 196] on div "**********" at bounding box center [476, 262] width 720 height 479
copy h3 "Component States"
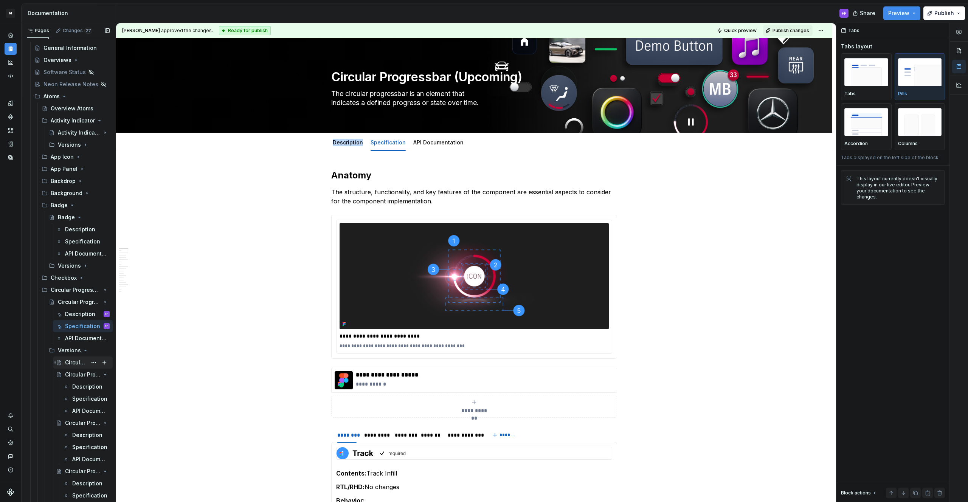
scroll to position [229, 0]
click at [76, 362] on div "Circular Progressbar - Versions" at bounding box center [76, 364] width 22 height 8
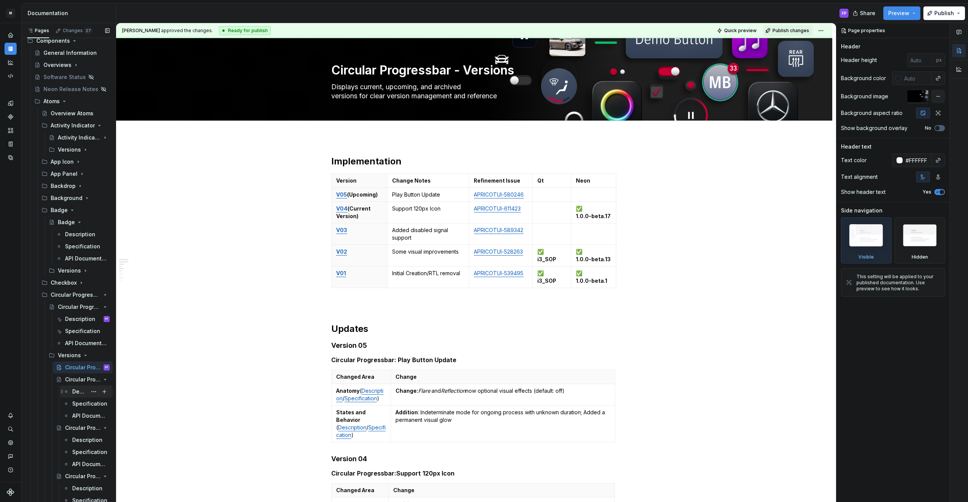
scroll to position [227, 0]
click at [74, 389] on div "Description" at bounding box center [79, 391] width 15 height 8
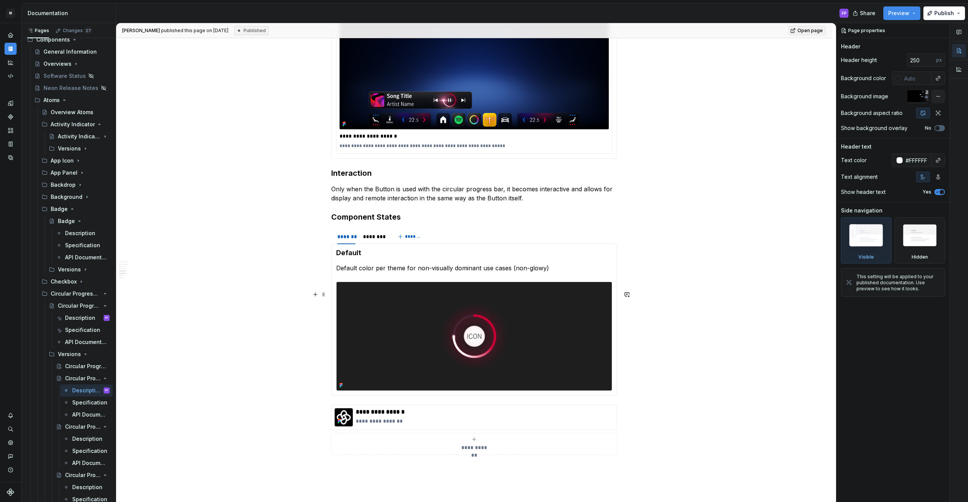
scroll to position [960, 0]
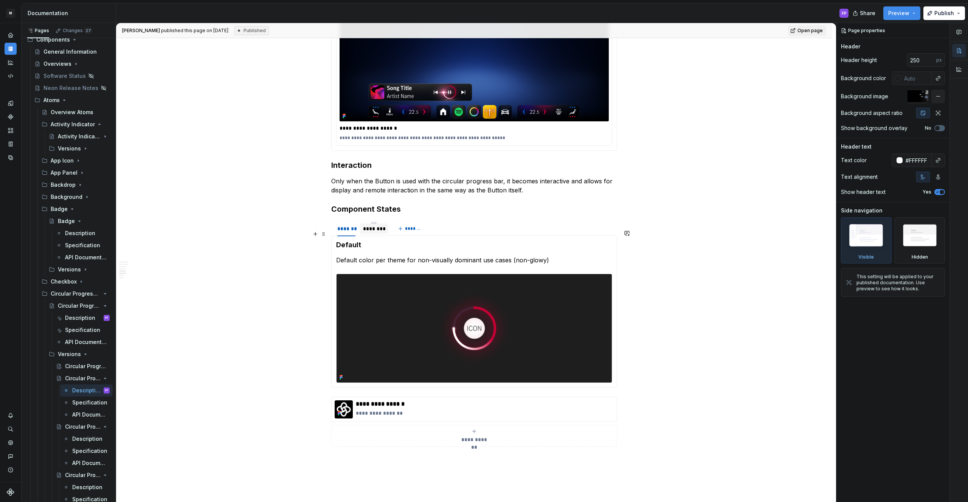
click at [380, 233] on div "********" at bounding box center [374, 229] width 22 height 8
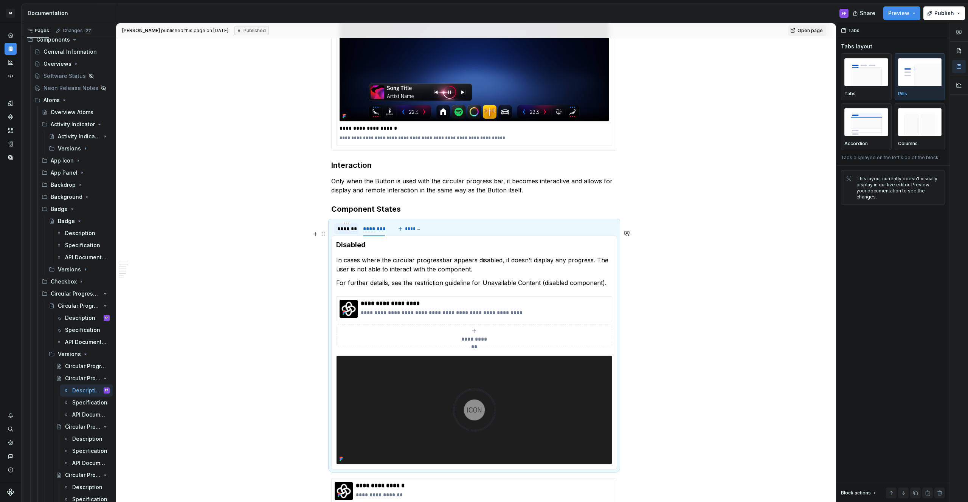
click at [352, 233] on div "*******" at bounding box center [346, 229] width 18 height 8
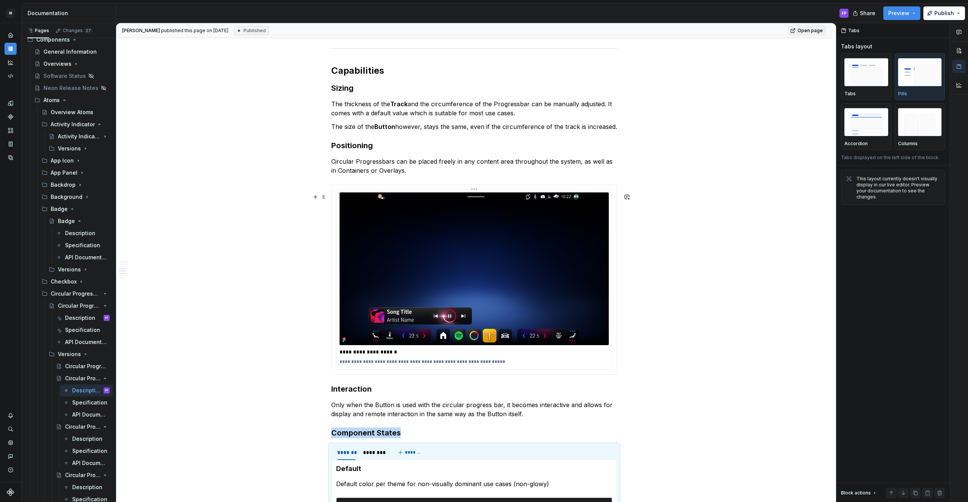
scroll to position [965, 0]
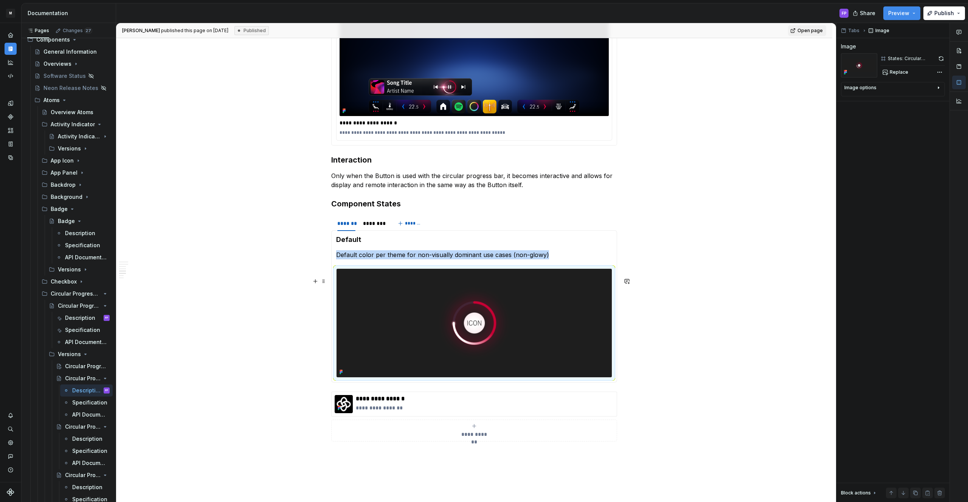
click at [529, 326] on img at bounding box center [473, 323] width 275 height 109
click at [940, 56] on button "button" at bounding box center [941, 58] width 8 height 11
click at [379, 227] on div "********" at bounding box center [374, 224] width 22 height 8
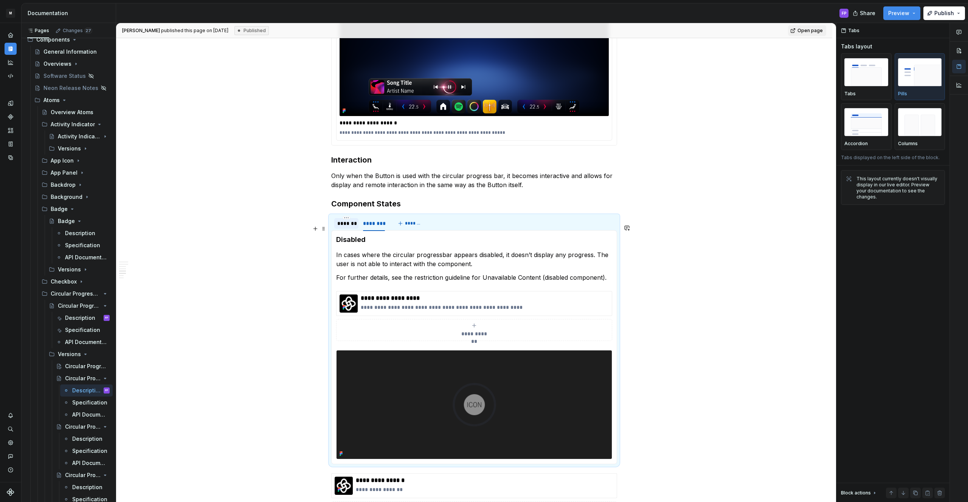
click at [347, 229] on div "*******" at bounding box center [346, 223] width 24 height 11
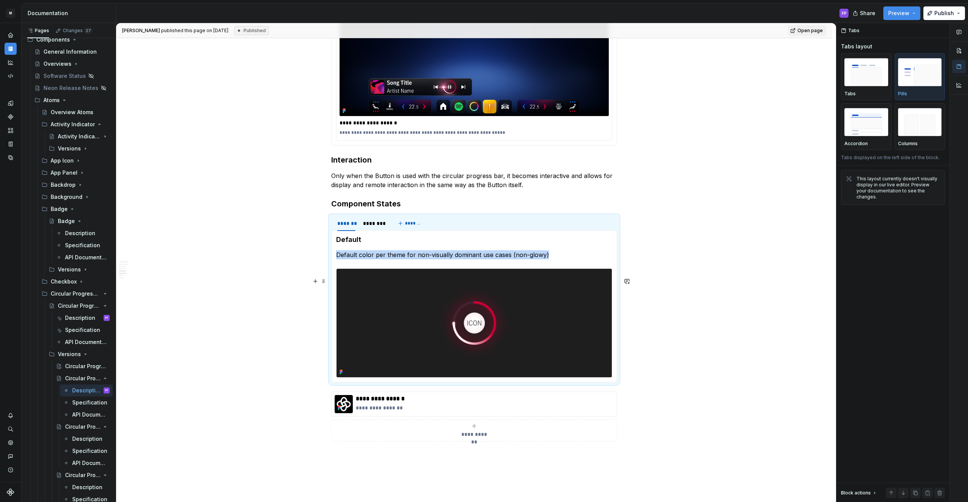
click at [476, 307] on img at bounding box center [473, 323] width 275 height 109
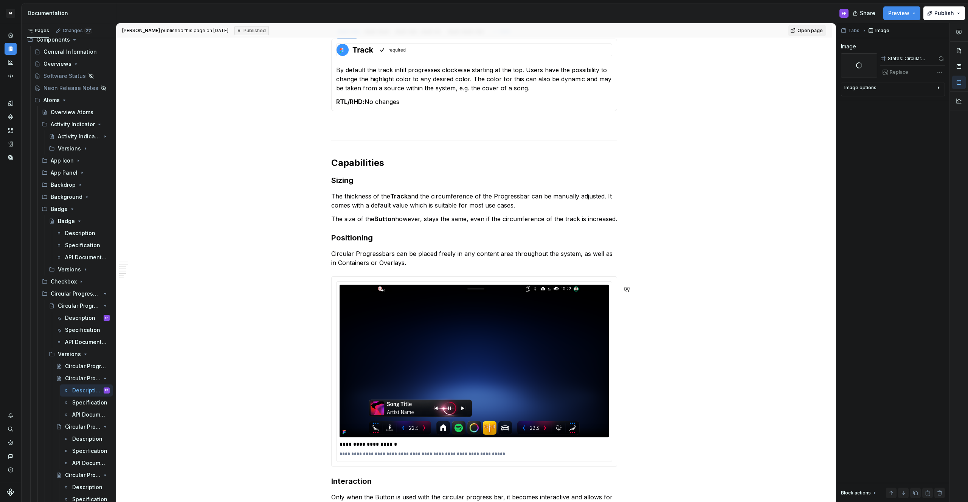
scroll to position [1073, 0]
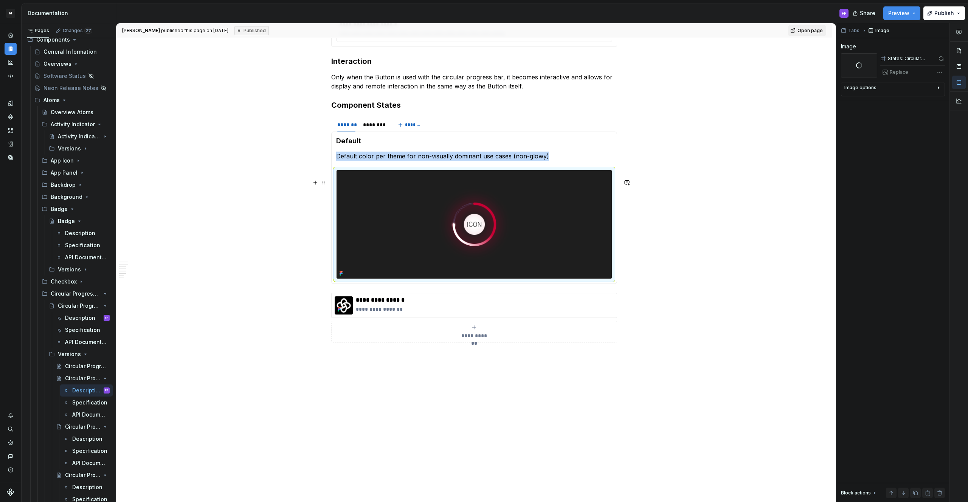
click at [451, 243] on img at bounding box center [473, 224] width 275 height 109
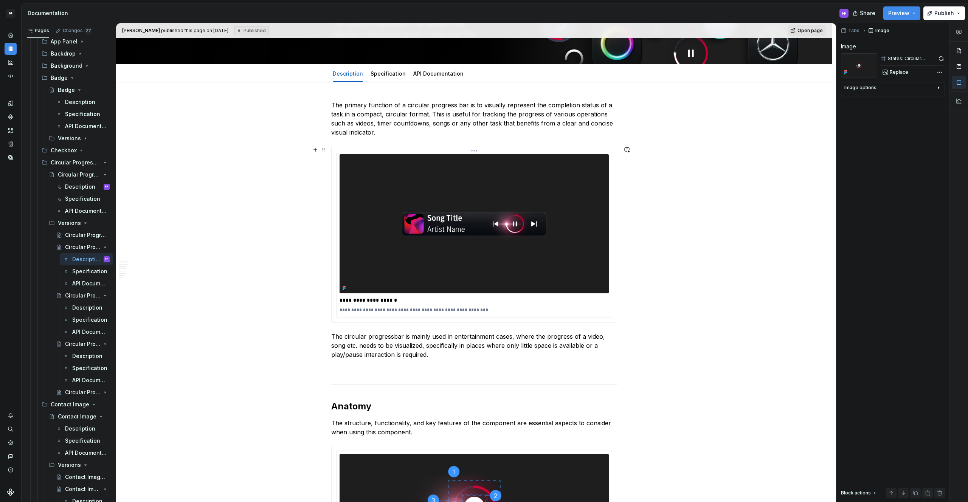
scroll to position [19, 0]
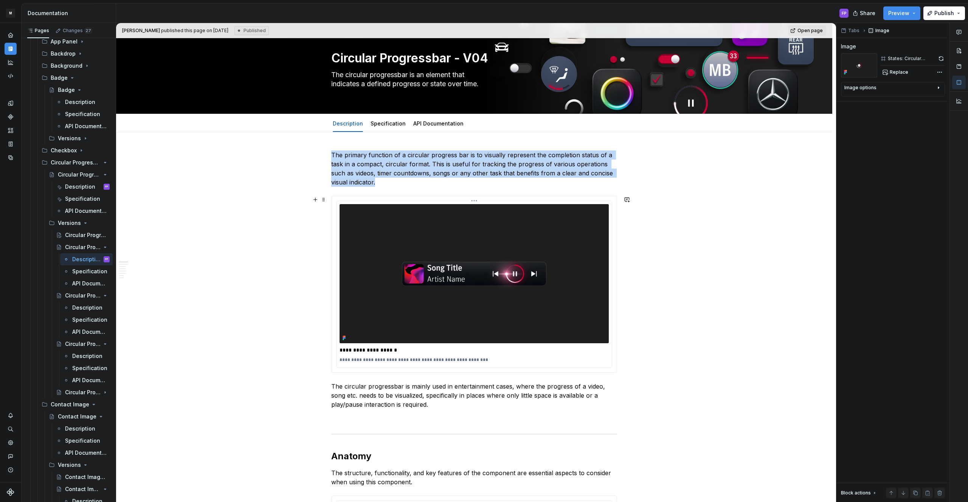
click at [410, 223] on img at bounding box center [474, 273] width 269 height 139
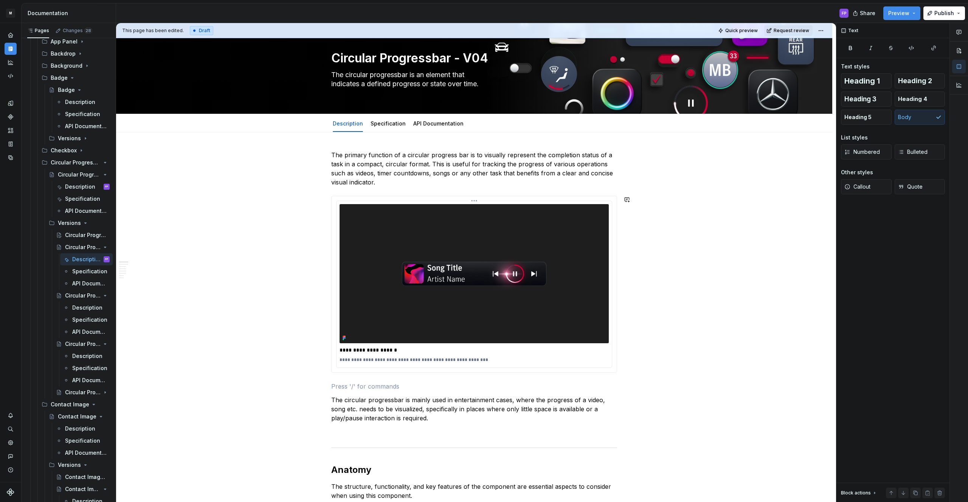
type textarea "*"
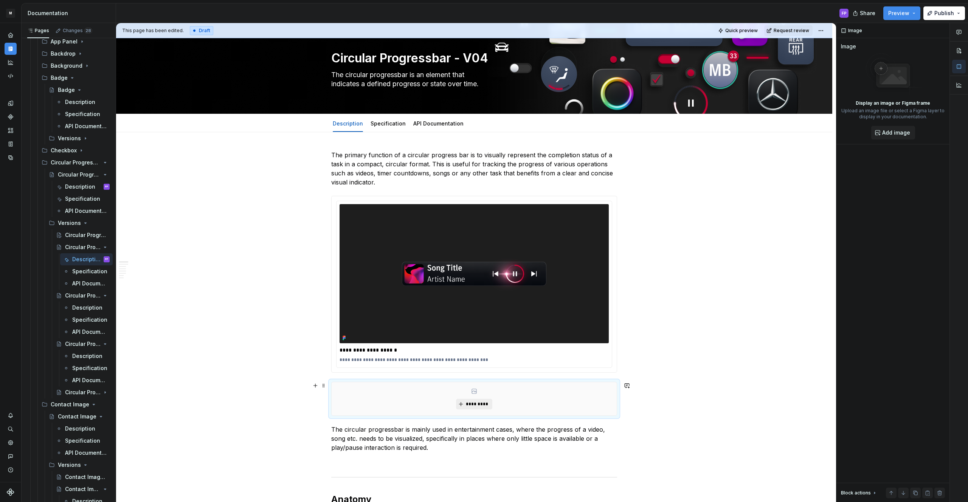
click at [461, 405] on button "*********" at bounding box center [474, 404] width 36 height 11
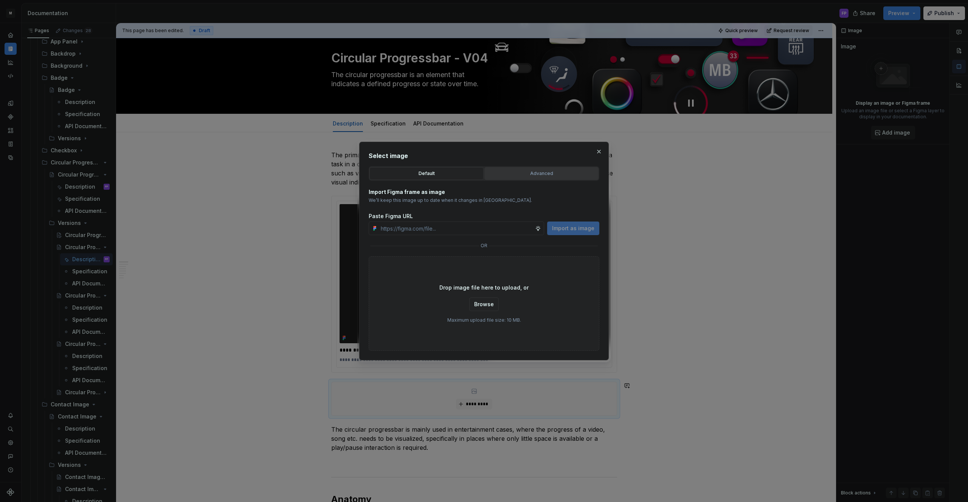
click at [516, 175] on div "Advanced" at bounding box center [541, 174] width 109 height 8
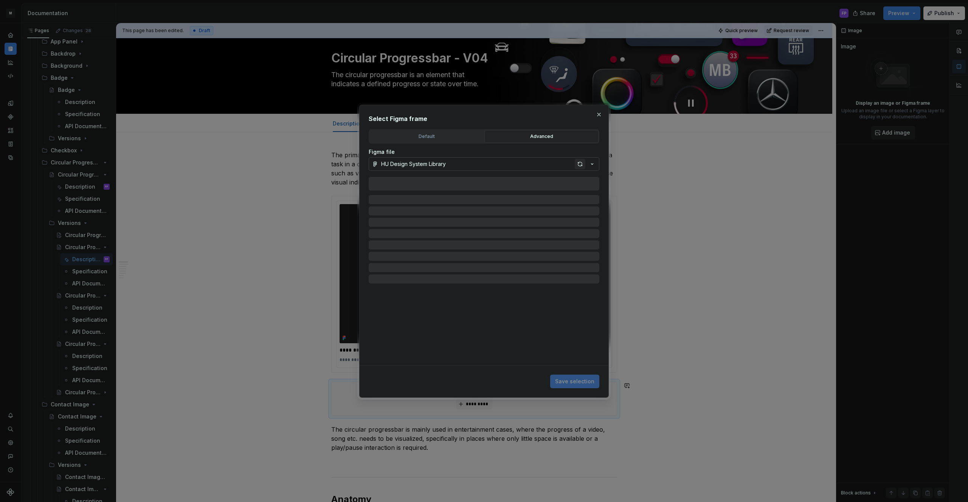
click at [577, 164] on div "button" at bounding box center [580, 164] width 11 height 11
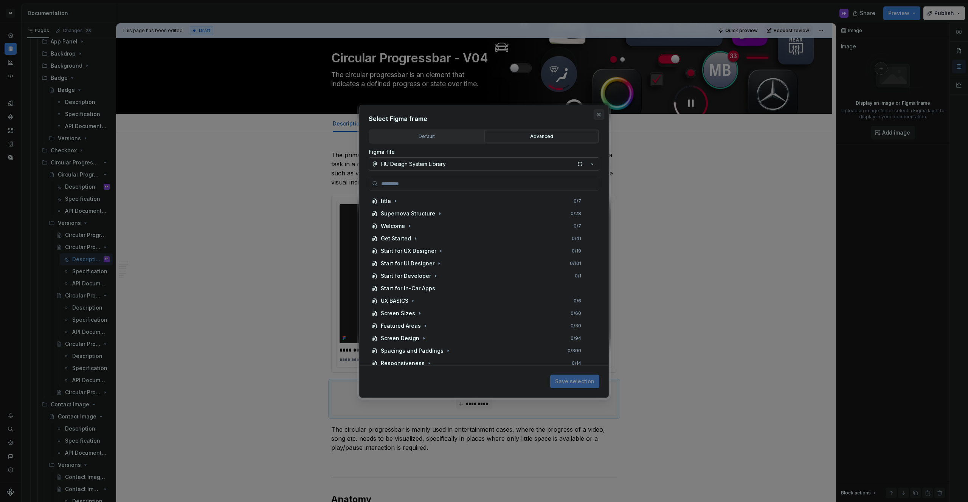
click at [600, 113] on button "button" at bounding box center [599, 114] width 11 height 11
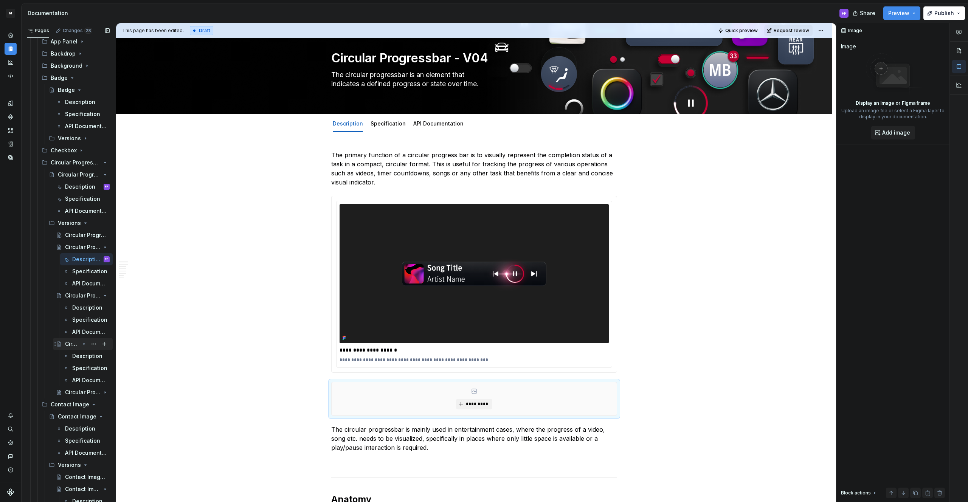
scroll to position [310, 0]
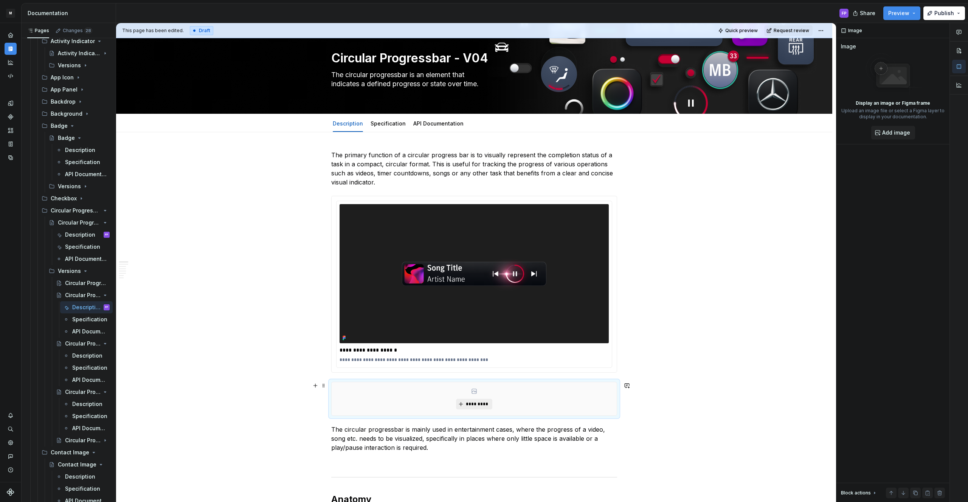
click at [472, 407] on button "*********" at bounding box center [474, 404] width 36 height 11
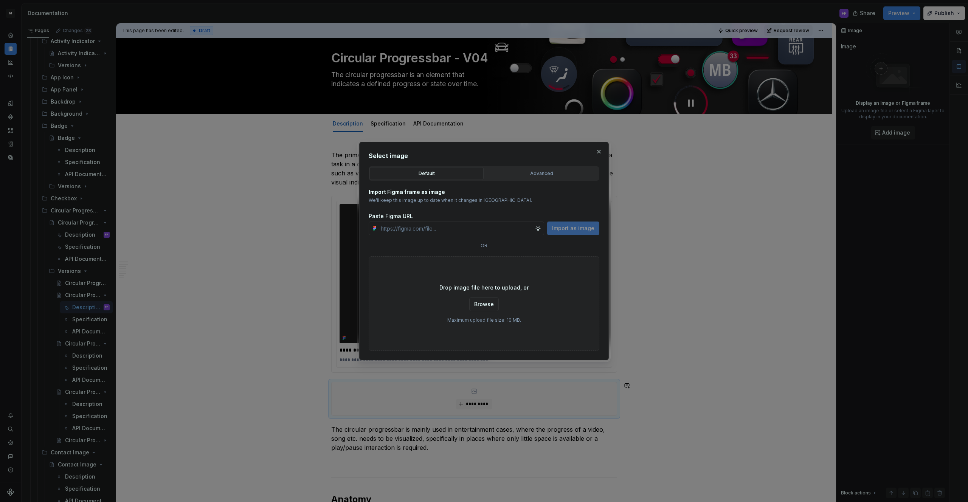
type textarea "*"
paste input "Display: Media Player_v2"
type input "Display: Media Player_v2"
click at [529, 172] on div "Advanced" at bounding box center [541, 174] width 109 height 8
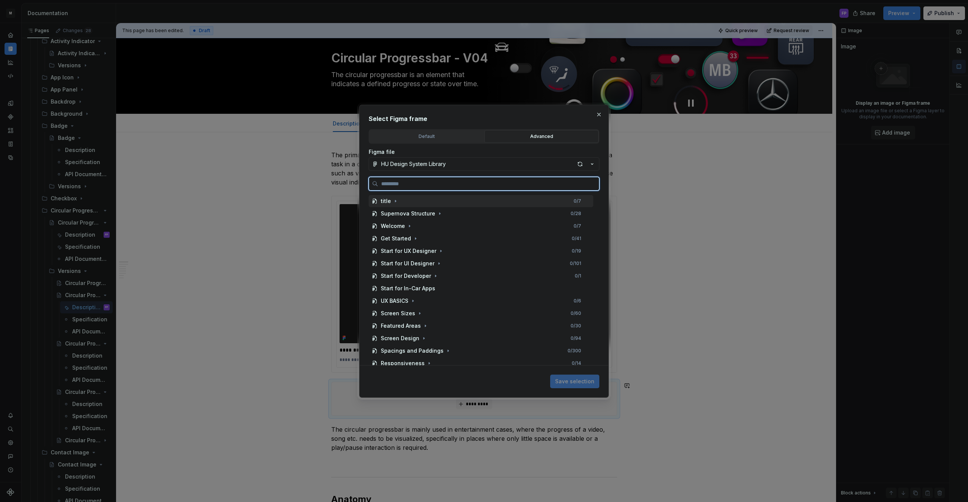
paste input "**********"
type input "**********"
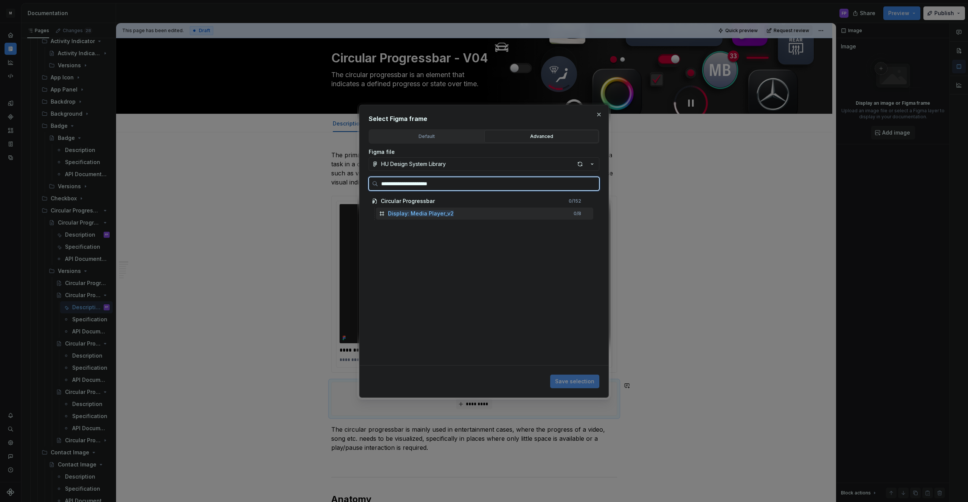
drag, startPoint x: 428, startPoint y: 212, endPoint x: 475, endPoint y: 234, distance: 52.3
click at [428, 212] on mark "Display: Media Player_v2" at bounding box center [421, 213] width 66 height 6
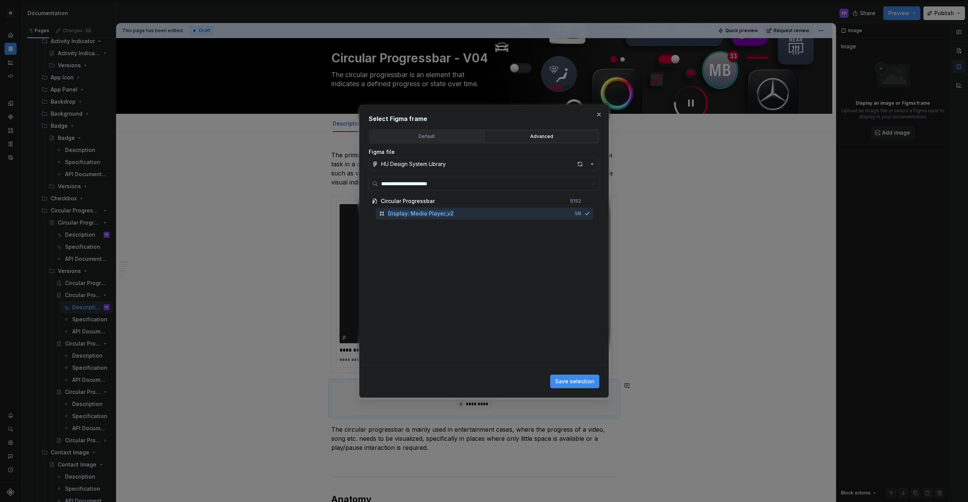
click at [576, 377] on button "Save selection" at bounding box center [574, 382] width 49 height 14
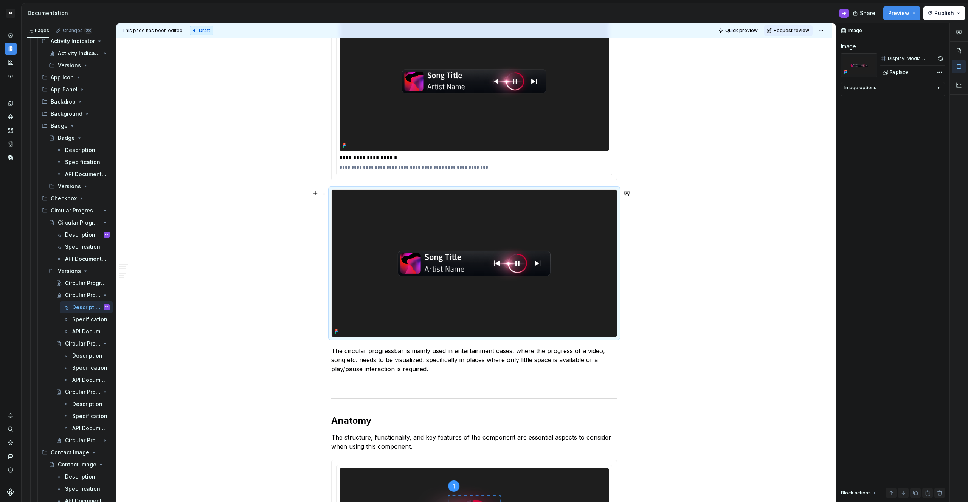
scroll to position [185, 0]
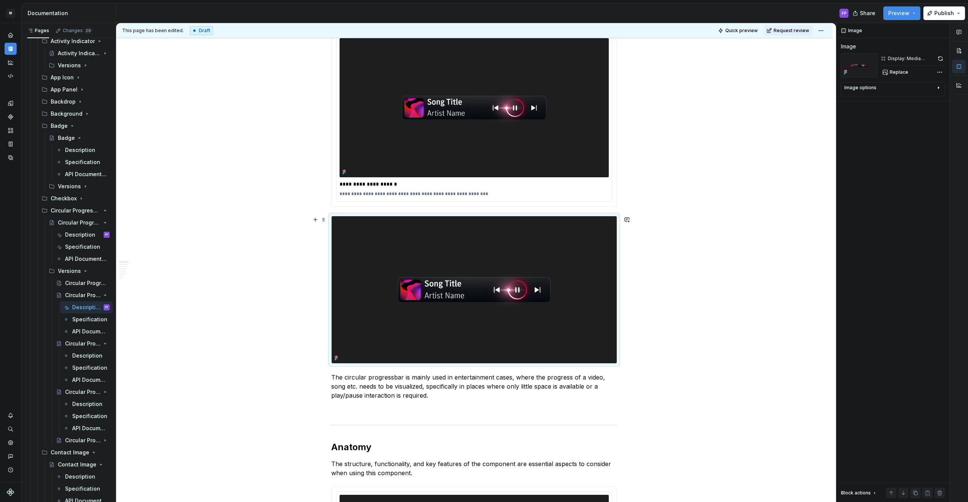
click at [557, 302] on img at bounding box center [474, 289] width 285 height 147
click at [940, 54] on button "button" at bounding box center [940, 58] width 9 height 11
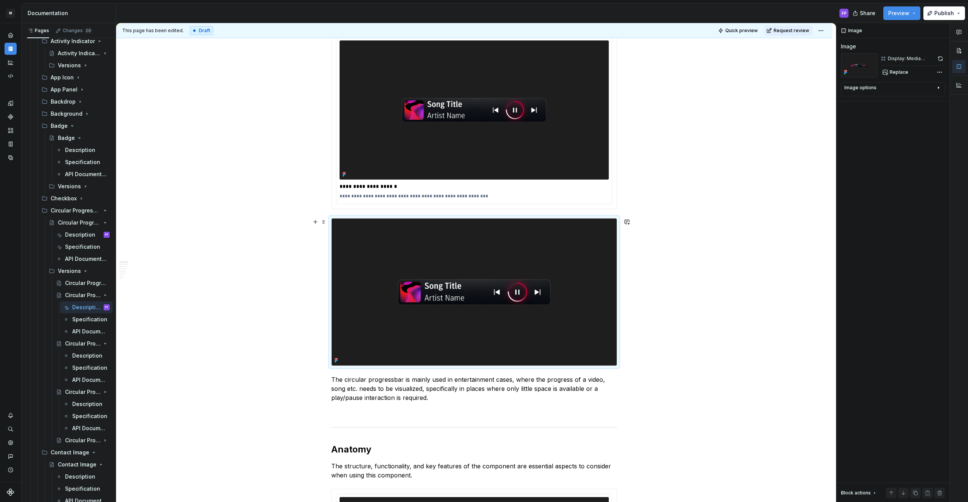
click at [432, 264] on img at bounding box center [474, 292] width 285 height 147
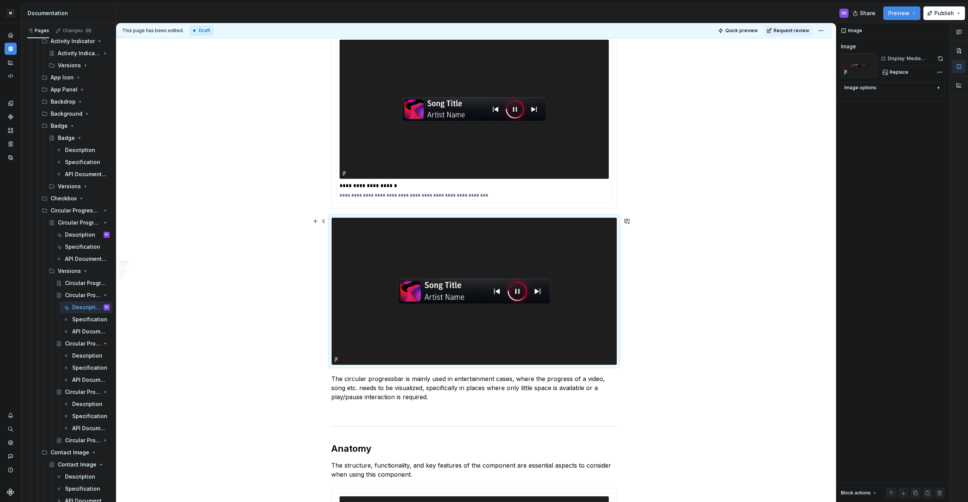
scroll to position [183, 0]
click at [460, 166] on img at bounding box center [474, 109] width 269 height 139
click at [448, 260] on img at bounding box center [474, 291] width 285 height 147
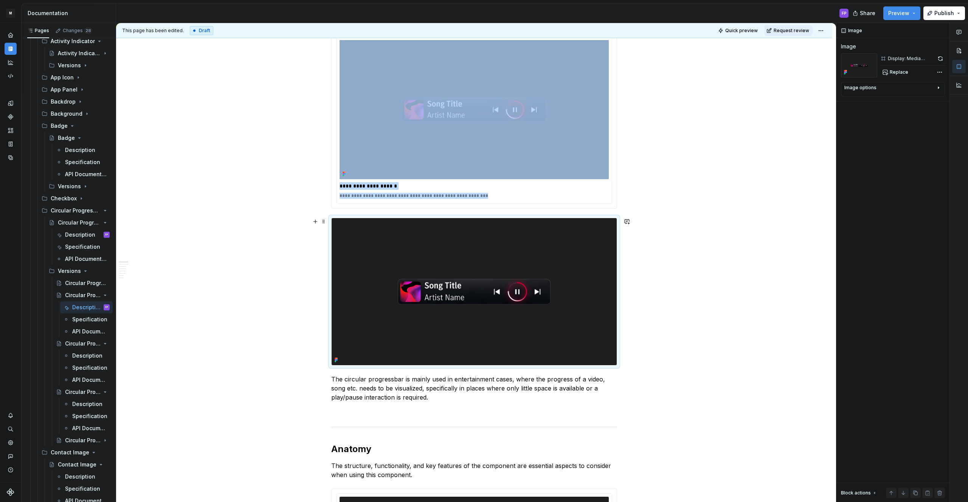
click at [378, 256] on img at bounding box center [474, 291] width 285 height 147
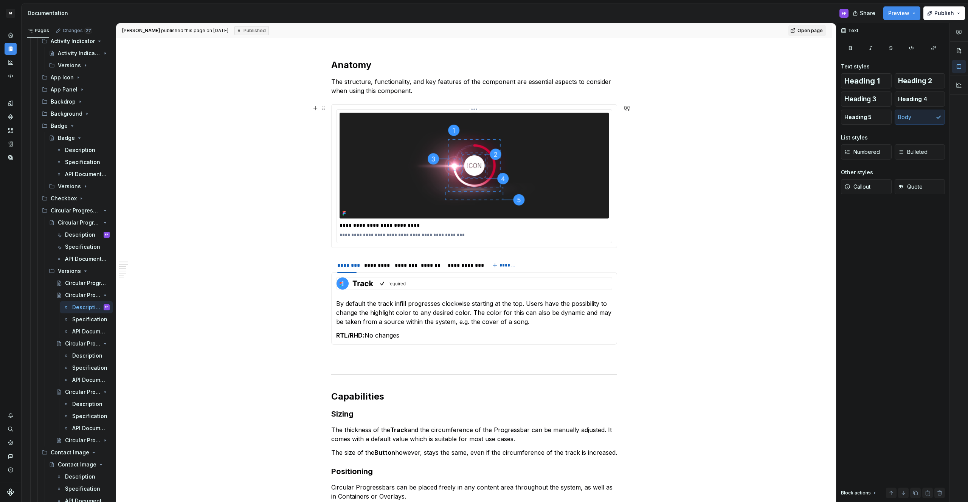
scroll to position [423, 0]
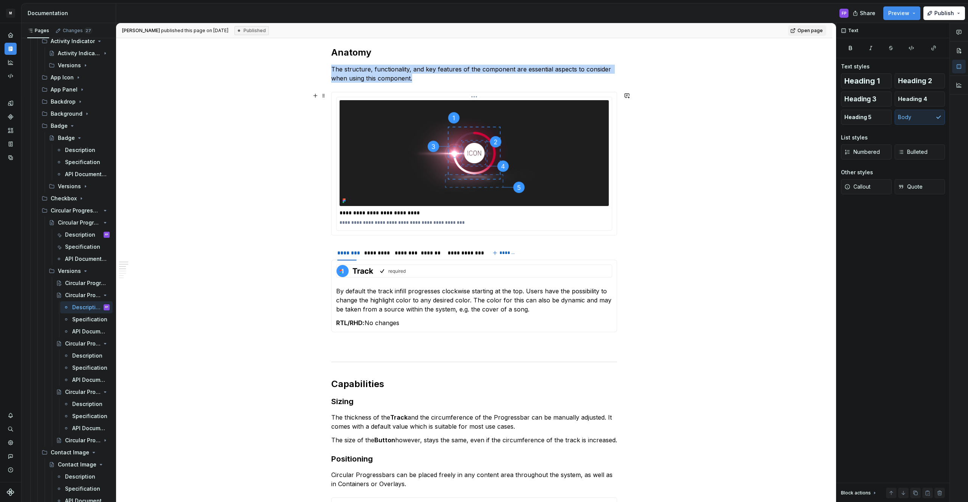
click at [515, 174] on img at bounding box center [474, 153] width 269 height 106
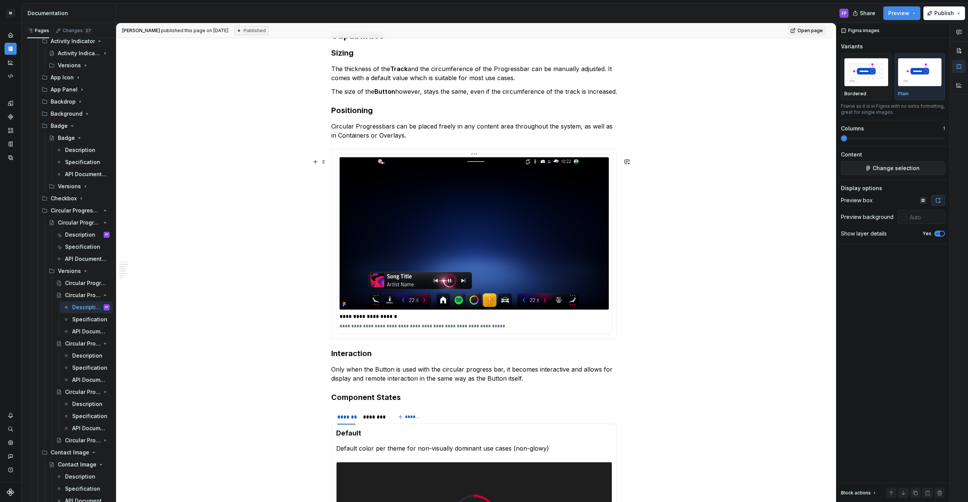
scroll to position [774, 0]
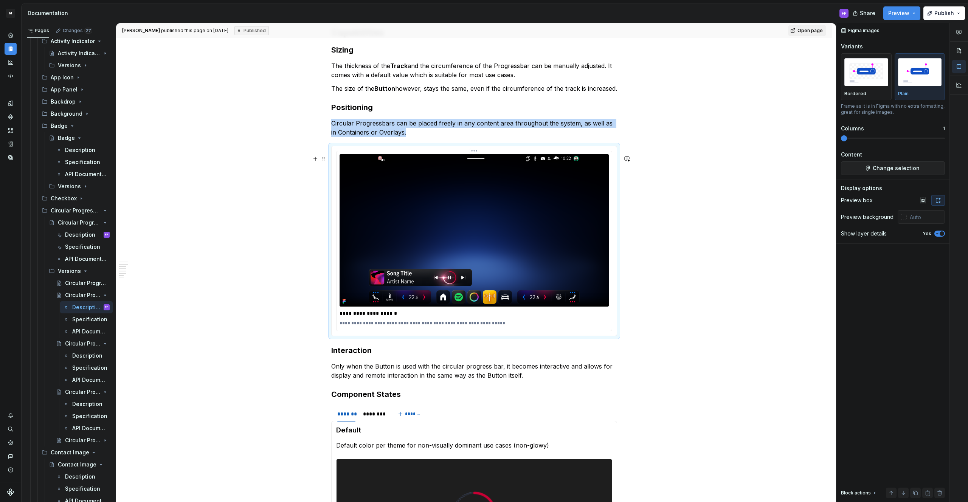
click at [505, 211] on img at bounding box center [474, 230] width 269 height 152
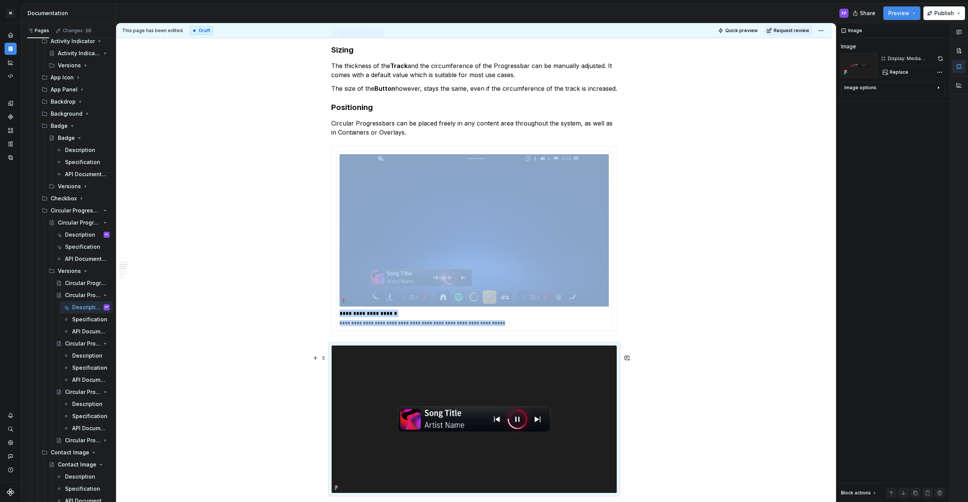
click at [498, 380] on img at bounding box center [474, 419] width 285 height 147
click at [893, 72] on span "Replace" at bounding box center [899, 72] width 19 height 6
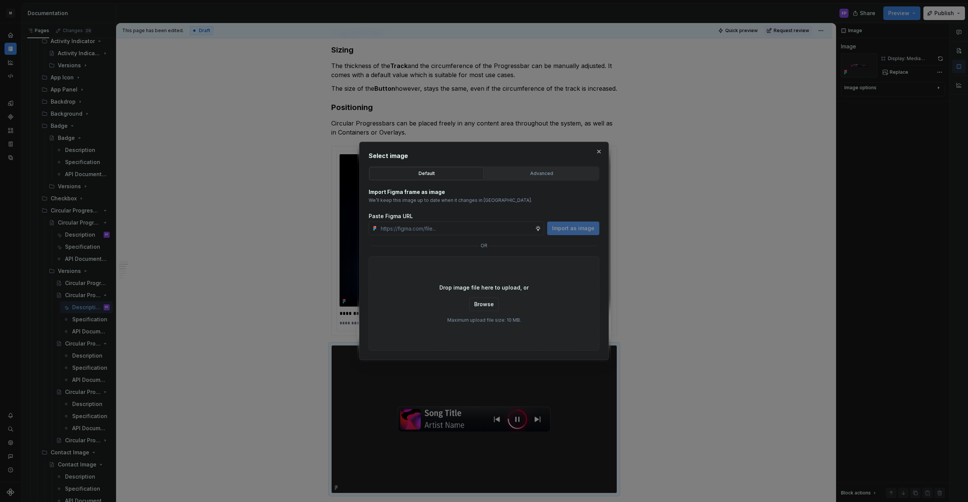
type textarea "*"
click at [547, 173] on div "Advanced" at bounding box center [541, 174] width 109 height 8
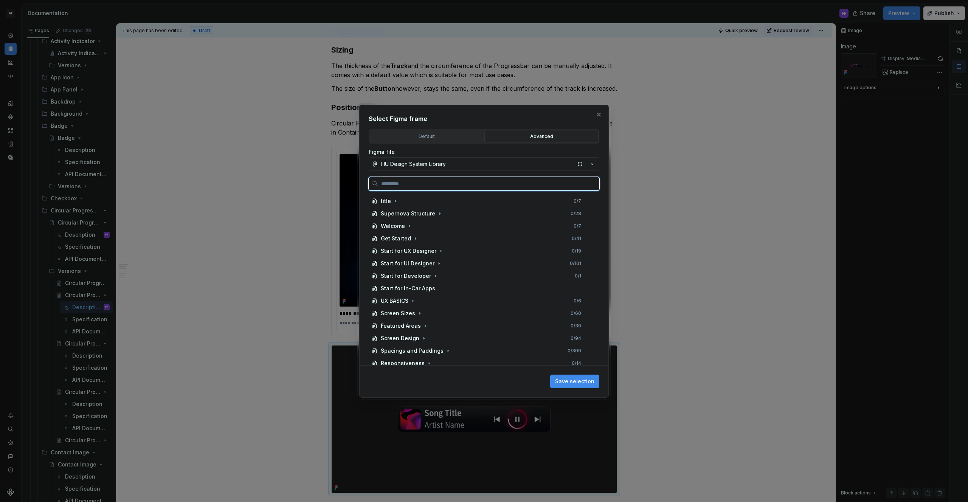
click at [392, 184] on input "search" at bounding box center [488, 184] width 221 height 8
paste input "**********"
type input "**********"
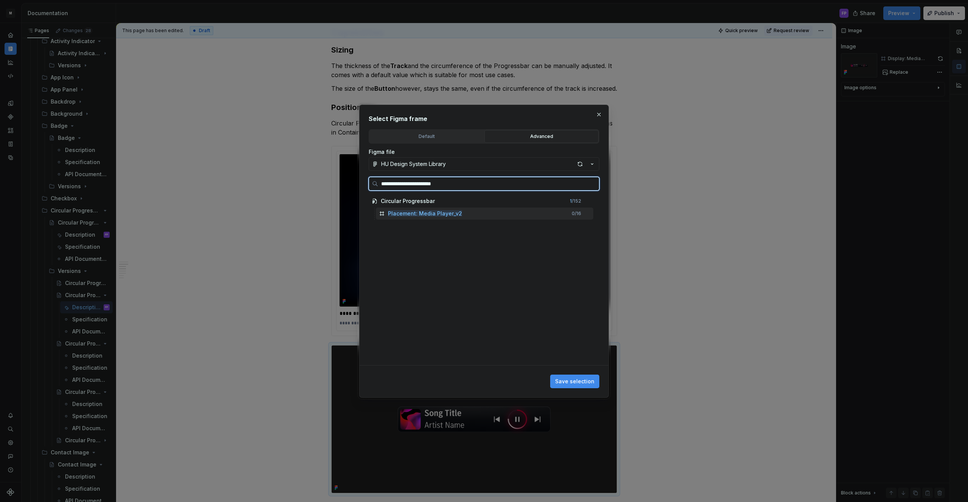
click at [411, 215] on mark "Placement: Media Player_v2" at bounding box center [425, 213] width 74 height 6
click at [572, 376] on button "Save selection" at bounding box center [574, 382] width 49 height 14
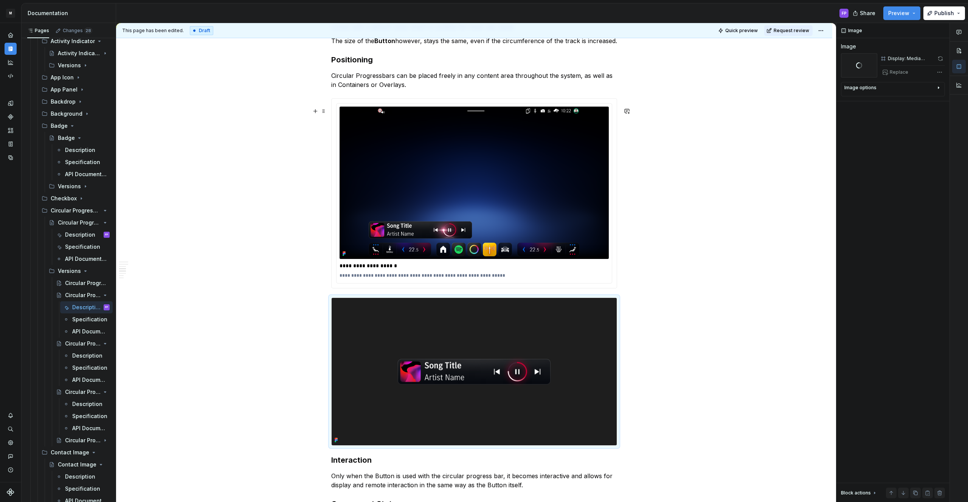
scroll to position [824, 0]
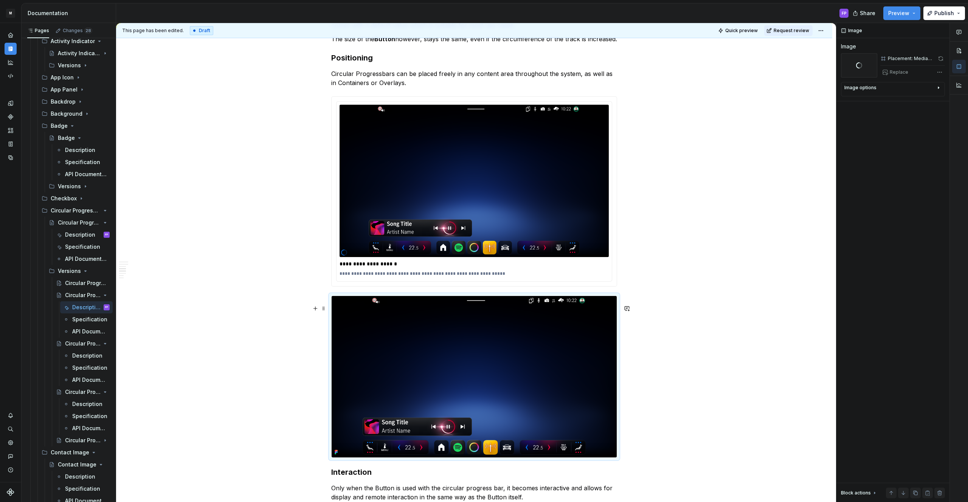
click at [495, 386] on img at bounding box center [474, 376] width 285 height 161
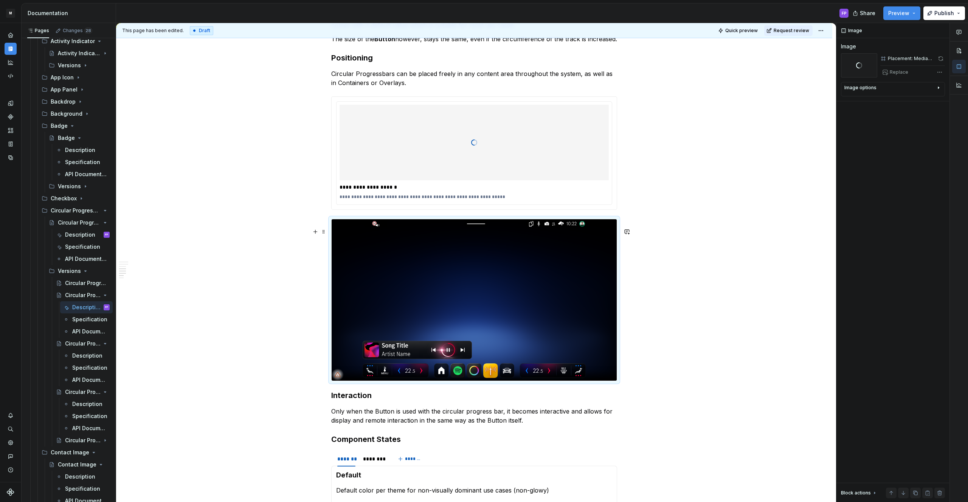
click at [546, 277] on img at bounding box center [474, 299] width 285 height 161
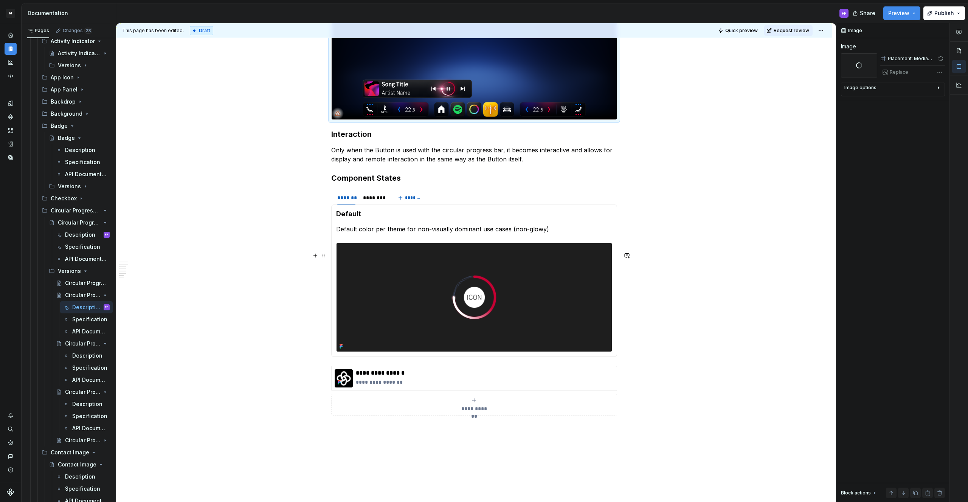
scroll to position [1114, 0]
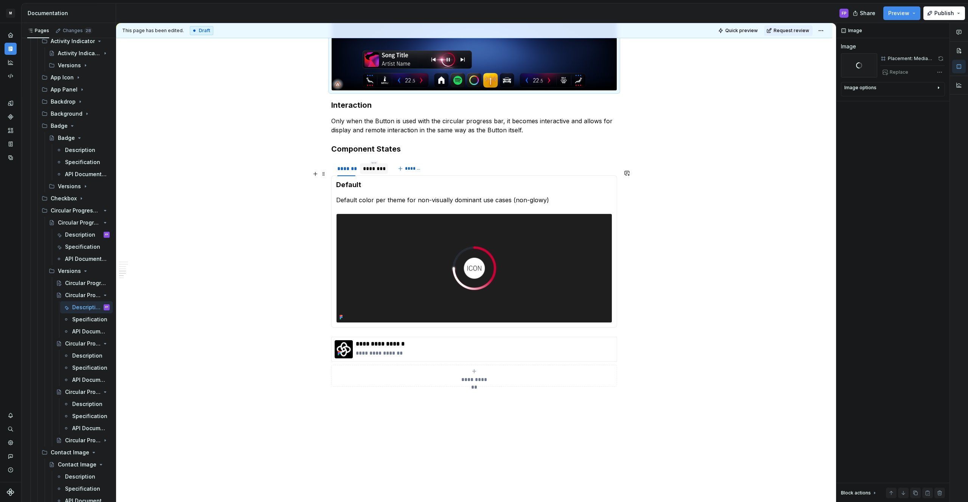
click at [379, 172] on div "********" at bounding box center [374, 169] width 22 height 8
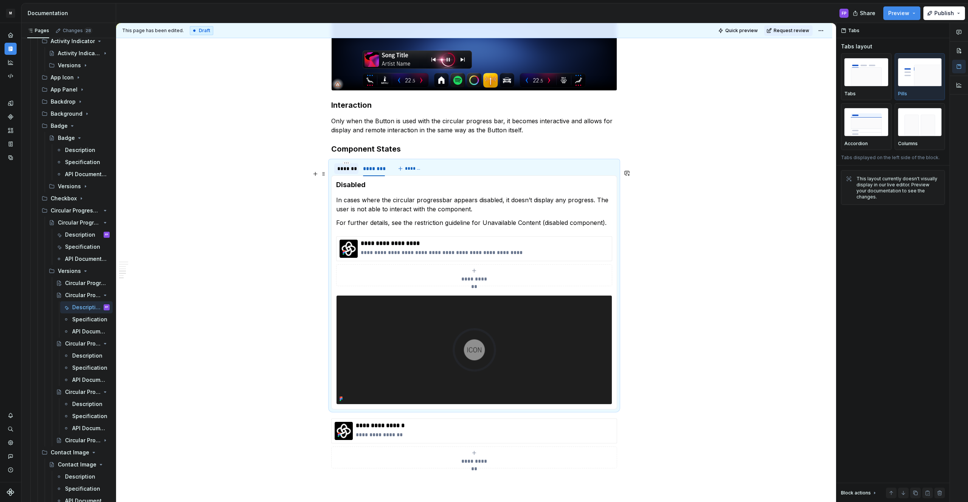
click at [344, 175] on div at bounding box center [346, 175] width 24 height 1
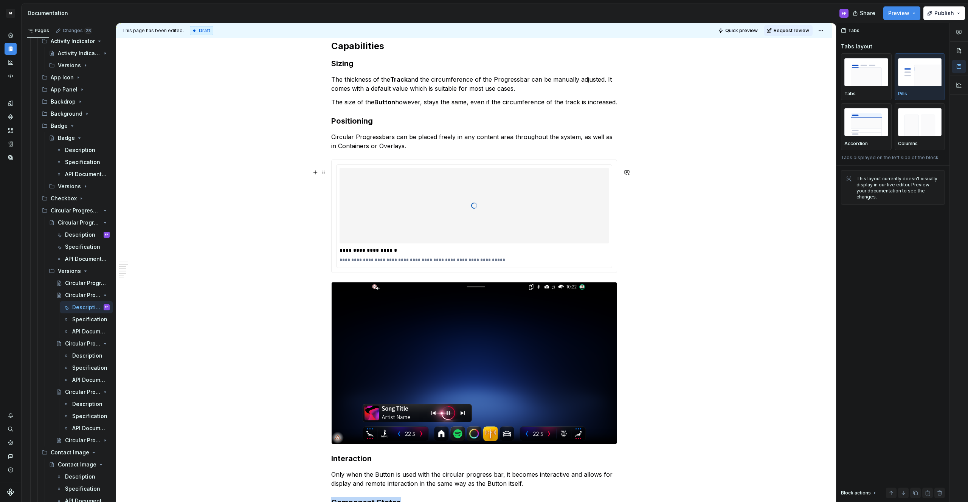
scroll to position [755, 0]
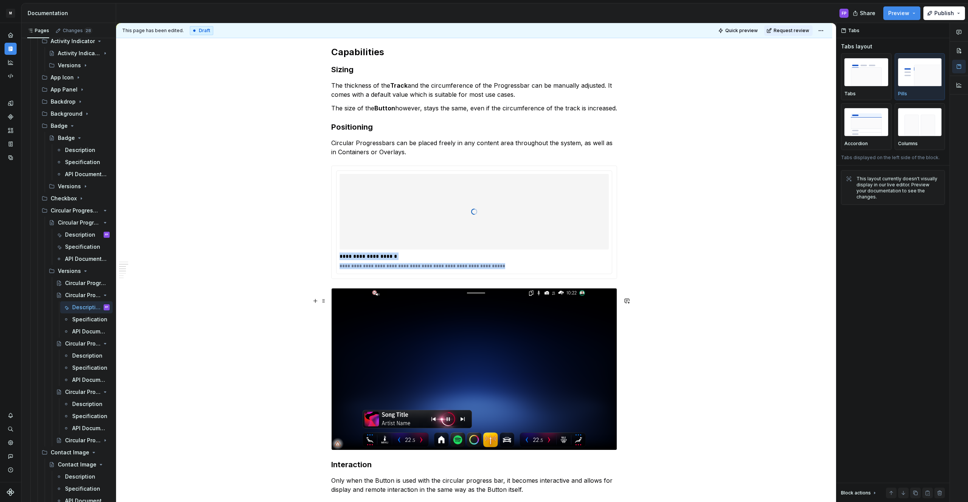
click at [423, 319] on img at bounding box center [474, 368] width 285 height 161
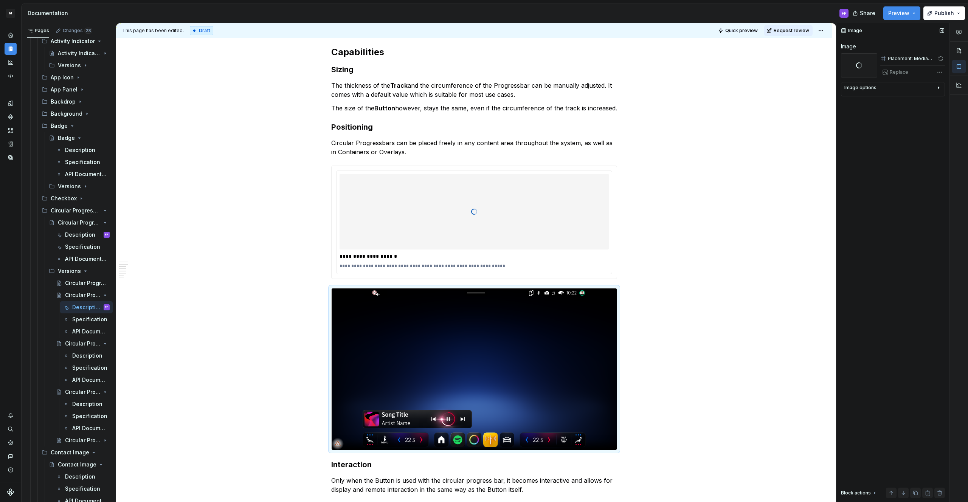
click at [904, 59] on div "Placement: Media Player_v2" at bounding box center [911, 59] width 47 height 6
click at [528, 204] on div at bounding box center [474, 212] width 269 height 76
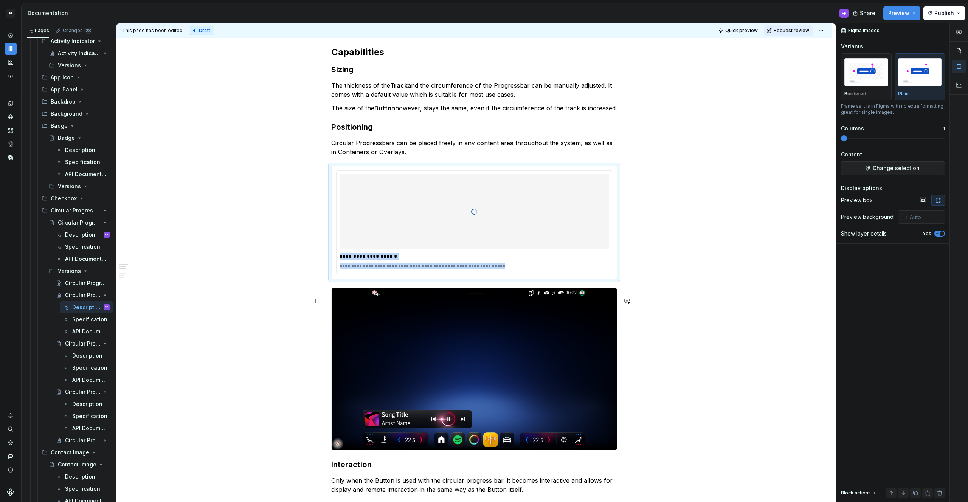
click at [467, 322] on img at bounding box center [474, 368] width 285 height 161
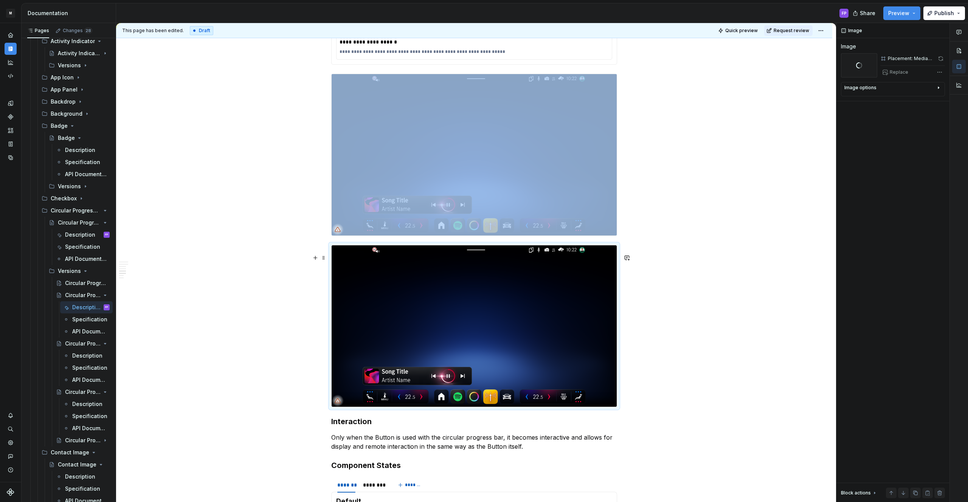
scroll to position [992, 0]
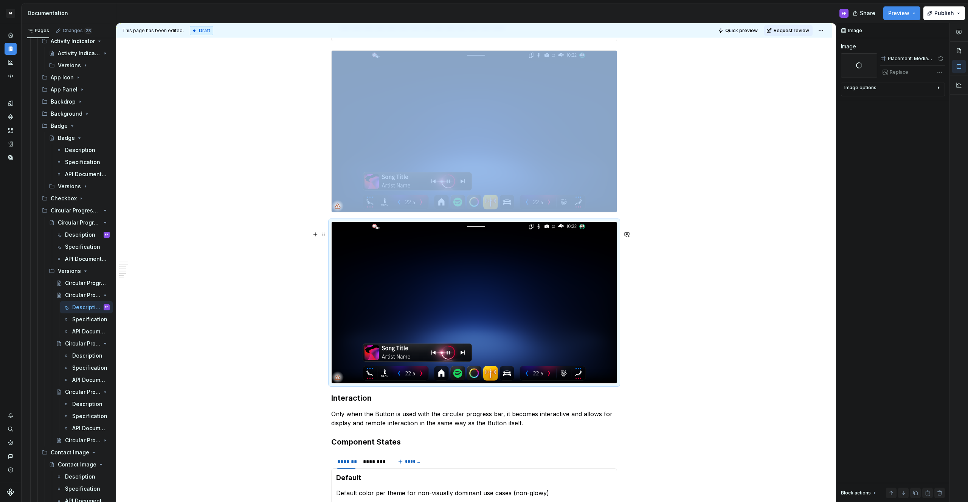
click at [467, 317] on img at bounding box center [474, 302] width 285 height 161
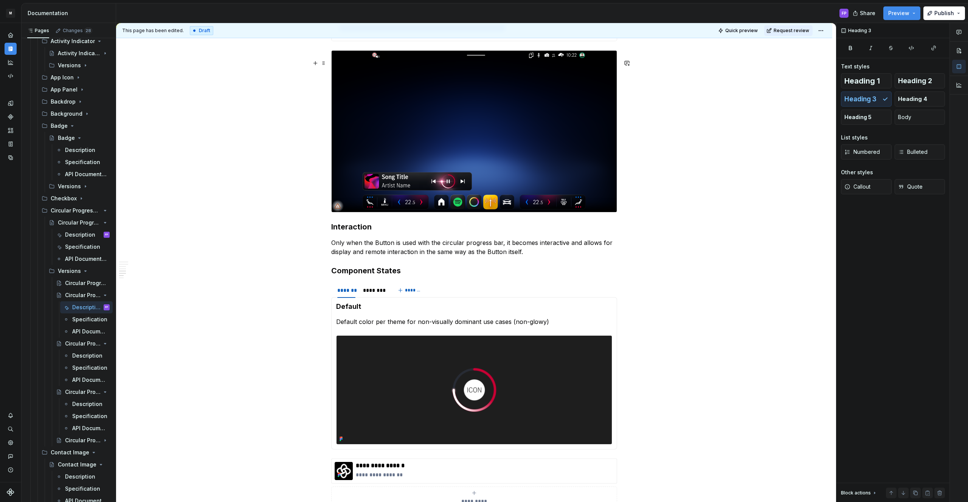
click at [471, 203] on img at bounding box center [474, 131] width 285 height 161
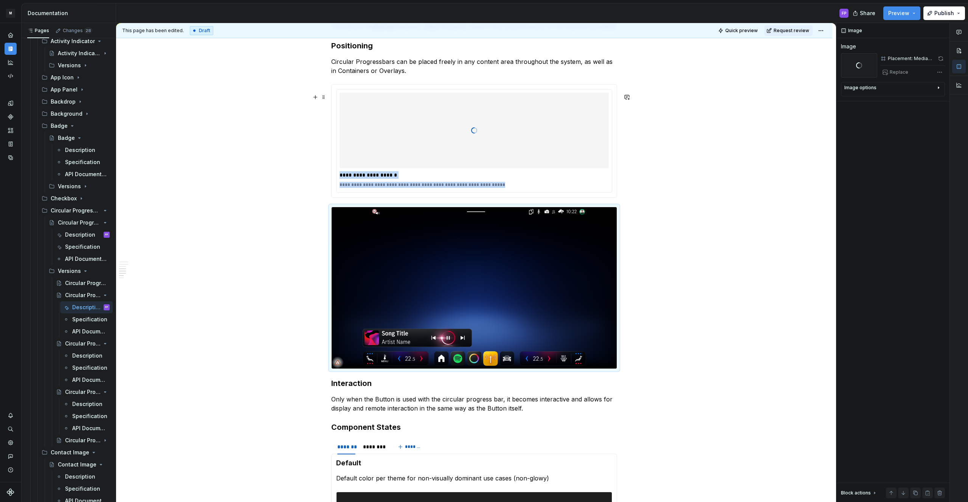
scroll to position [813, 0]
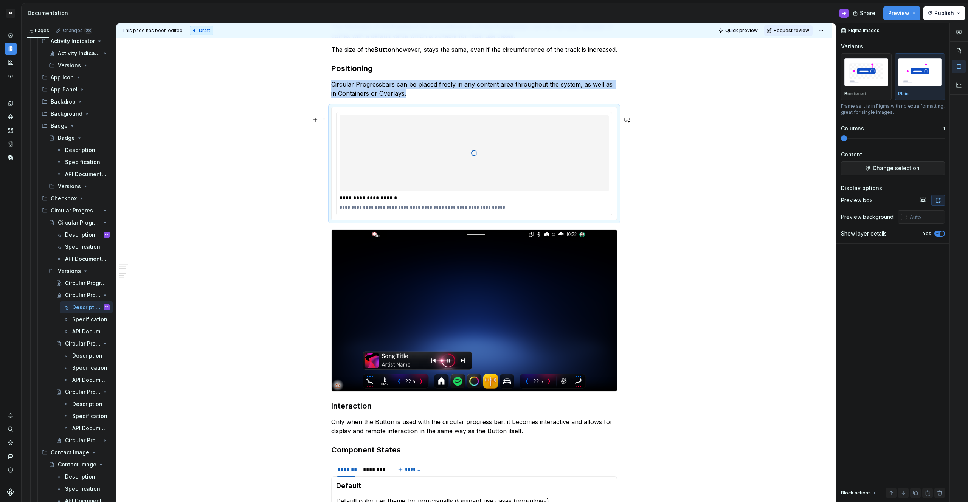
click at [479, 161] on div at bounding box center [474, 153] width 269 height 76
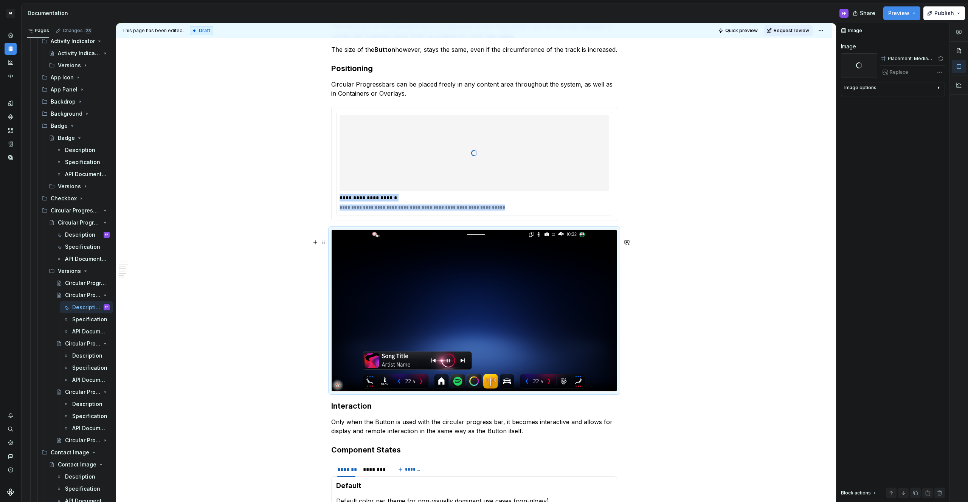
click at [456, 285] on img at bounding box center [474, 310] width 285 height 161
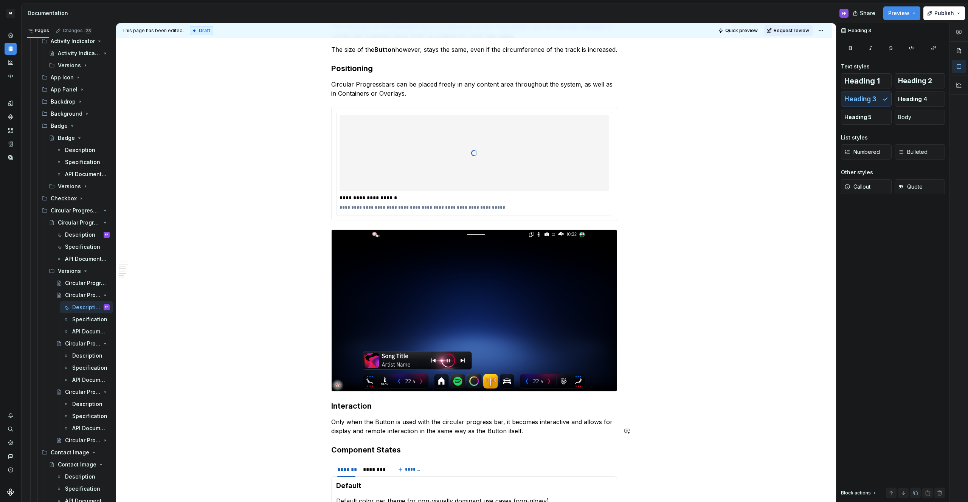
scroll to position [813, 0]
click at [458, 322] on img at bounding box center [474, 310] width 285 height 161
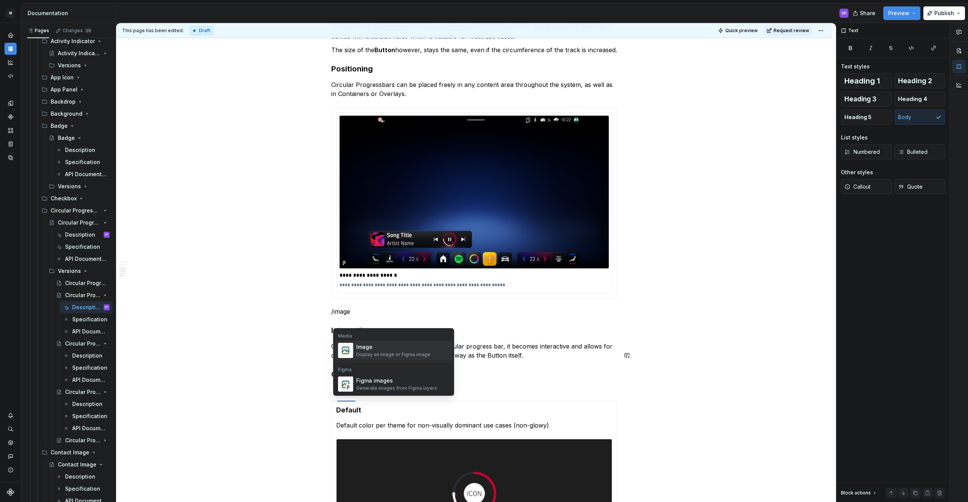
click at [407, 316] on p "/image" at bounding box center [474, 311] width 286 height 9
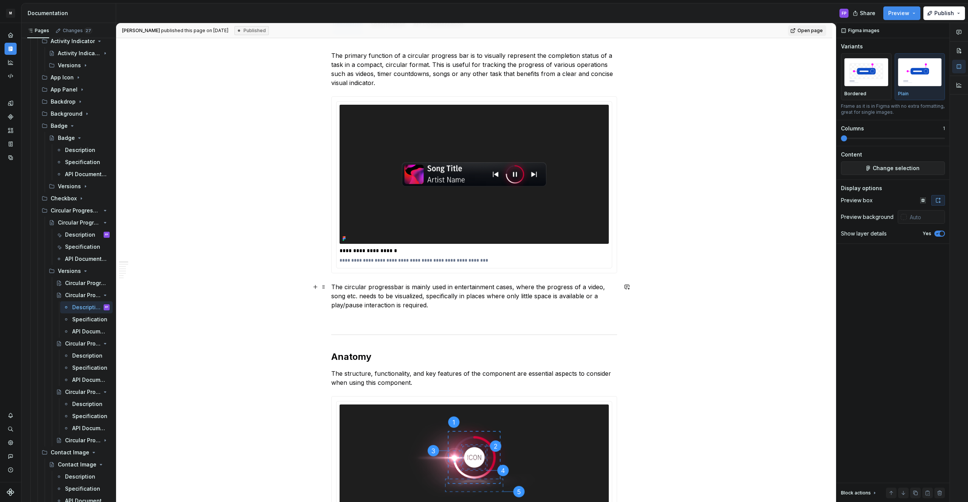
scroll to position [0, 0]
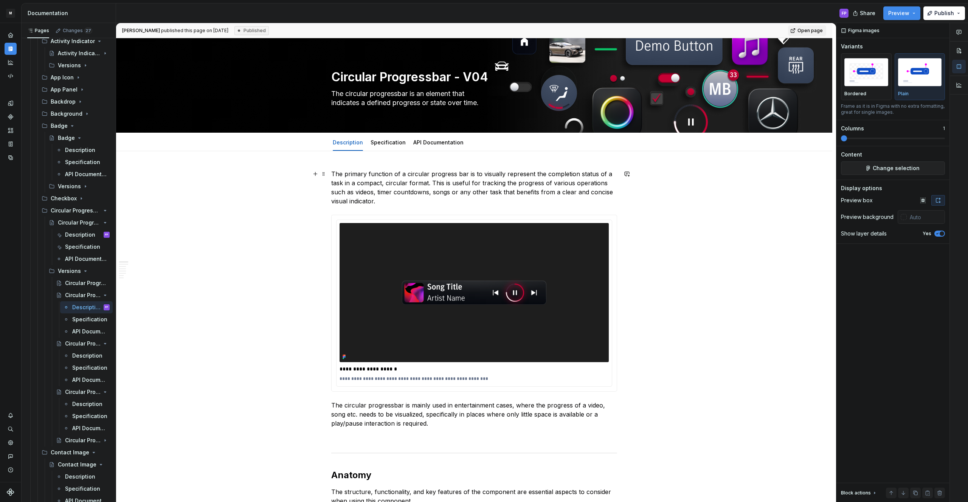
click at [436, 203] on p "The primary function of a circular progress bar is to visually represent the co…" at bounding box center [474, 187] width 286 height 36
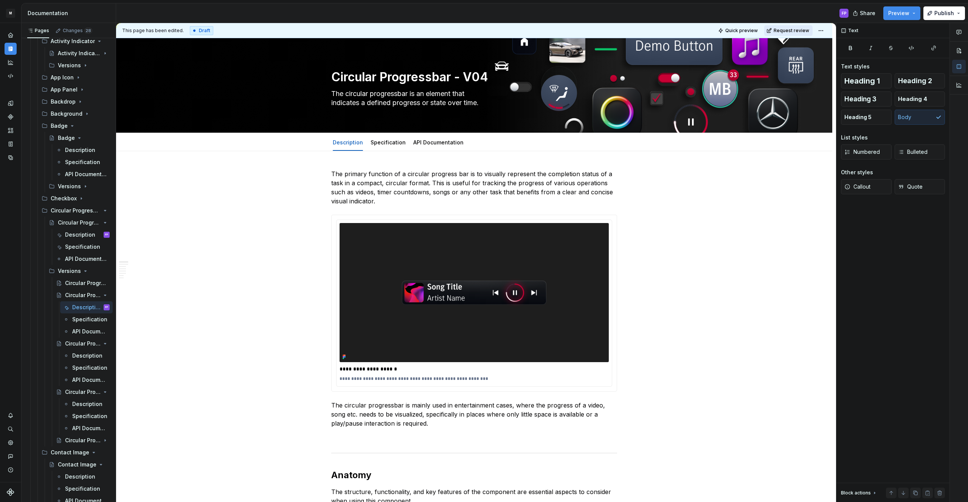
click at [793, 32] on span "Request review" at bounding box center [792, 31] width 36 height 6
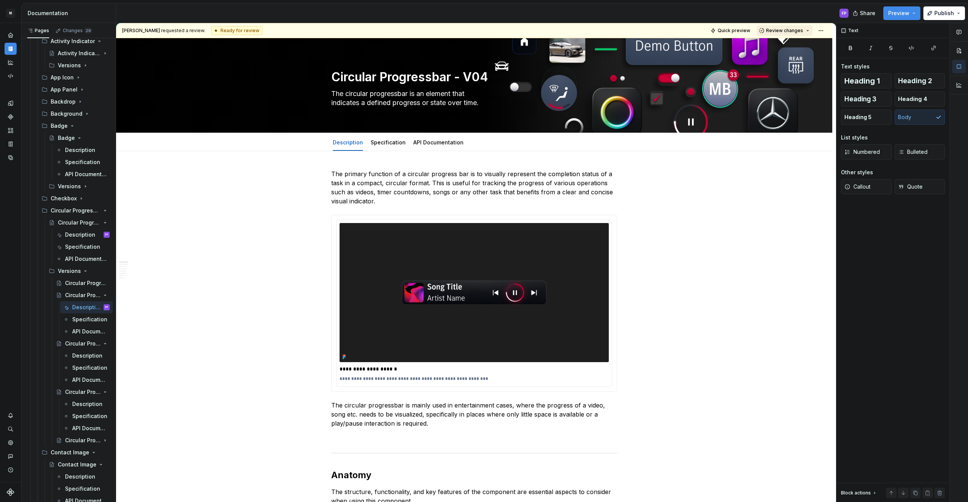
click at [803, 33] on span "Review changes" at bounding box center [784, 31] width 37 height 6
click at [780, 49] on div "Approve This page is ready to publish." at bounding box center [809, 49] width 66 height 14
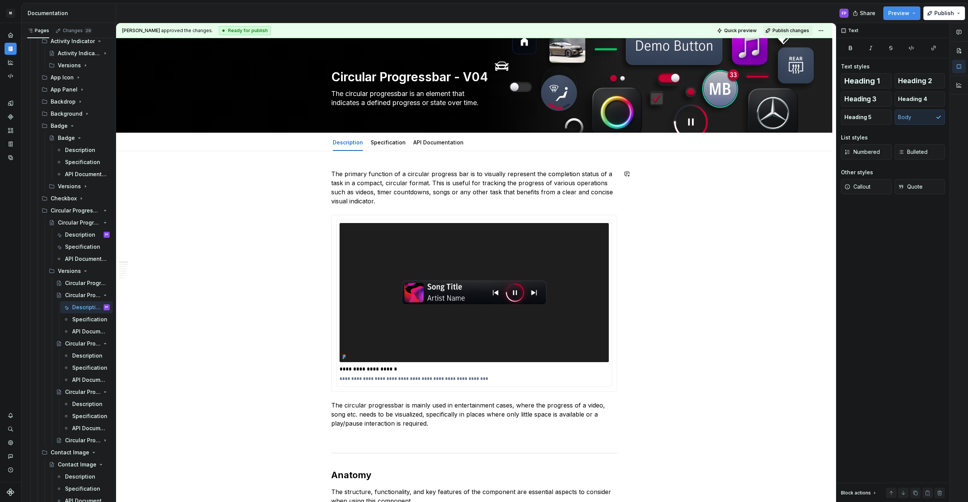
click at [380, 144] on link "Specification" at bounding box center [388, 142] width 35 height 6
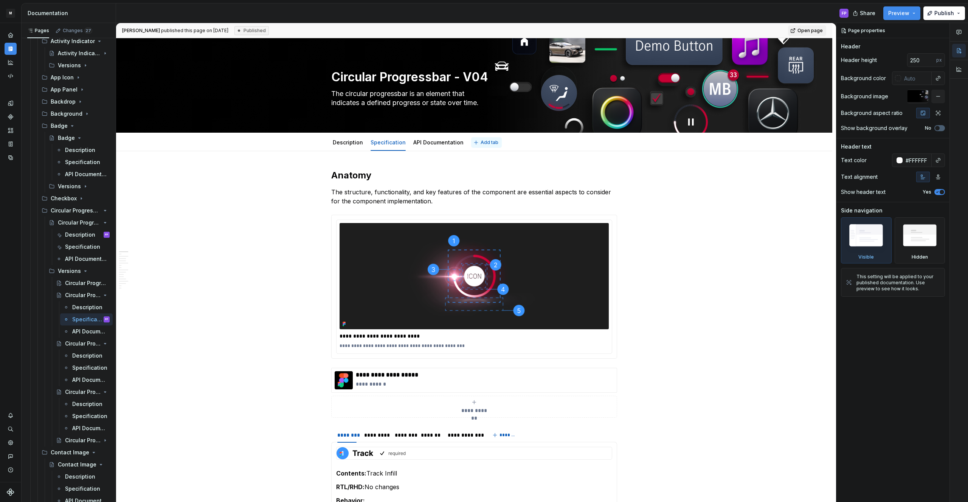
type textarea "*"
click at [443, 203] on p "The structure, functionality, and key features of the component are essential a…" at bounding box center [474, 197] width 286 height 18
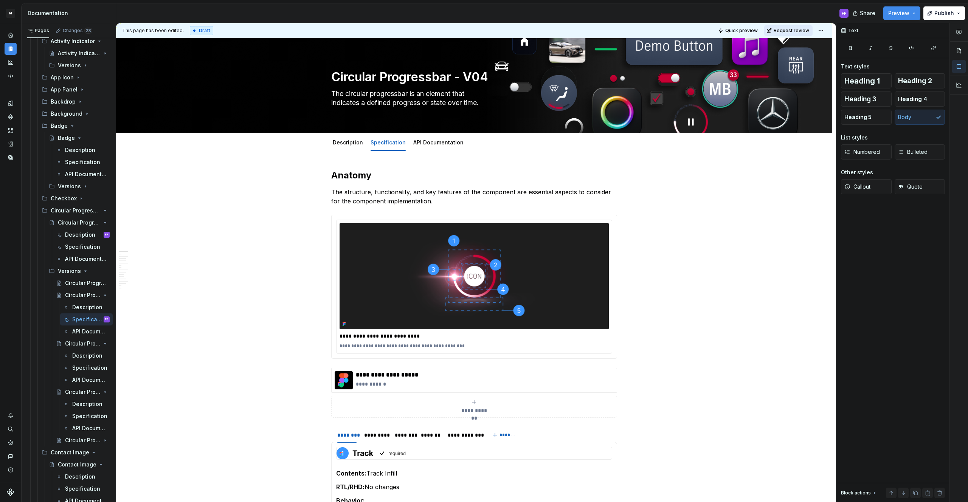
click at [800, 30] on span "Request review" at bounding box center [792, 31] width 36 height 6
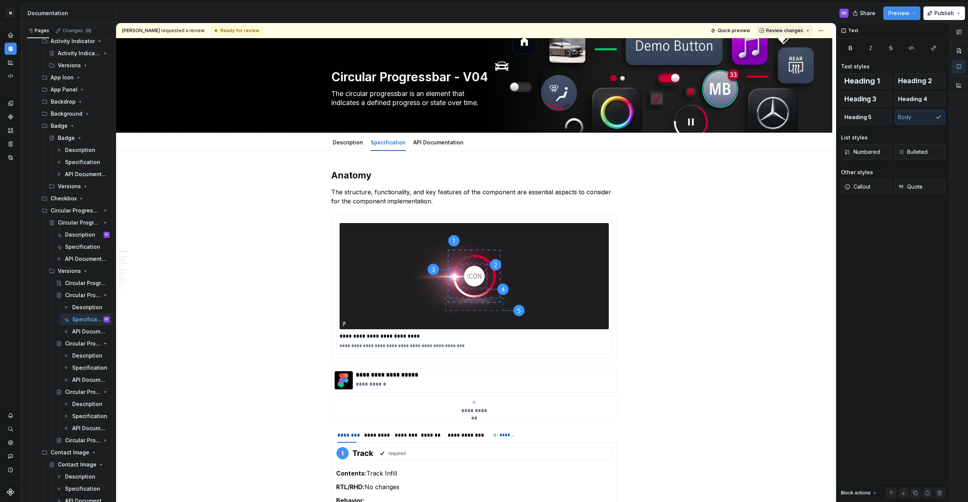
drag, startPoint x: 795, startPoint y: 29, endPoint x: 793, endPoint y: 33, distance: 4.3
click at [795, 29] on span "Review changes" at bounding box center [784, 31] width 37 height 6
drag, startPoint x: 783, startPoint y: 43, endPoint x: 575, endPoint y: 116, distance: 220.8
click at [778, 45] on div "Approve" at bounding box center [809, 46] width 66 height 8
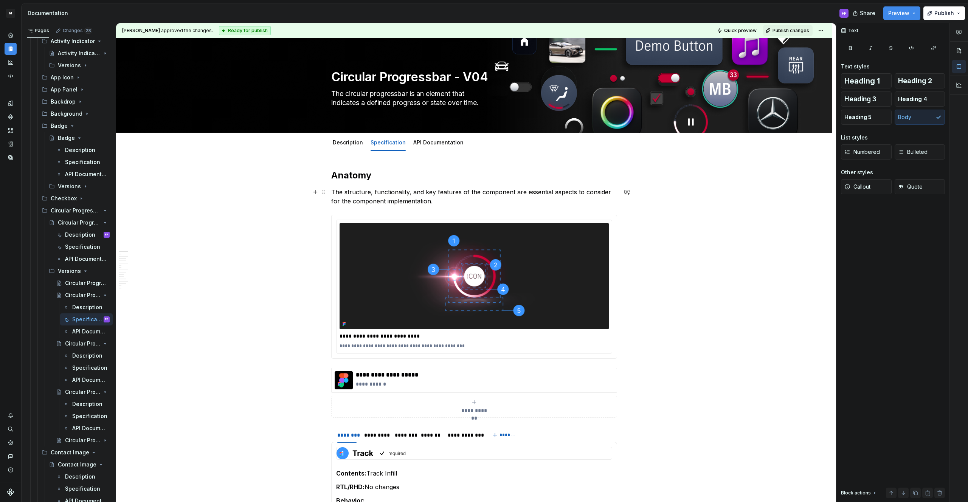
click at [462, 199] on p "The structure, functionality, and key features of the component are essential a…" at bounding box center [474, 197] width 286 height 18
click at [79, 360] on div "Description" at bounding box center [79, 358] width 15 height 8
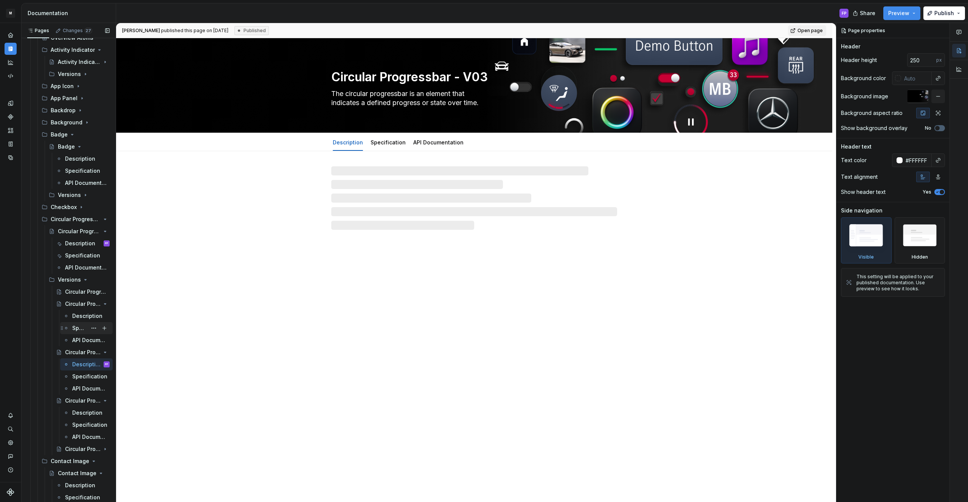
click at [81, 332] on div "Specification" at bounding box center [90, 328] width 37 height 11
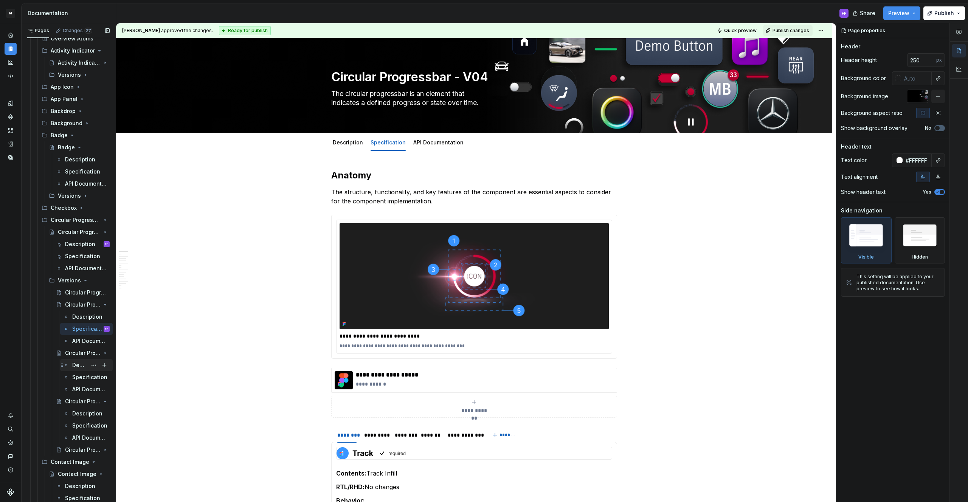
scroll to position [302, 0]
click at [76, 367] on div "Description" at bounding box center [90, 363] width 37 height 11
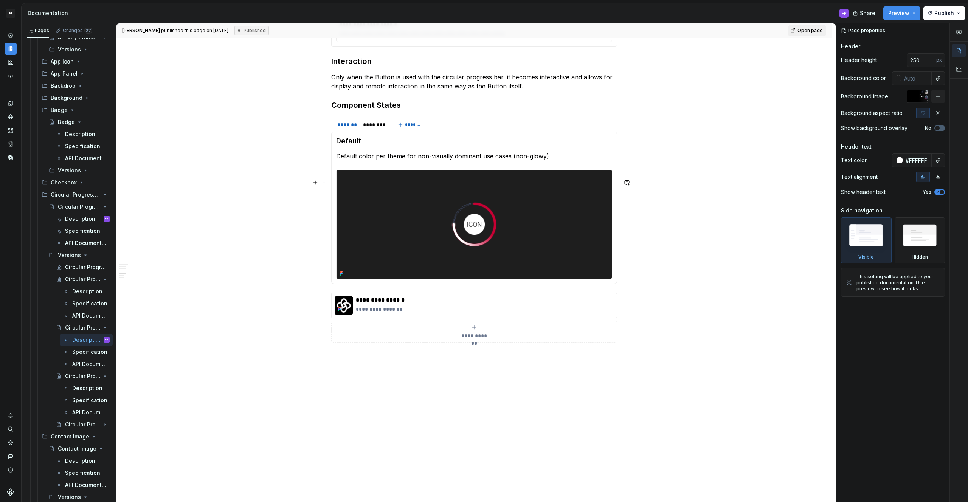
scroll to position [330, 0]
click at [956, 12] on button "Publish" at bounding box center [944, 13] width 42 height 14
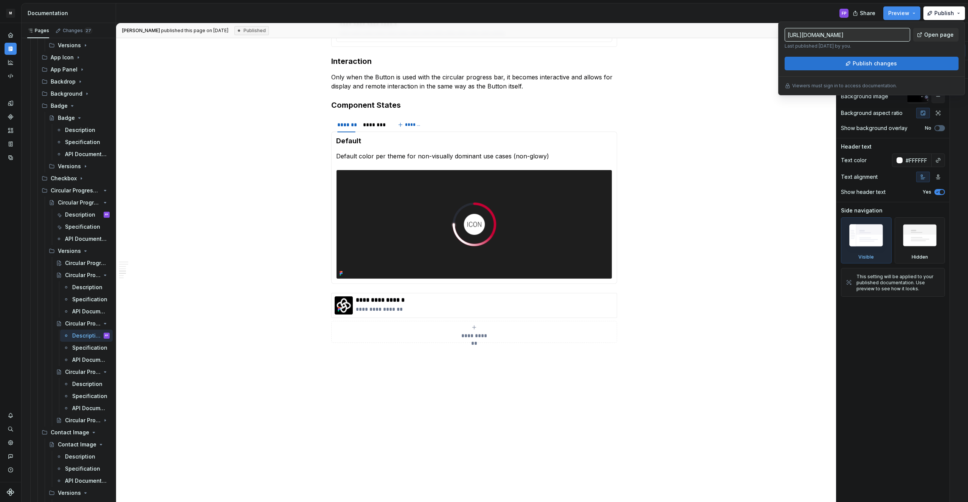
click at [868, 63] on span "Publish changes" at bounding box center [875, 64] width 44 height 8
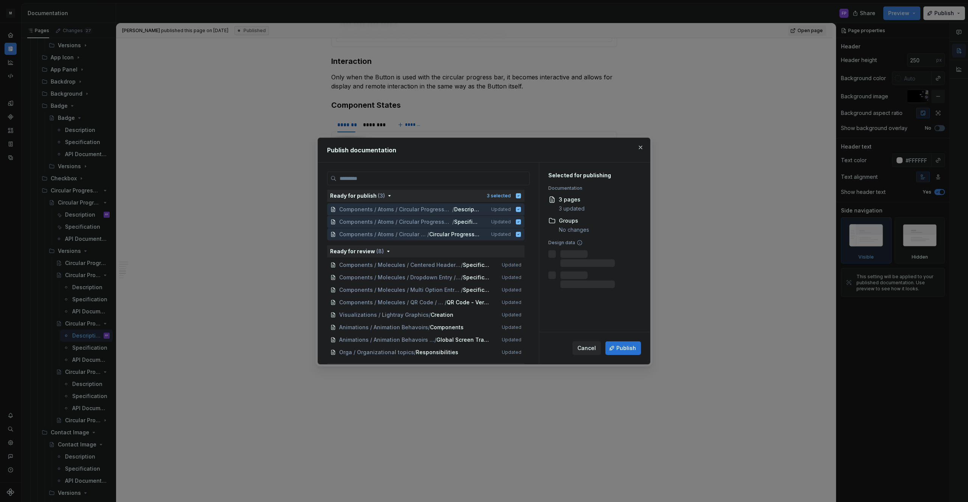
click at [623, 349] on span "Publish" at bounding box center [626, 348] width 20 height 8
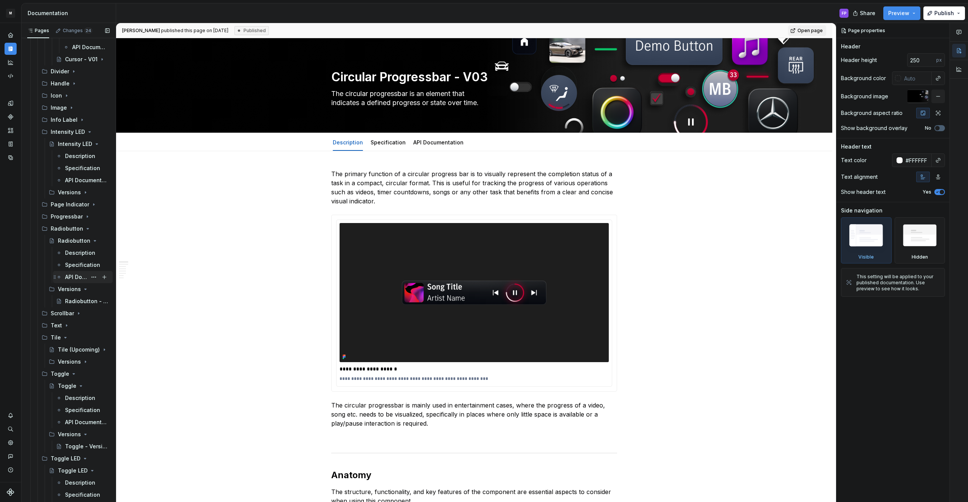
scroll to position [1071, 0]
click at [82, 224] on icon "Page tree" at bounding box center [84, 223] width 6 height 6
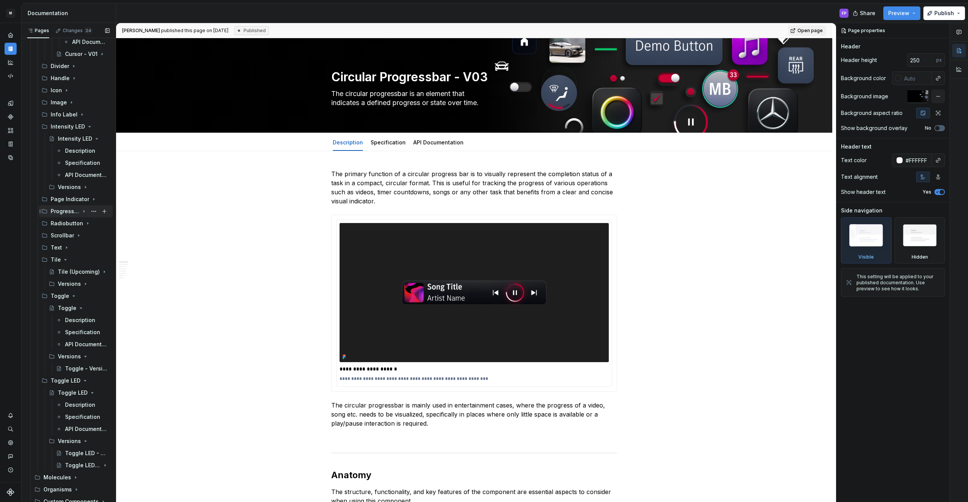
click at [82, 212] on icon "Page tree" at bounding box center [84, 211] width 6 height 6
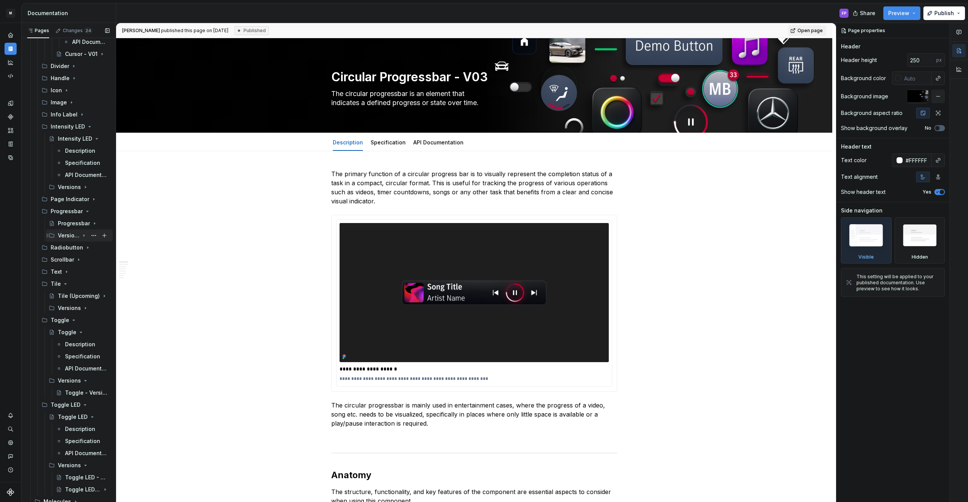
click at [68, 234] on div "Versions" at bounding box center [69, 236] width 22 height 8
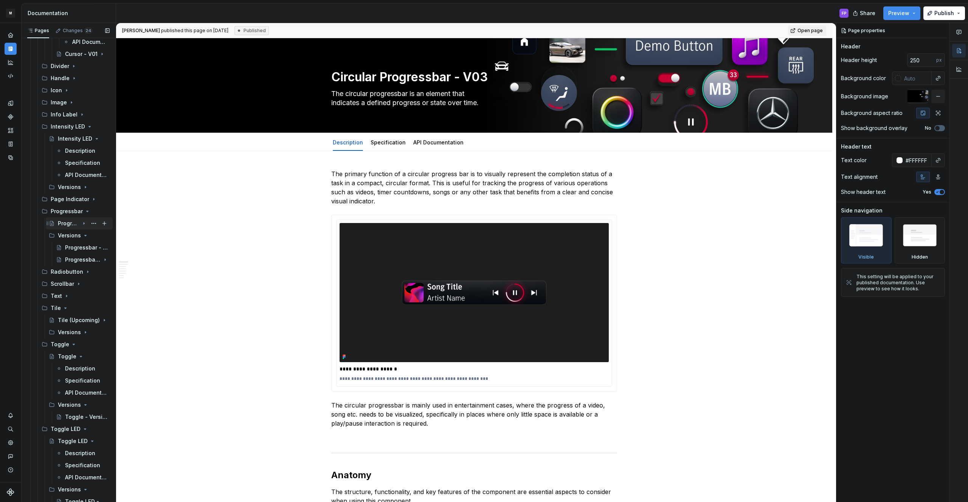
click at [69, 225] on div "Progressbar" at bounding box center [69, 224] width 22 height 8
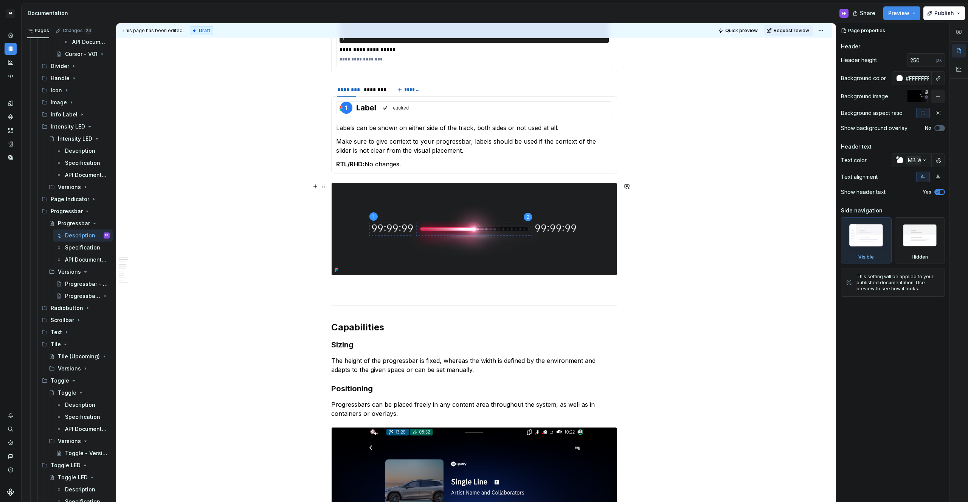
scroll to position [537, 0]
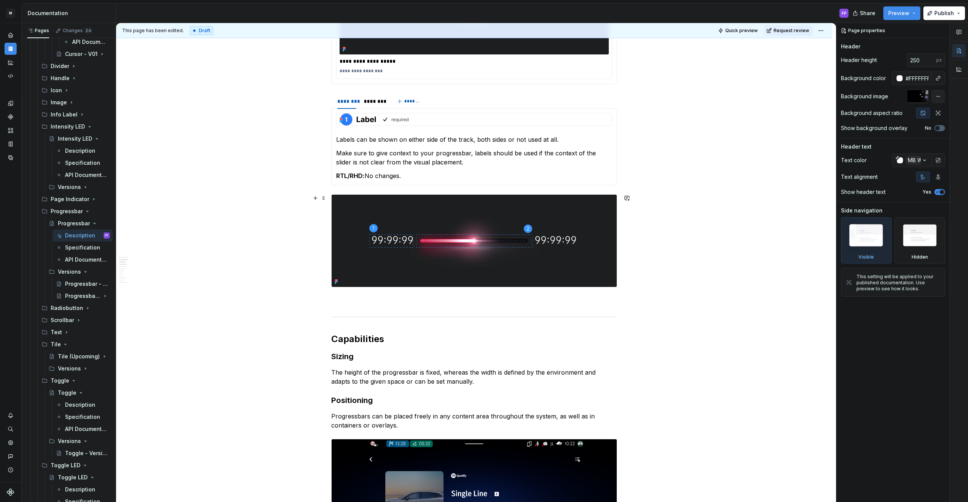
click at [391, 245] on img at bounding box center [474, 241] width 285 height 92
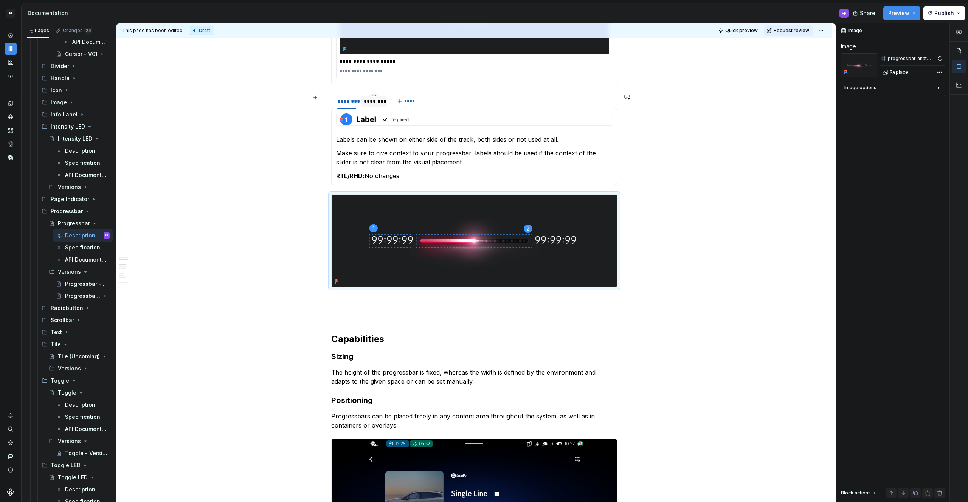
click at [377, 104] on div "********" at bounding box center [374, 102] width 20 height 8
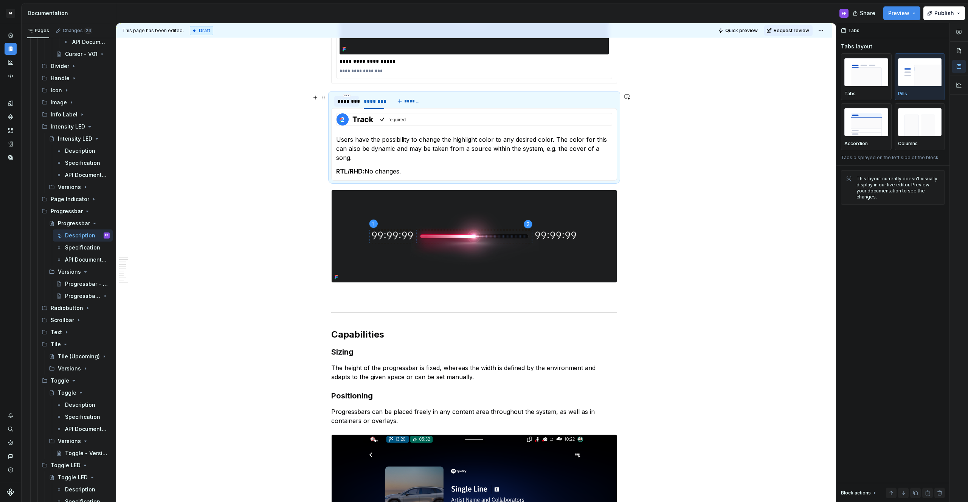
click at [351, 104] on div "********" at bounding box center [346, 102] width 19 height 8
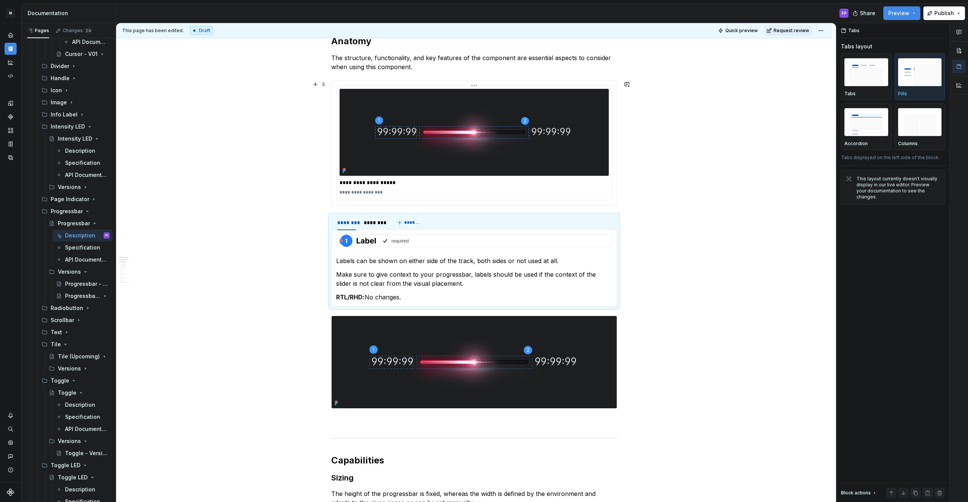
scroll to position [413, 0]
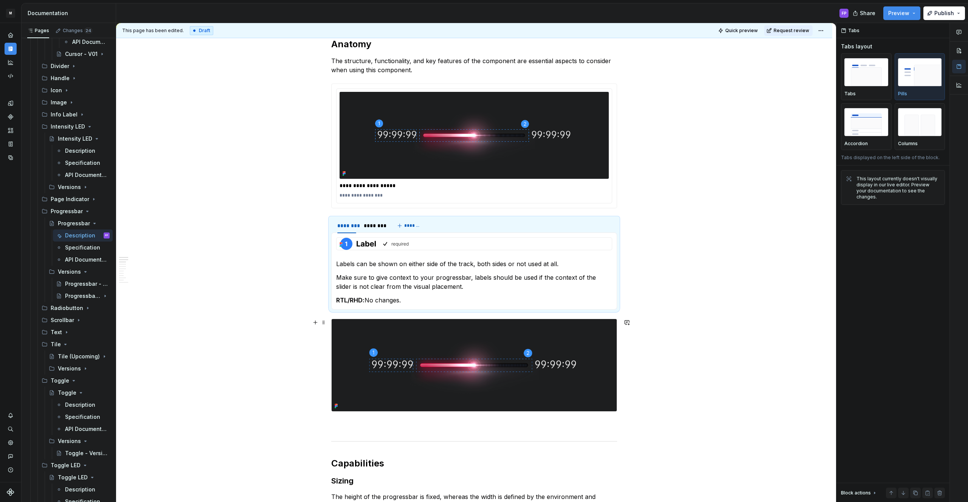
click at [428, 319] on img at bounding box center [474, 365] width 285 height 92
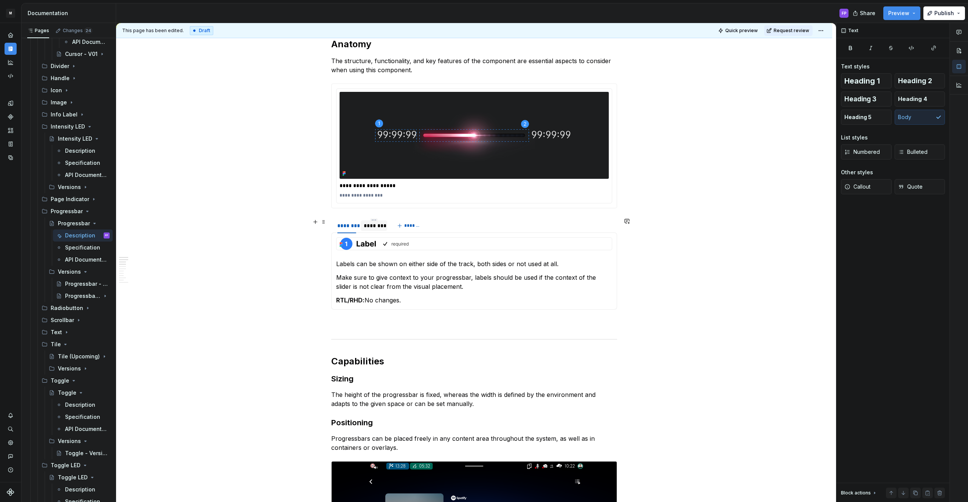
click at [376, 227] on div "********" at bounding box center [374, 226] width 20 height 8
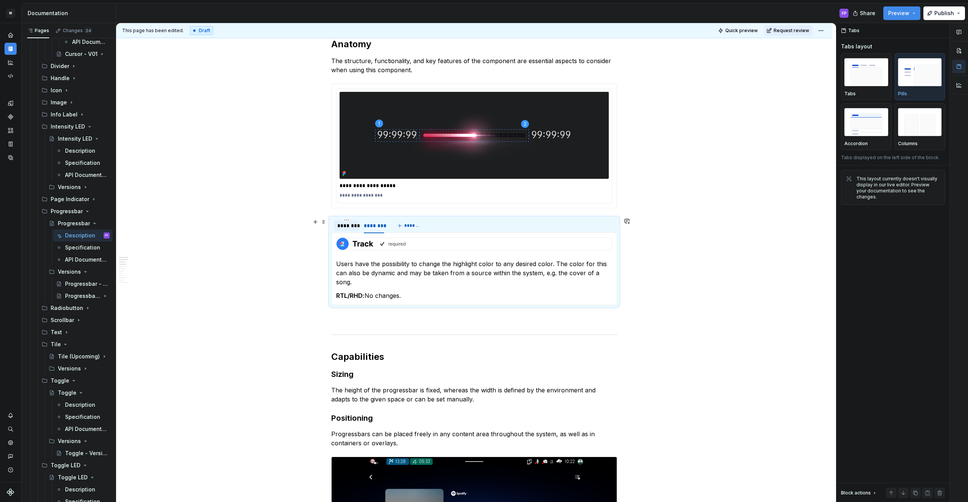
click at [352, 227] on div "********" at bounding box center [346, 226] width 19 height 8
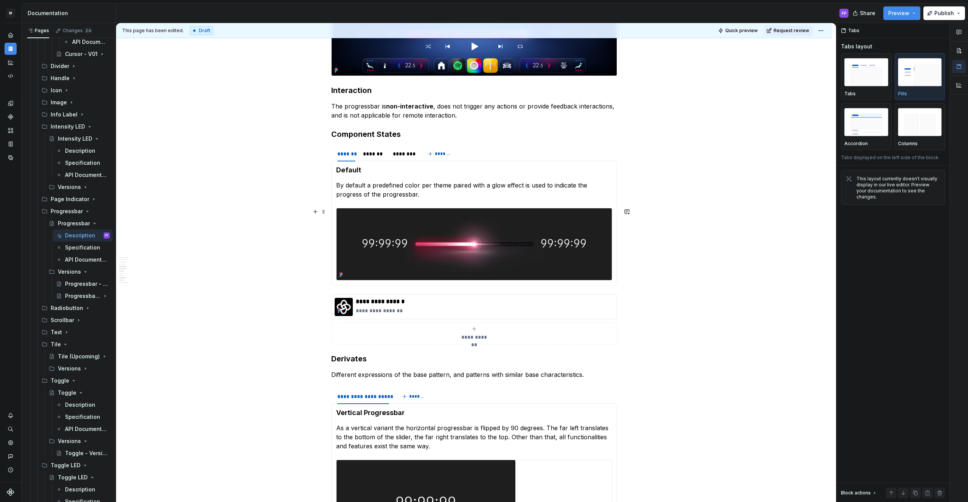
scroll to position [945, 0]
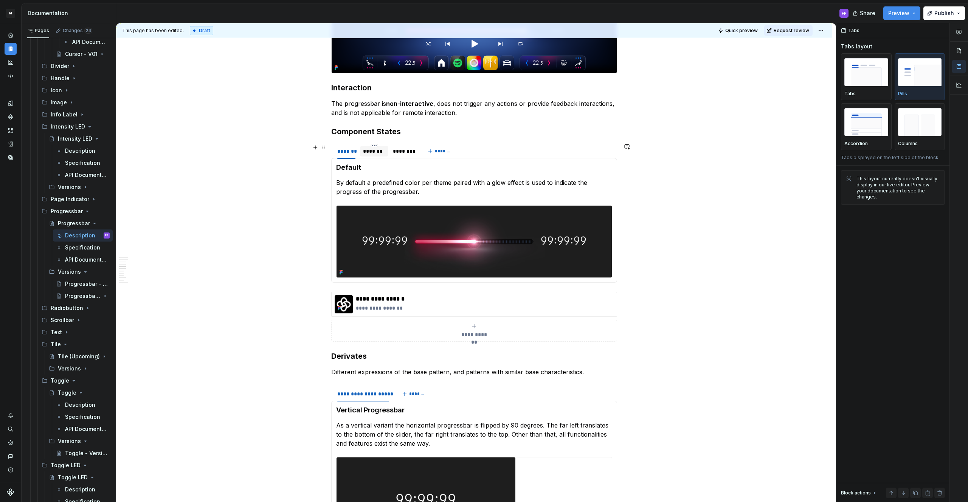
click at [366, 150] on div "*******" at bounding box center [374, 151] width 22 height 8
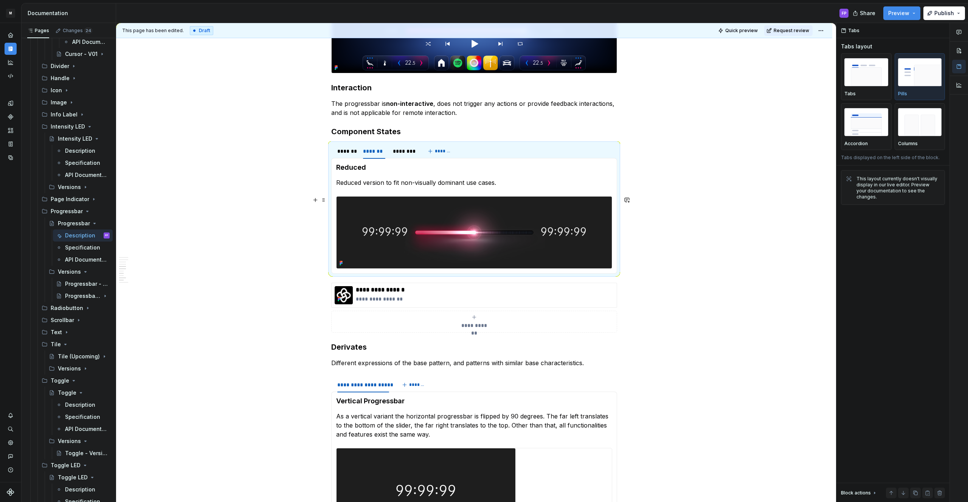
click at [470, 238] on img at bounding box center [473, 233] width 275 height 72
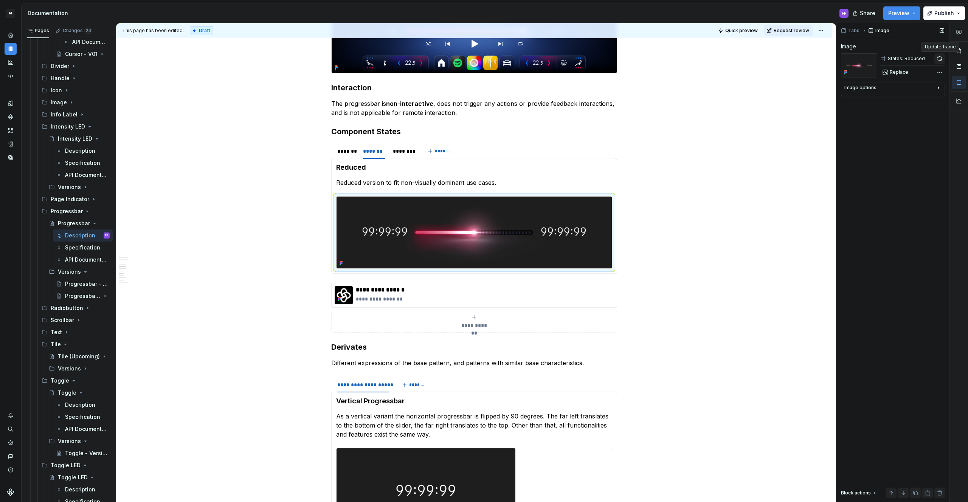
click at [935, 57] on button "button" at bounding box center [939, 58] width 11 height 11
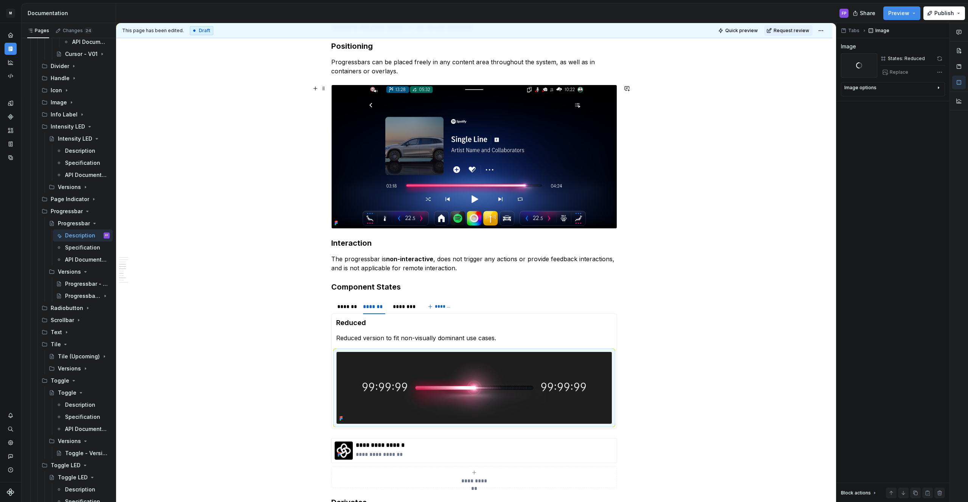
scroll to position [788, 0]
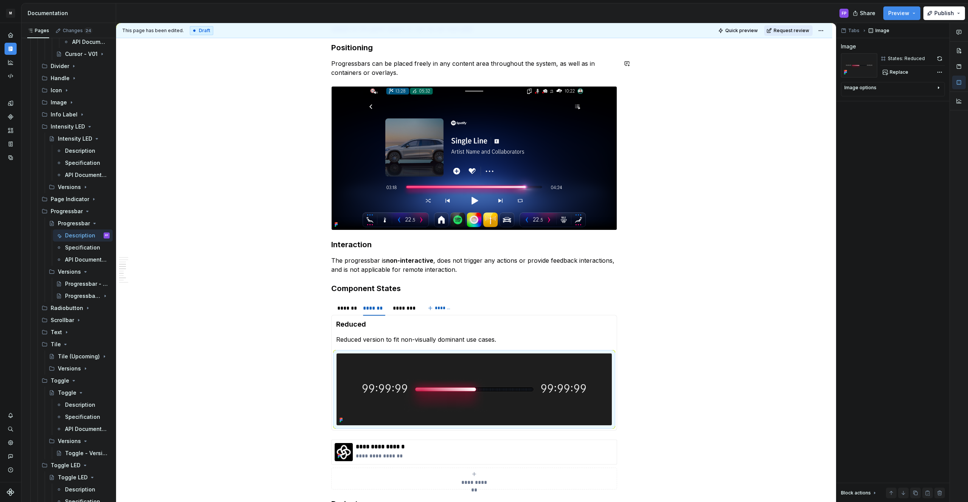
click at [785, 31] on span "Request review" at bounding box center [792, 31] width 36 height 6
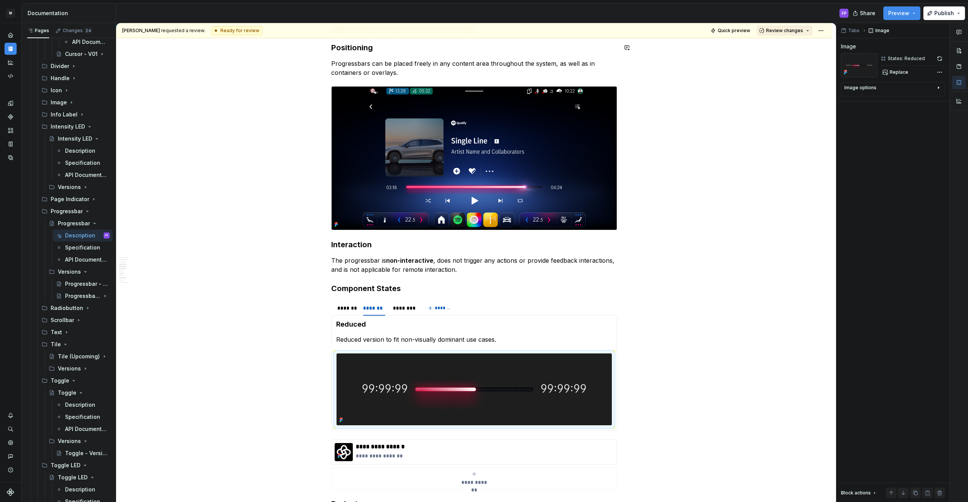
click at [785, 32] on span "Review changes" at bounding box center [784, 31] width 37 height 6
drag, startPoint x: 784, startPoint y: 46, endPoint x: 544, endPoint y: 119, distance: 250.7
click at [784, 46] on div "Approve" at bounding box center [809, 46] width 66 height 8
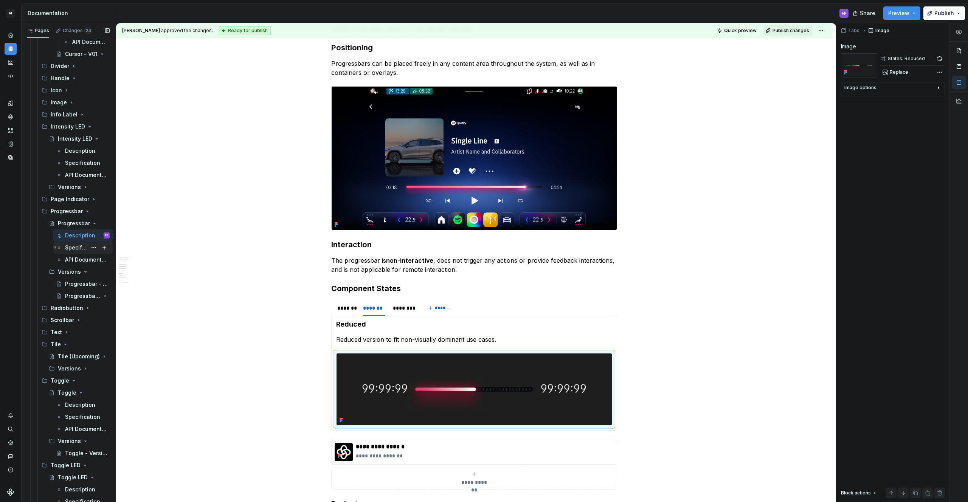
click at [82, 248] on div "Specification" at bounding box center [76, 248] width 22 height 8
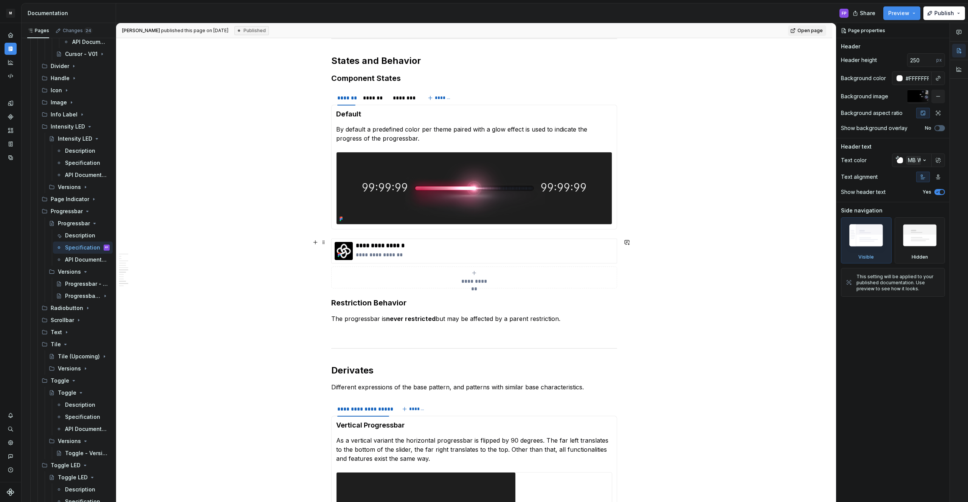
scroll to position [941, 0]
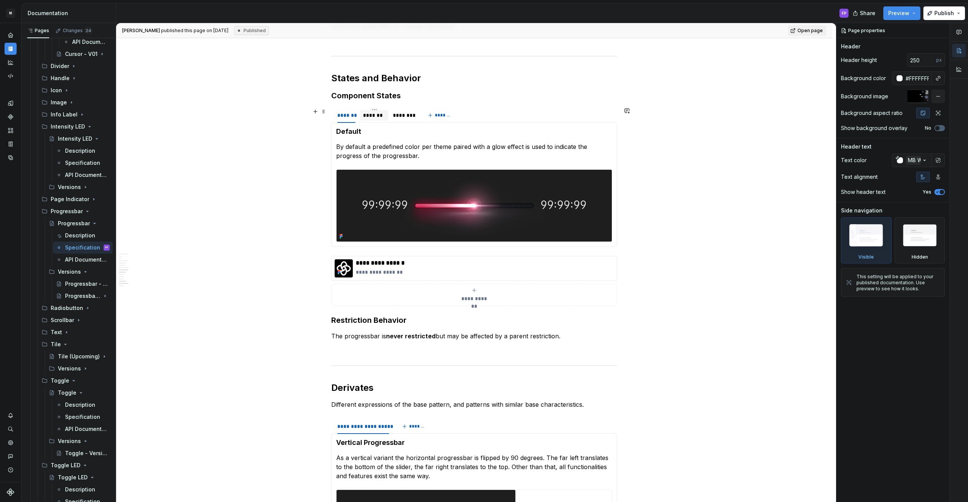
click at [381, 119] on div "*******" at bounding box center [374, 116] width 22 height 8
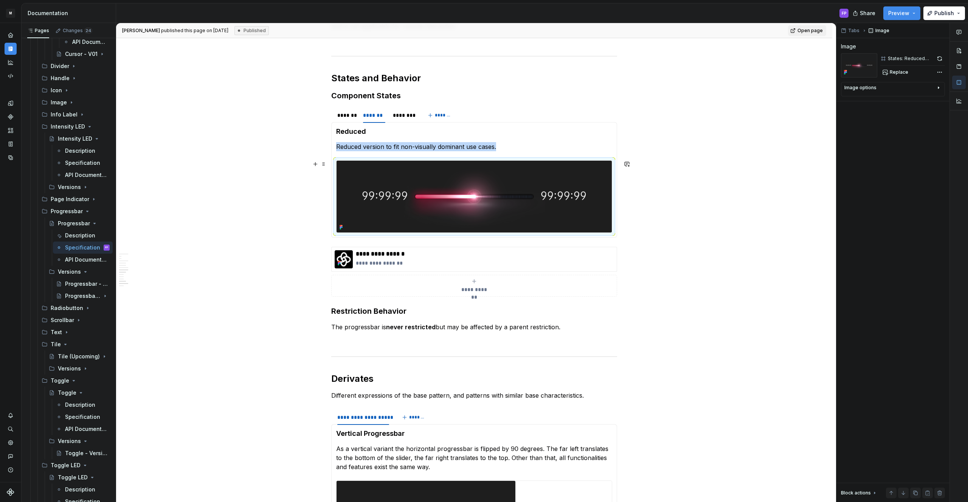
click at [412, 192] on img at bounding box center [473, 197] width 275 height 72
click at [939, 59] on button "button" at bounding box center [940, 58] width 11 height 11
click at [889, 74] on button "Replace" at bounding box center [895, 72] width 31 height 11
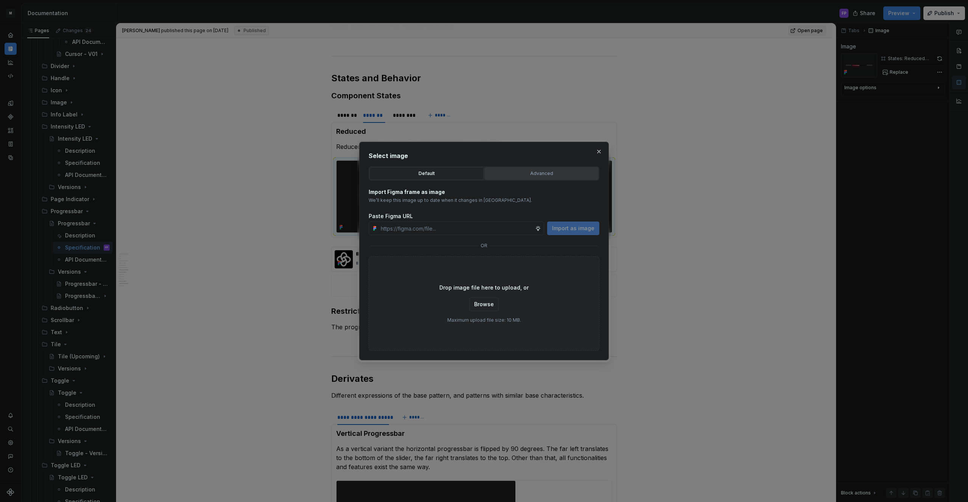
type textarea "*"
click at [515, 178] on button "Advanced" at bounding box center [541, 173] width 114 height 13
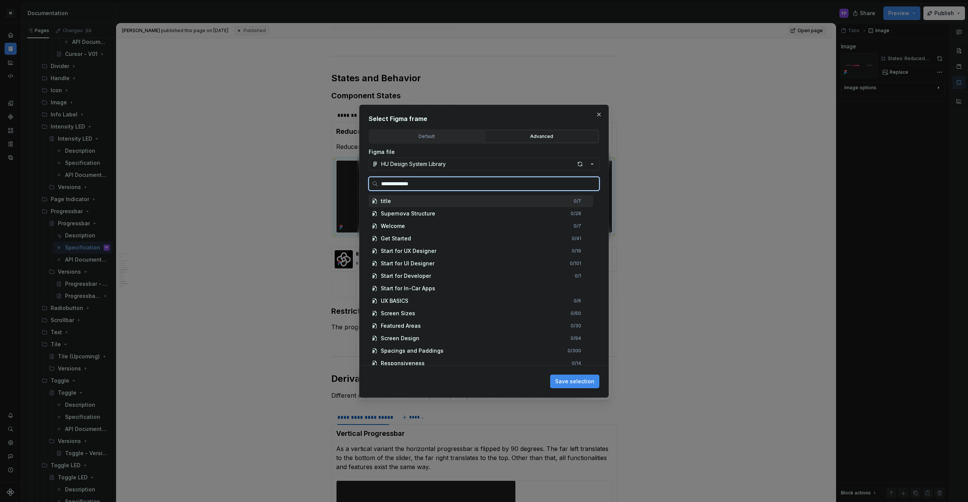
type input "**********"
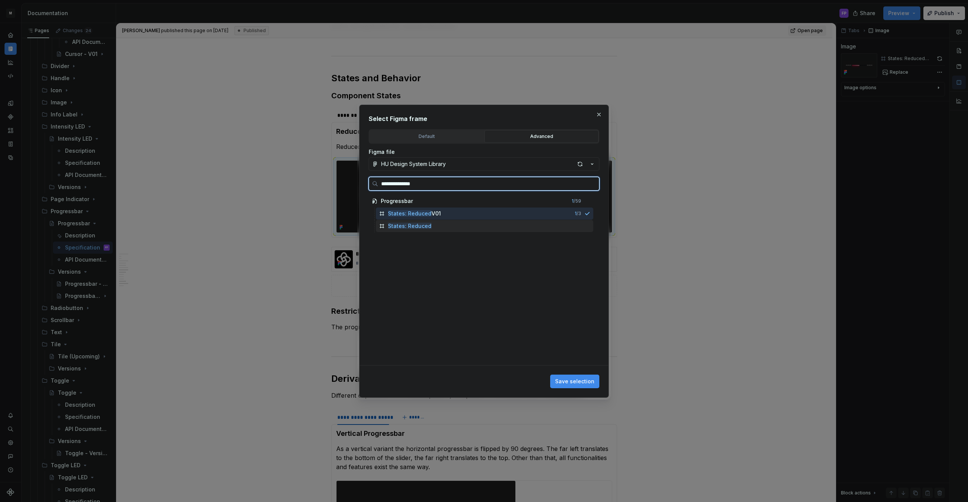
click at [439, 228] on div "States: Reduced" at bounding box center [484, 226] width 217 height 12
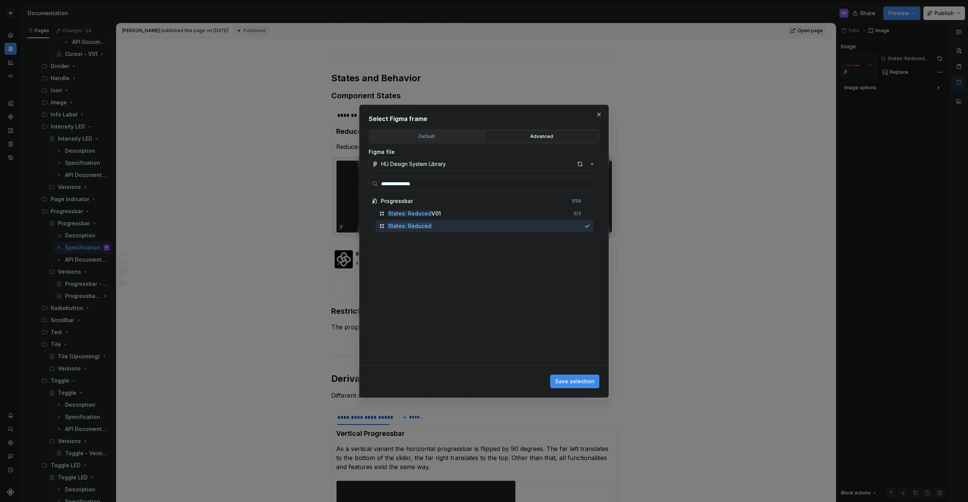
click at [586, 379] on span "Save selection" at bounding box center [574, 382] width 39 height 8
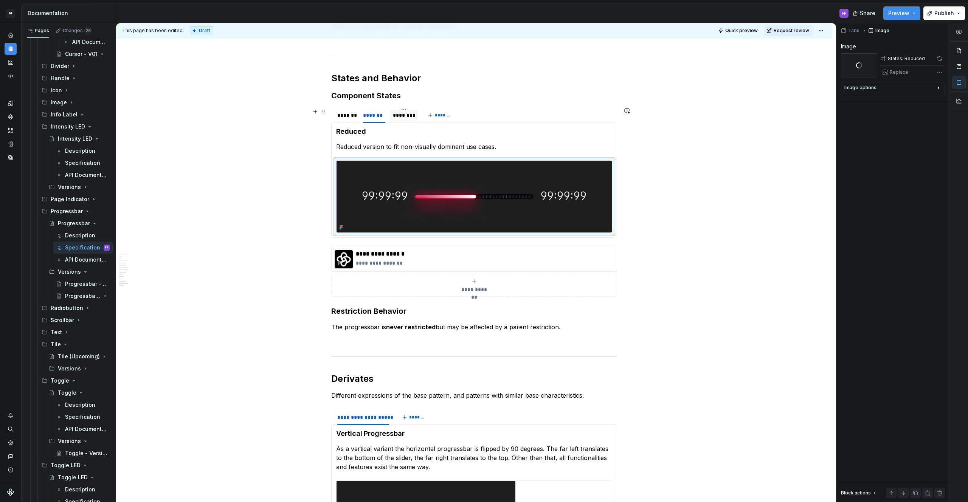
click at [404, 118] on div "********" at bounding box center [404, 116] width 22 height 8
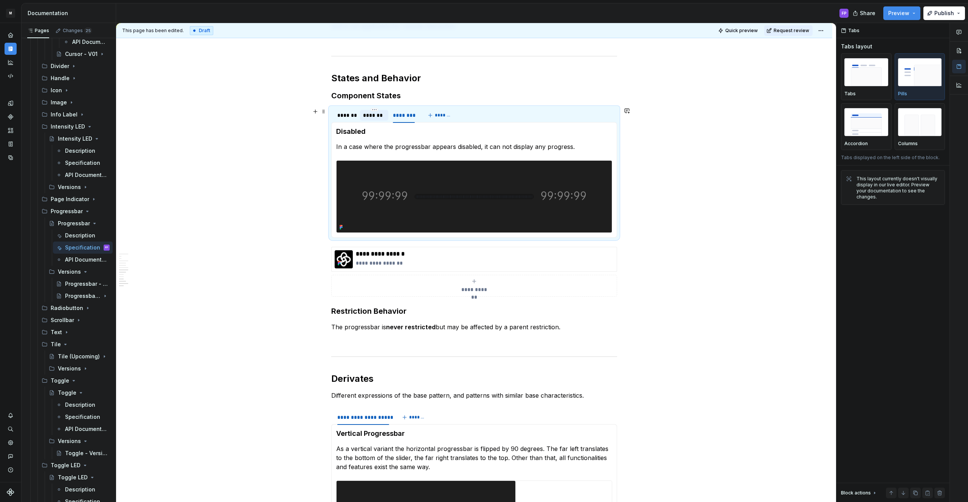
click at [380, 117] on div "*******" at bounding box center [374, 116] width 22 height 8
click at [353, 118] on div "*******" at bounding box center [346, 116] width 18 height 8
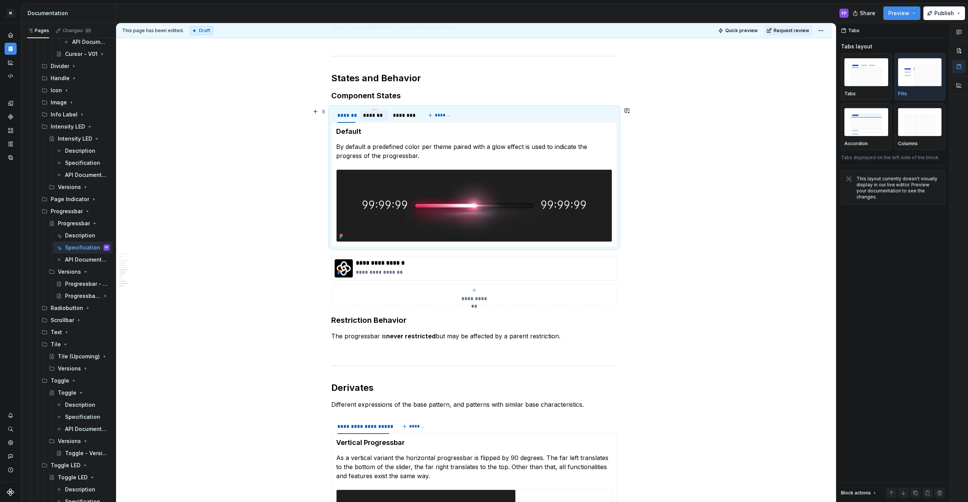
click at [380, 119] on div "*******" at bounding box center [374, 116] width 22 height 8
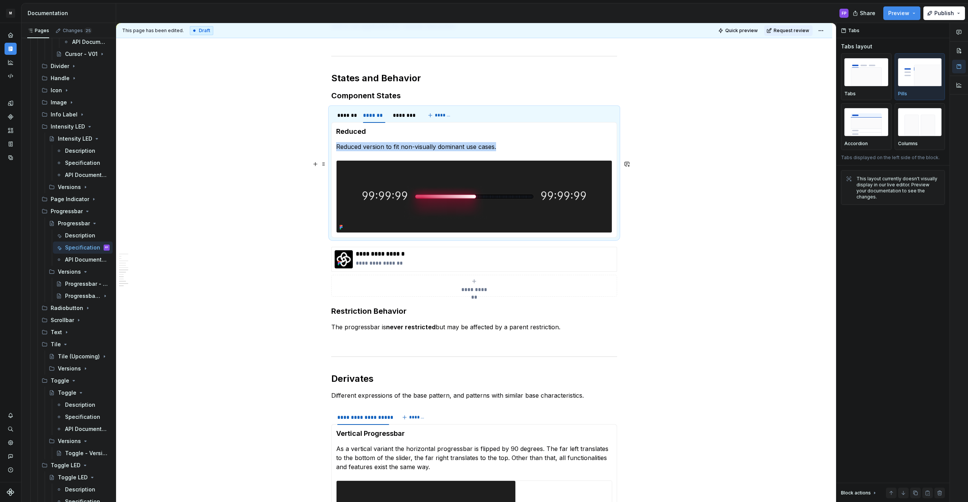
click at [420, 180] on img at bounding box center [473, 197] width 275 height 72
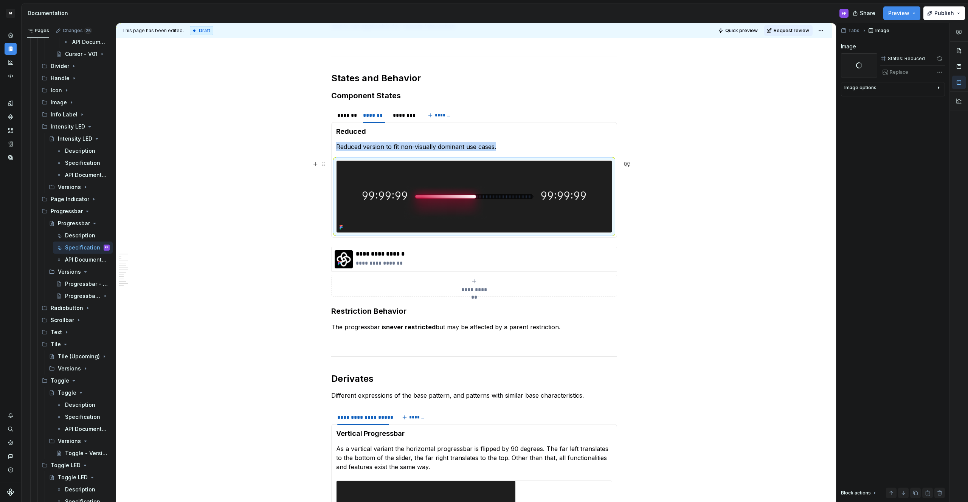
click at [408, 203] on img at bounding box center [473, 197] width 275 height 72
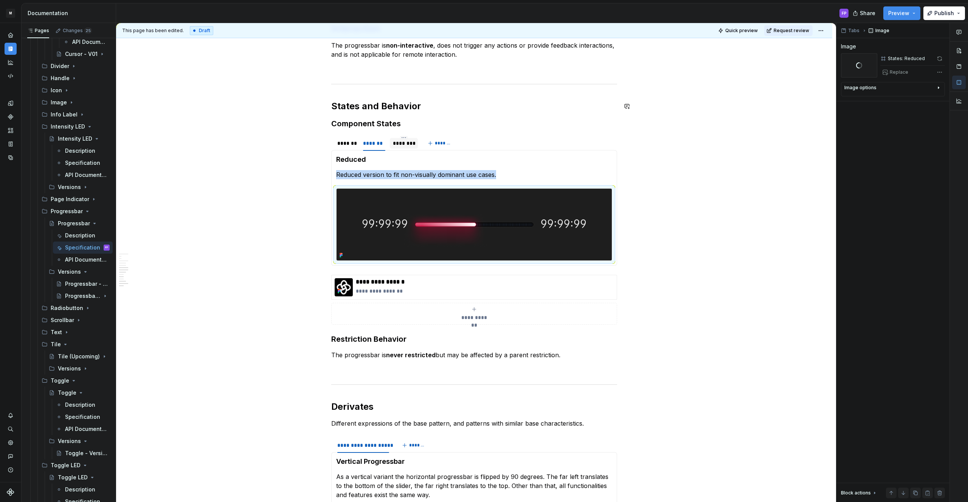
scroll to position [877, 0]
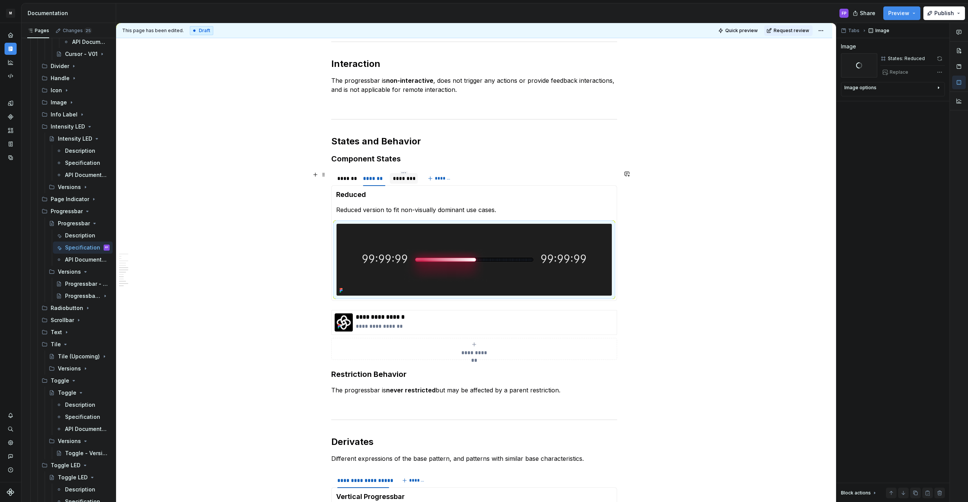
click at [400, 181] on div "********" at bounding box center [404, 179] width 22 height 8
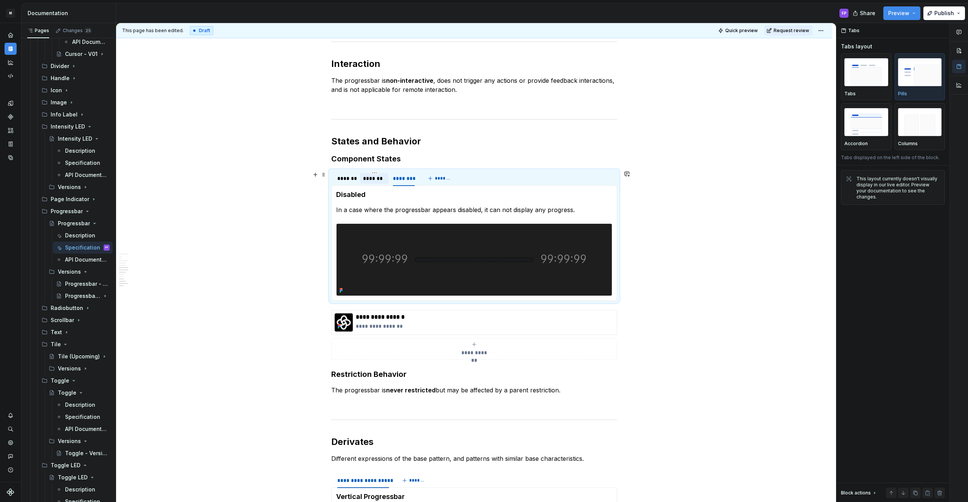
click at [381, 181] on div "*******" at bounding box center [374, 179] width 22 height 8
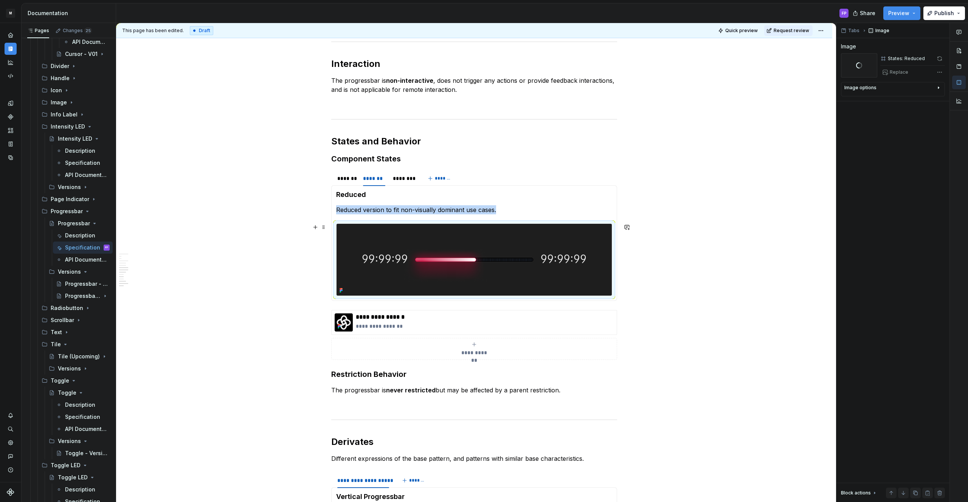
click at [412, 231] on img at bounding box center [473, 260] width 275 height 72
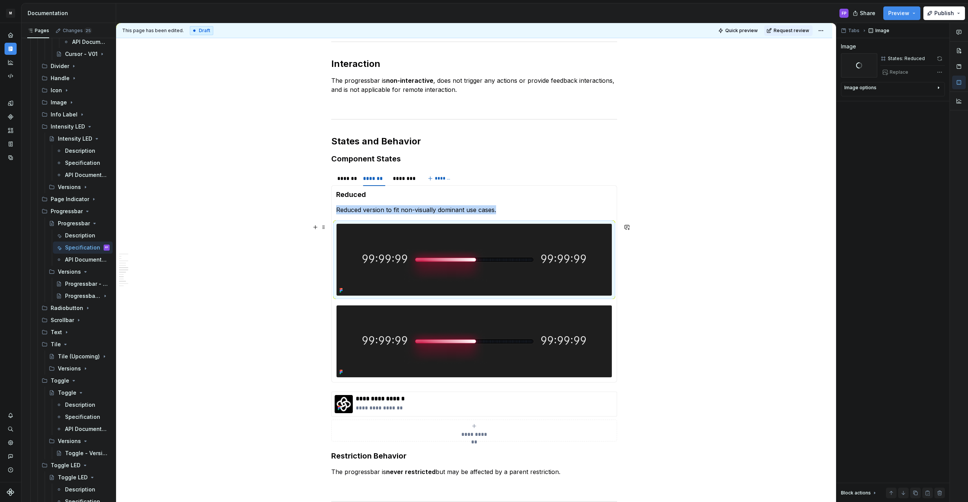
click at [451, 230] on img at bounding box center [473, 260] width 275 height 72
type textarea "*"
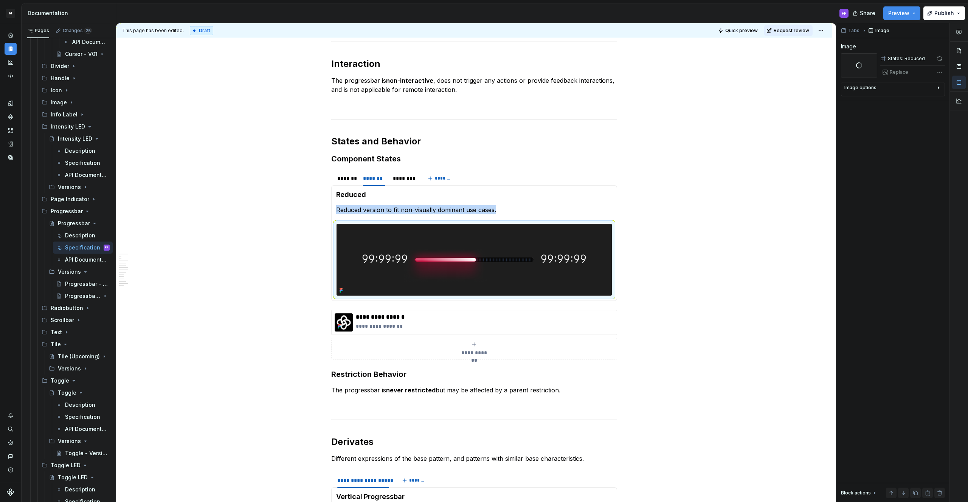
click at [449, 230] on img at bounding box center [473, 260] width 275 height 72
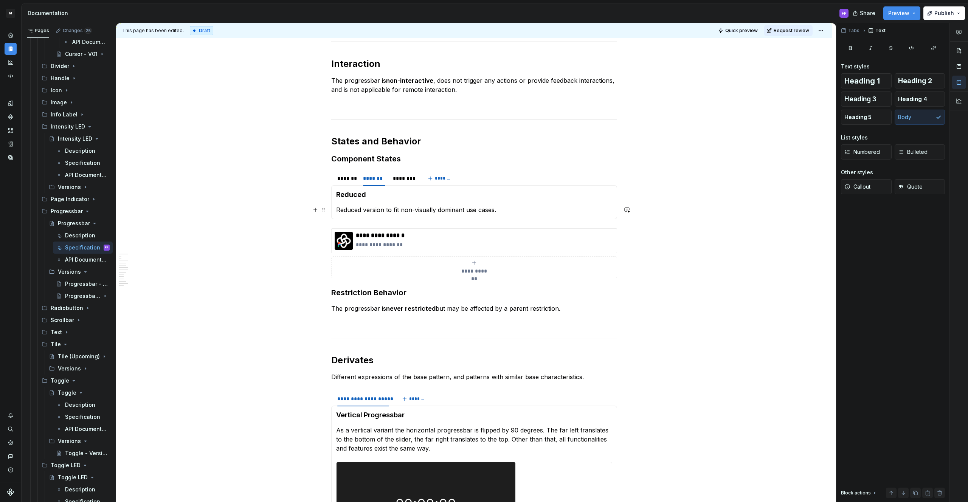
click at [527, 205] on section-item-column "Reduced Reduced version to fit non-visually dominant use cases." at bounding box center [474, 202] width 276 height 24
click at [520, 209] on p "Reduced version to fit non-visually dominant use cases." at bounding box center [474, 209] width 276 height 9
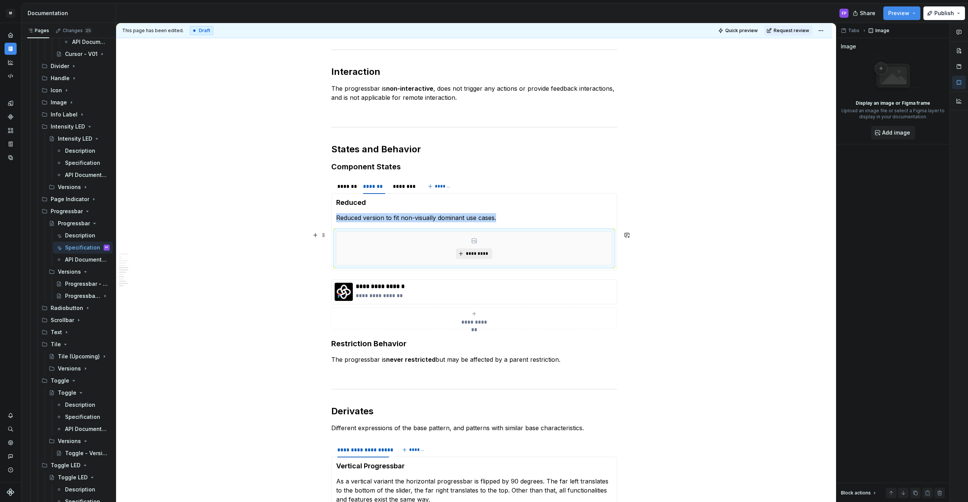
click at [482, 251] on span "*********" at bounding box center [476, 254] width 23 height 6
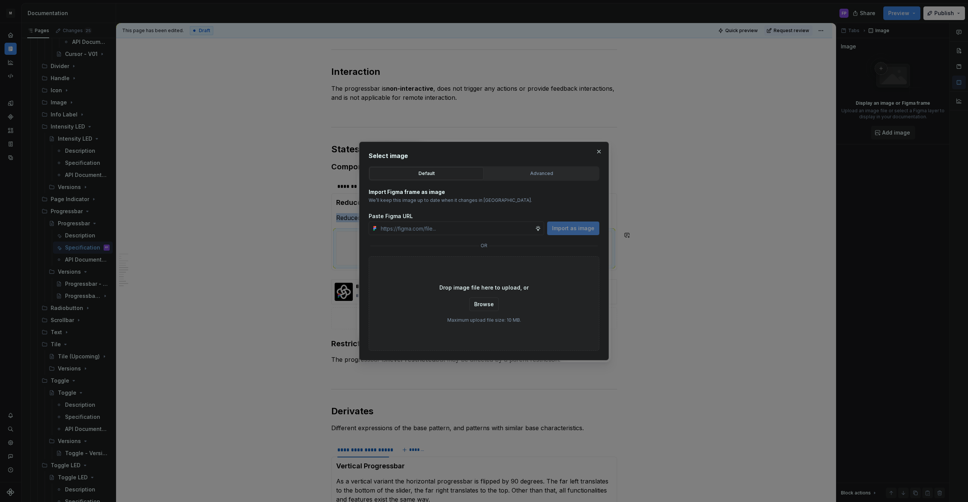
scroll to position [870, 0]
type textarea "*"
click at [550, 175] on div "Advanced" at bounding box center [541, 174] width 109 height 8
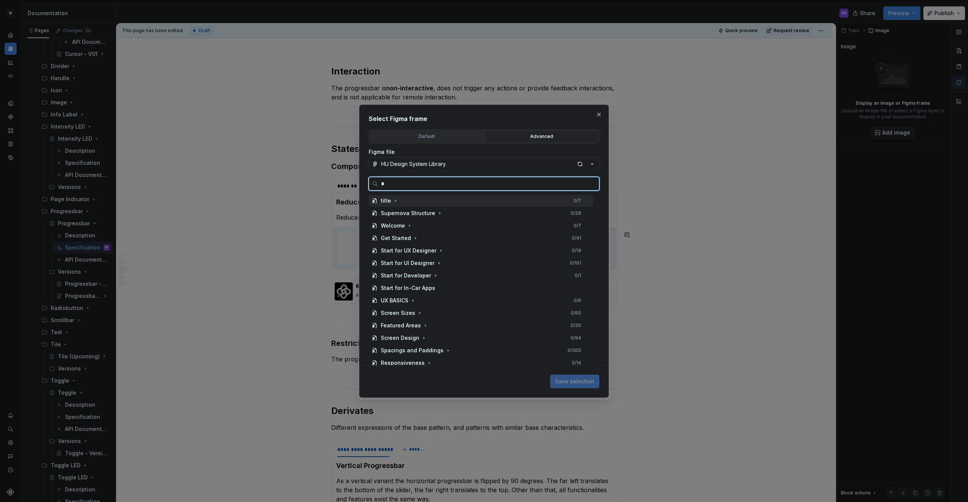
scroll to position [0, 0]
type input "**********"
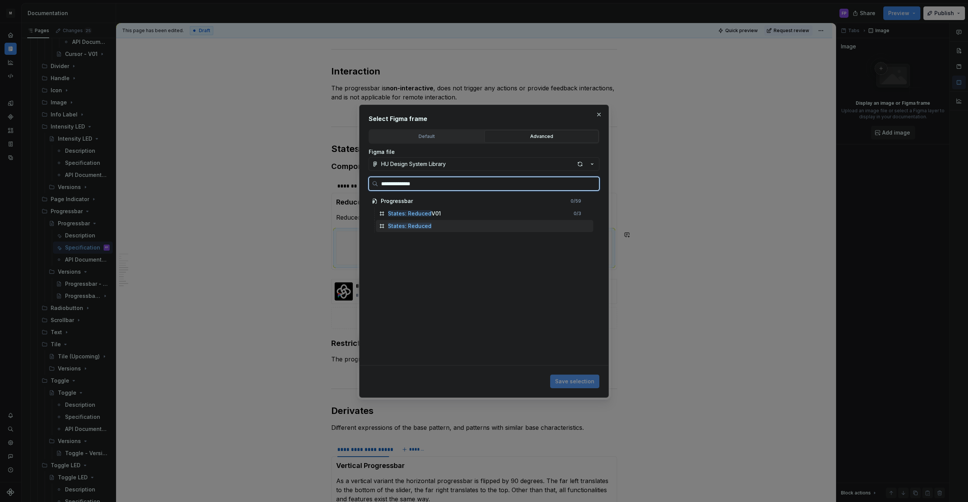
click at [484, 226] on div "States: Reduced" at bounding box center [484, 226] width 217 height 12
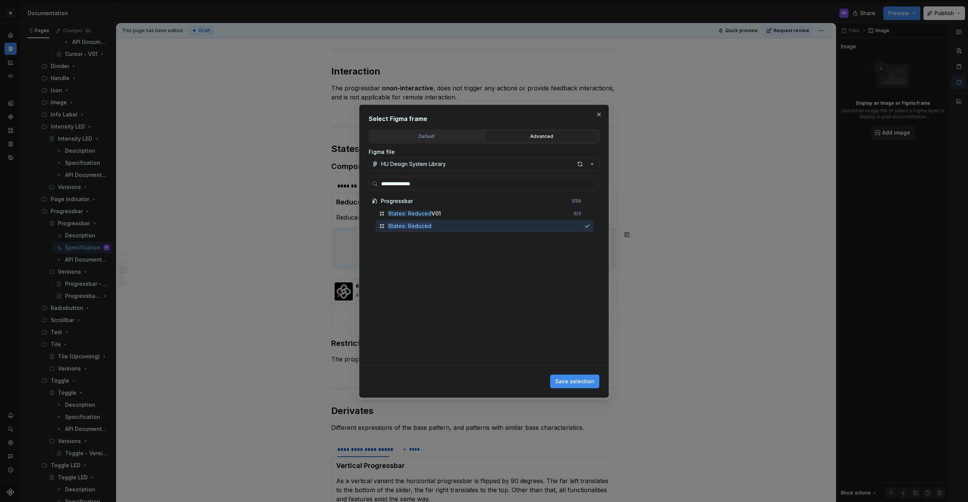
drag, startPoint x: 581, startPoint y: 382, endPoint x: 595, endPoint y: 371, distance: 17.2
click at [581, 382] on span "Save selection" at bounding box center [574, 382] width 39 height 8
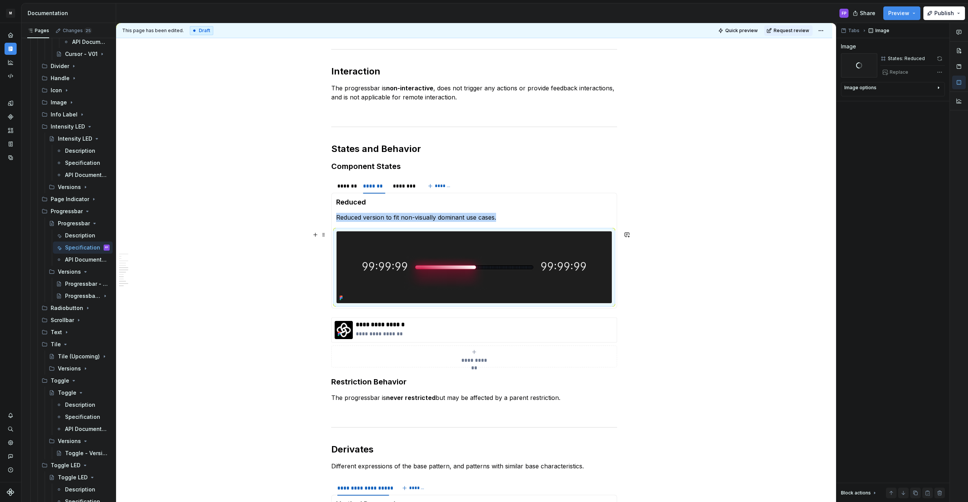
click at [518, 257] on img at bounding box center [473, 267] width 275 height 72
copy p "Reduced version to fit non-visually dominant use cases."
click at [70, 233] on div "Description" at bounding box center [76, 236] width 22 height 8
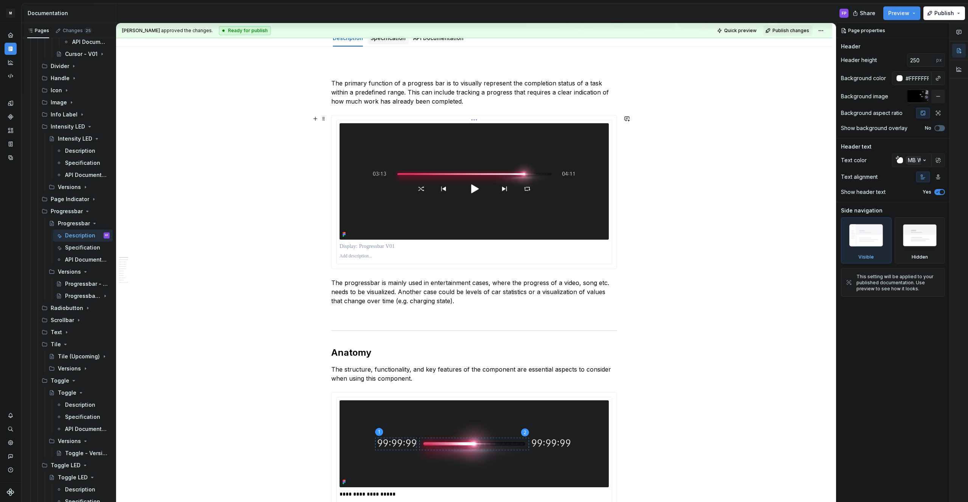
scroll to position [17, 0]
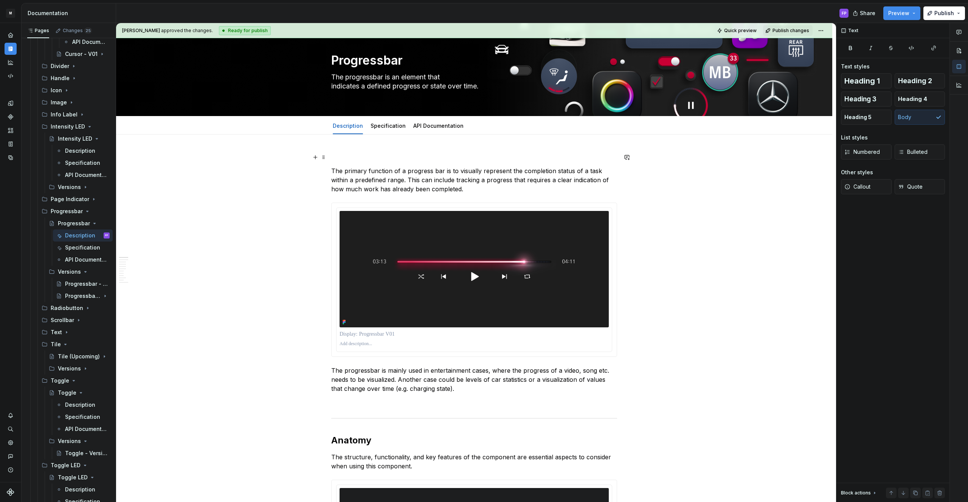
click at [346, 158] on p at bounding box center [474, 157] width 286 height 9
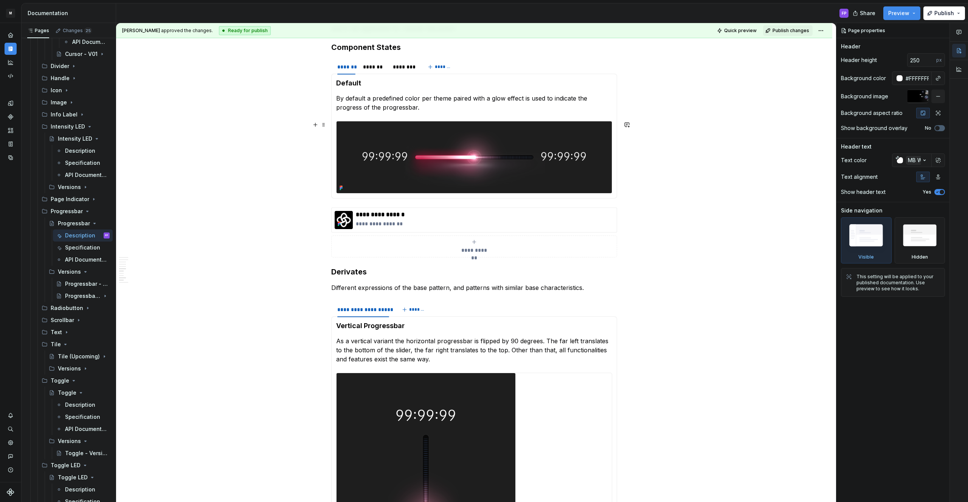
scroll to position [1016, 0]
click at [376, 65] on div "*******" at bounding box center [374, 66] width 22 height 8
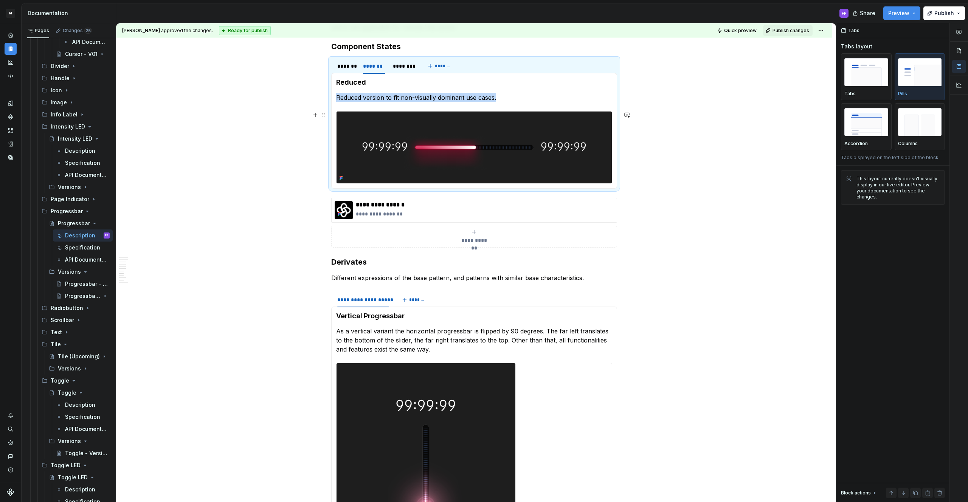
click at [481, 149] on img at bounding box center [473, 148] width 275 height 72
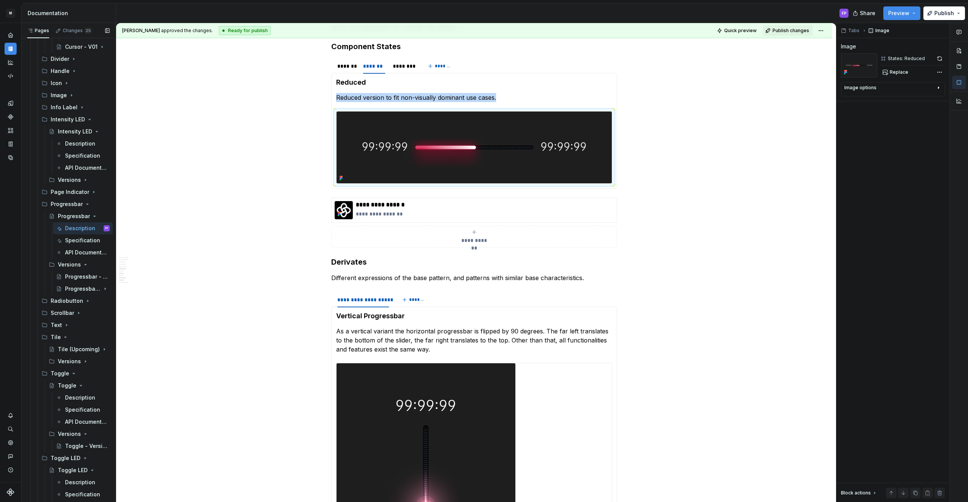
scroll to position [1020, 0]
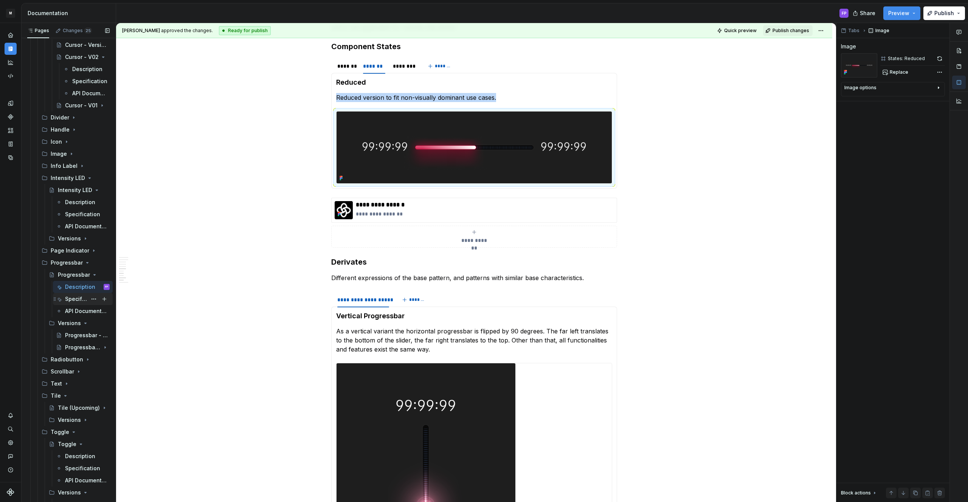
click at [79, 299] on div "Specification" at bounding box center [76, 299] width 22 height 8
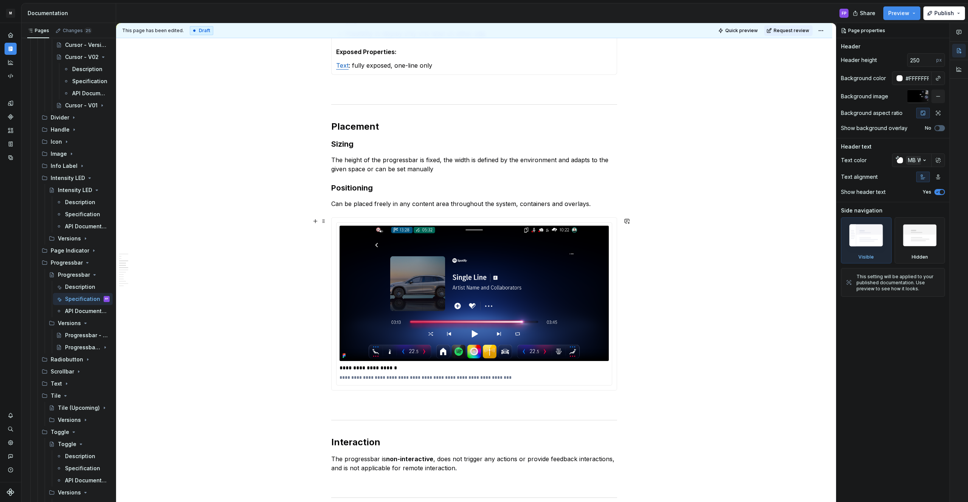
scroll to position [595, 0]
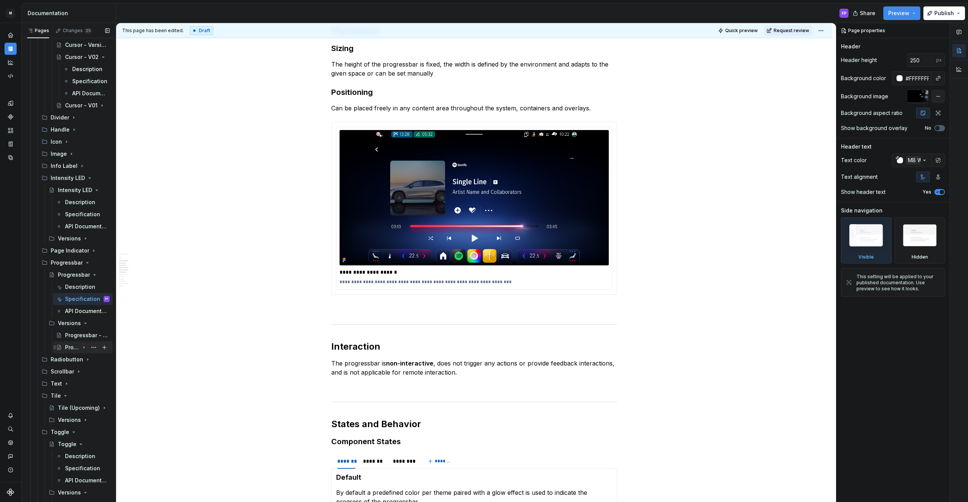
click at [71, 345] on div "Progressbar - V01" at bounding box center [72, 348] width 14 height 8
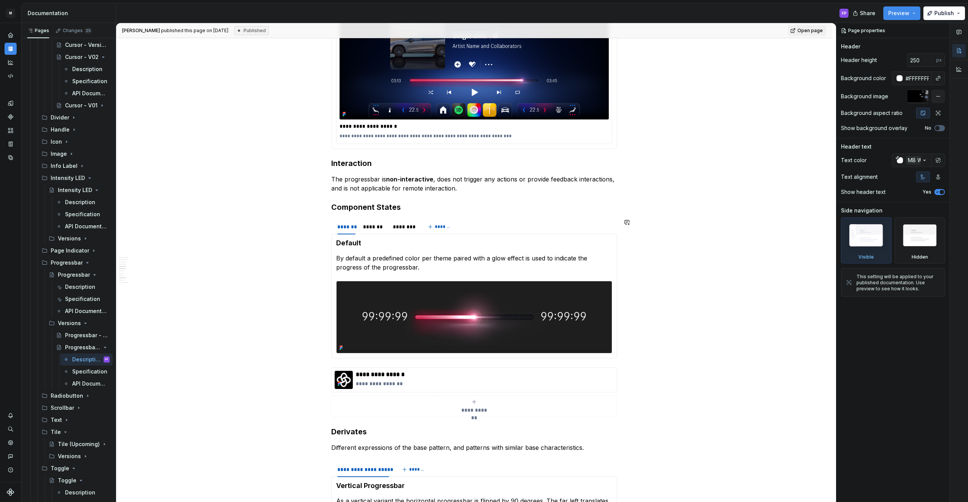
scroll to position [920, 0]
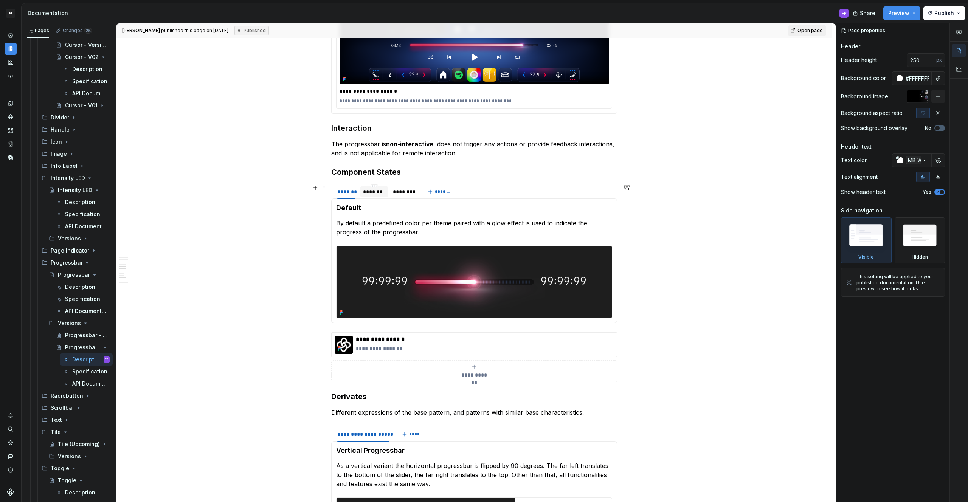
click at [375, 191] on div "*******" at bounding box center [374, 192] width 22 height 8
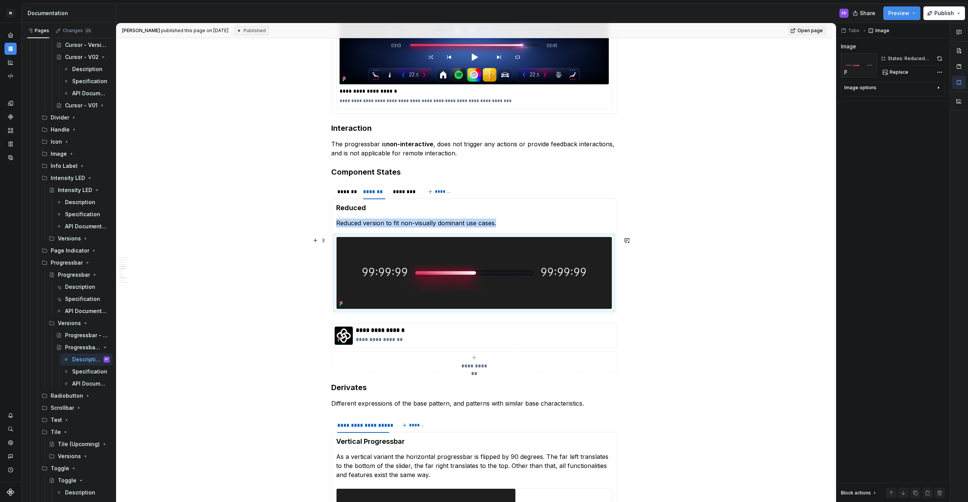
click at [448, 267] on img at bounding box center [473, 273] width 275 height 72
click at [81, 369] on div "Specification" at bounding box center [89, 372] width 35 height 8
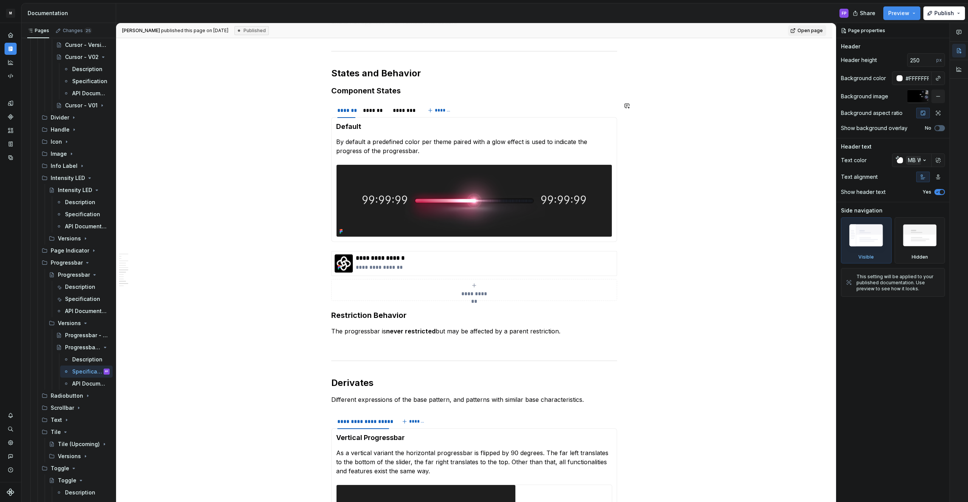
scroll to position [927, 0]
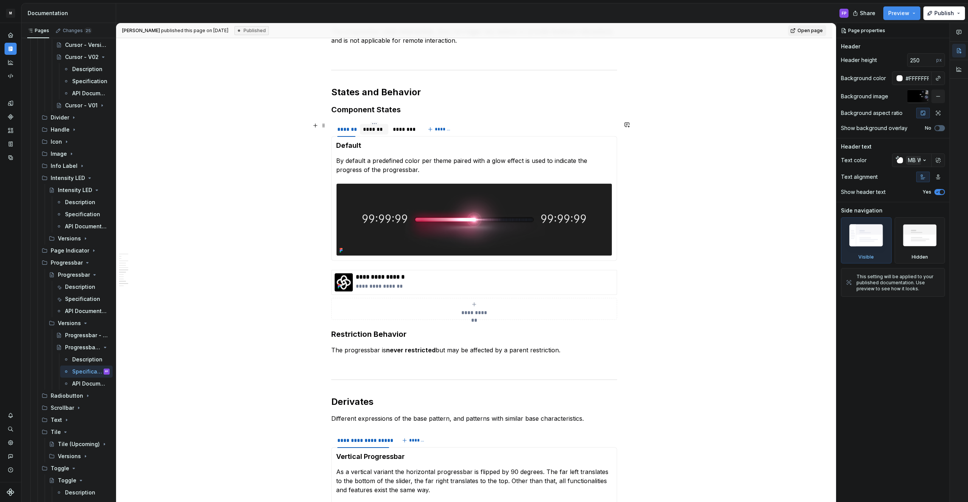
drag, startPoint x: 373, startPoint y: 126, endPoint x: 378, endPoint y: 130, distance: 7.0
click at [373, 127] on div "*******" at bounding box center [374, 130] width 22 height 8
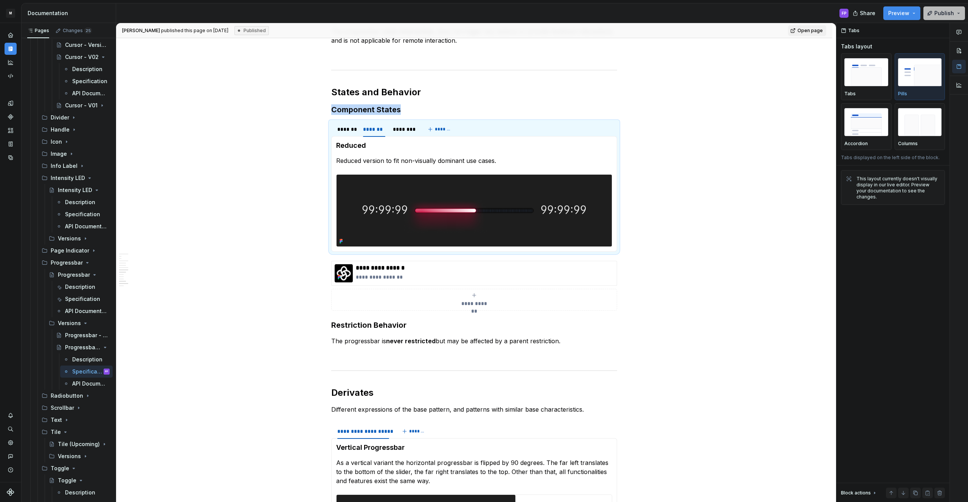
drag, startPoint x: 951, startPoint y: 9, endPoint x: 947, endPoint y: 11, distance: 4.1
click at [951, 9] on span "Publish" at bounding box center [944, 13] width 20 height 8
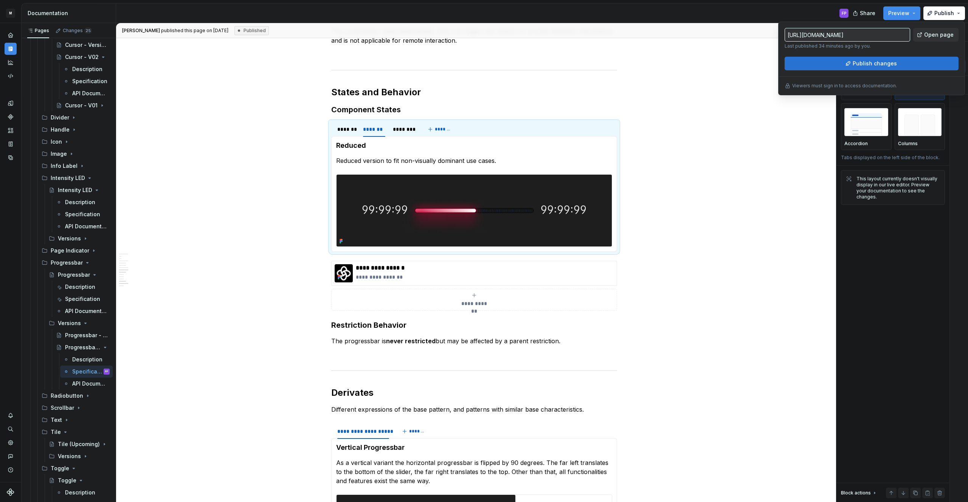
click at [916, 62] on button "Publish changes" at bounding box center [871, 64] width 174 height 14
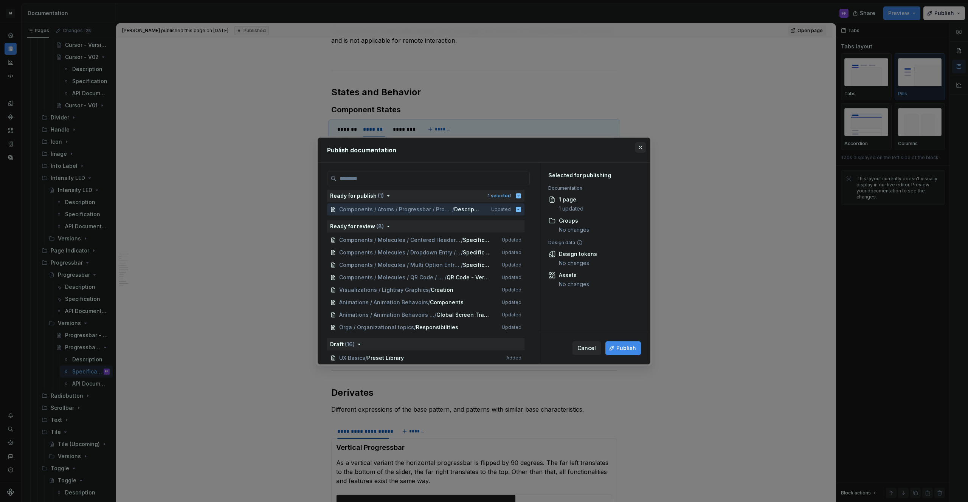
click at [641, 146] on button "button" at bounding box center [640, 147] width 11 height 11
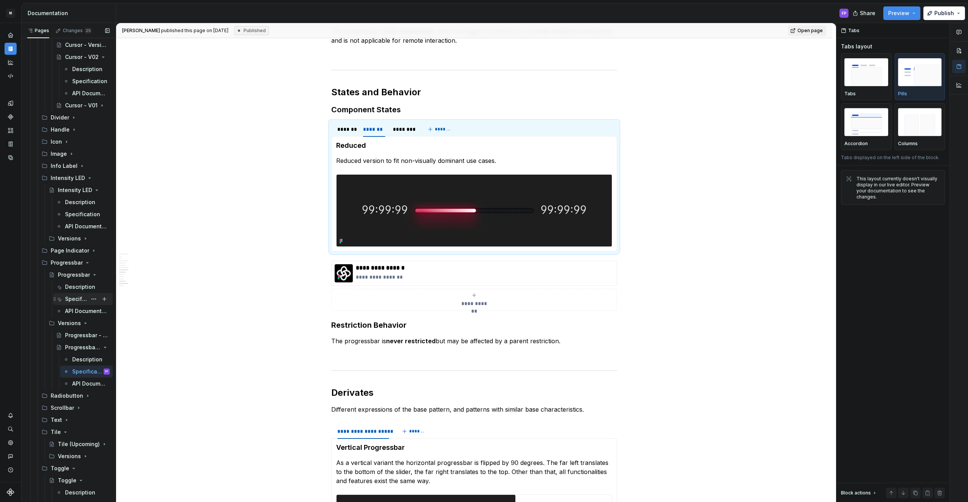
click at [69, 297] on div "Specification" at bounding box center [76, 299] width 22 height 8
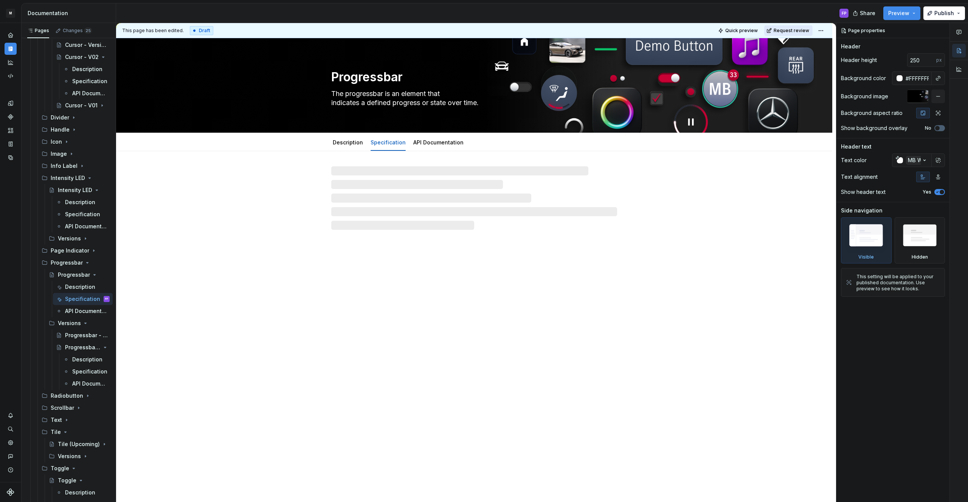
click at [806, 28] on span "Request review" at bounding box center [792, 31] width 36 height 6
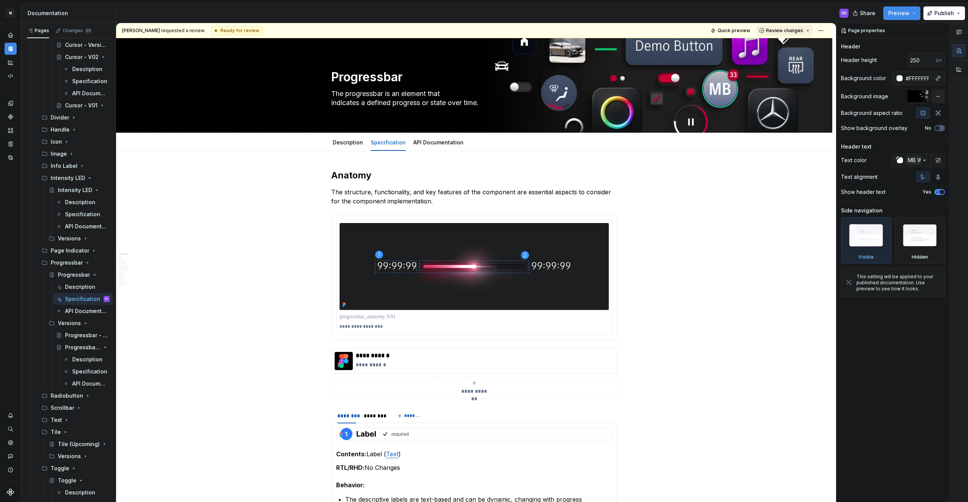
click at [792, 31] on span "Review changes" at bounding box center [784, 31] width 37 height 6
click at [786, 48] on div "Approve" at bounding box center [809, 46] width 66 height 8
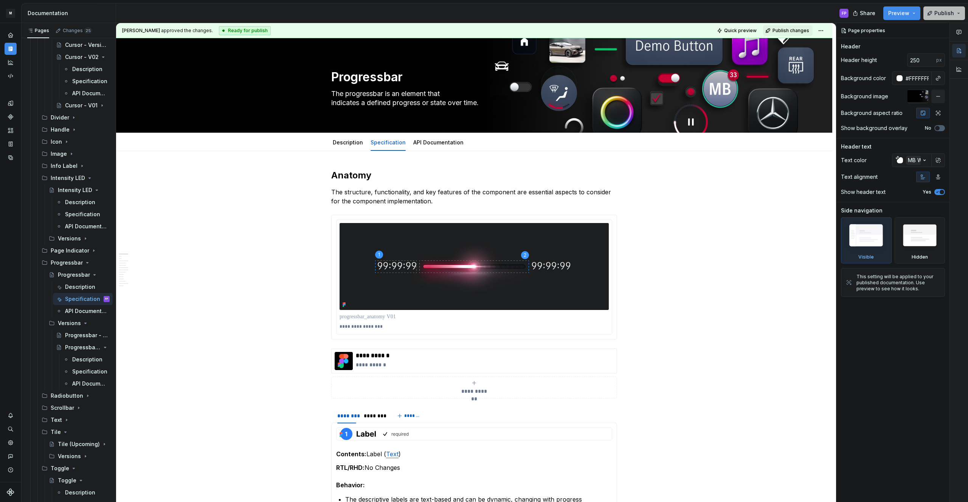
click at [950, 10] on span "Publish" at bounding box center [944, 13] width 20 height 8
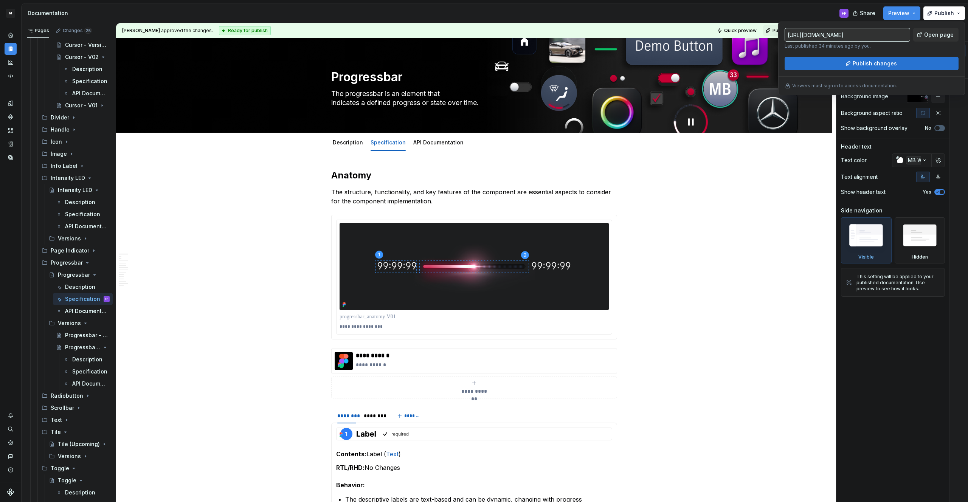
click at [860, 62] on span "Publish changes" at bounding box center [875, 64] width 44 height 8
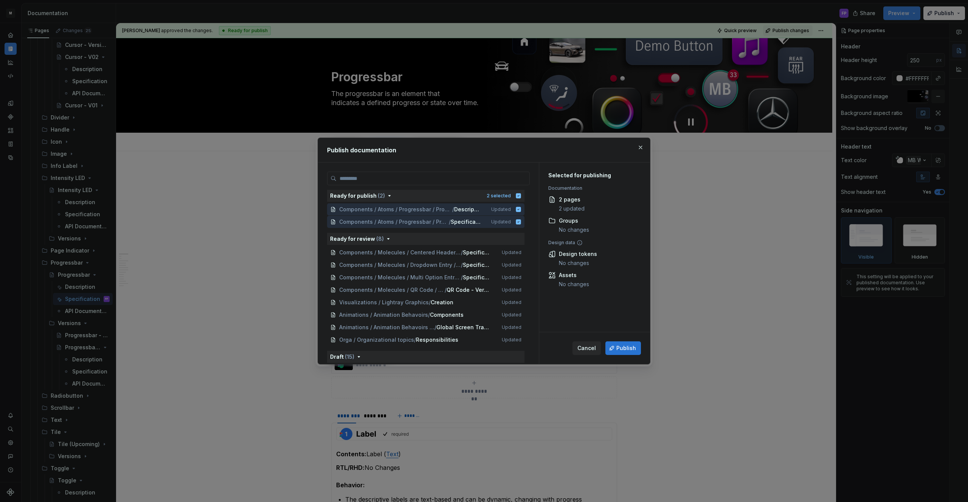
click at [614, 347] on button "Publish" at bounding box center [623, 348] width 36 height 14
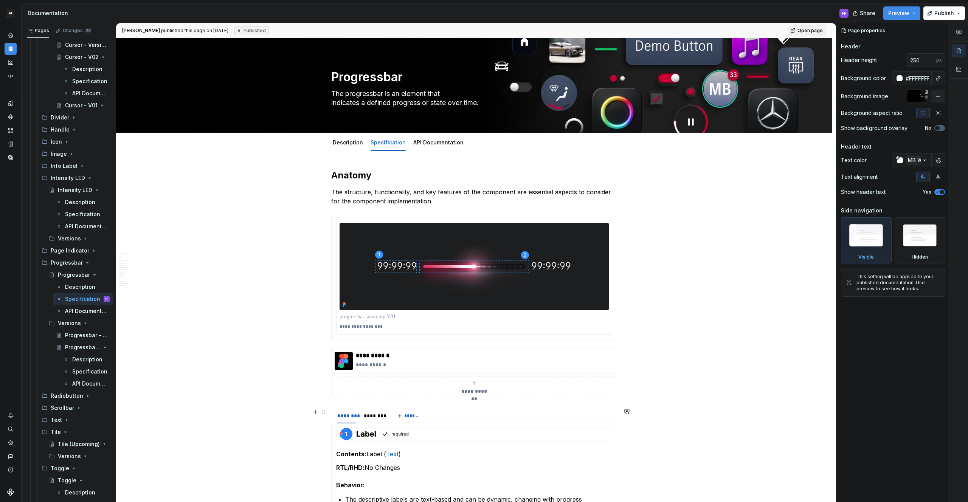
type textarea "*"
